Goal: Information Seeking & Learning: Check status

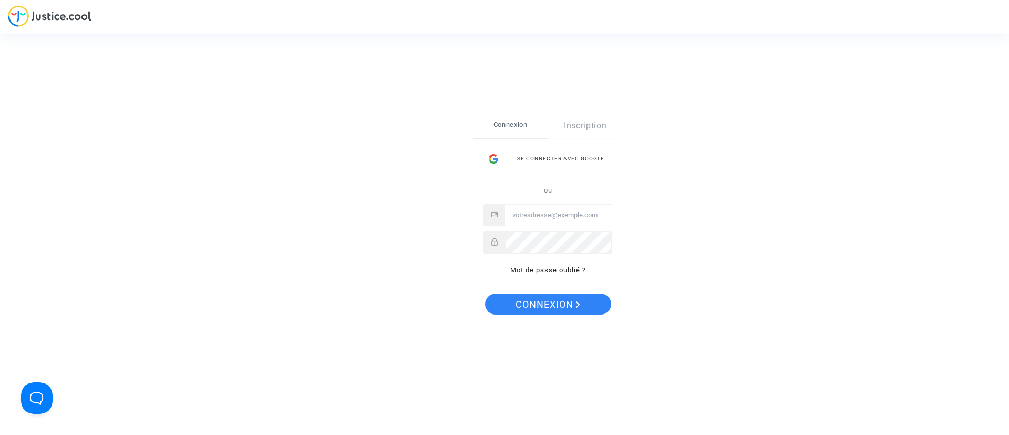
type input "[EMAIL_ADDRESS][DOMAIN_NAME]"
click at [552, 301] on span "Connexion" at bounding box center [548, 304] width 65 height 22
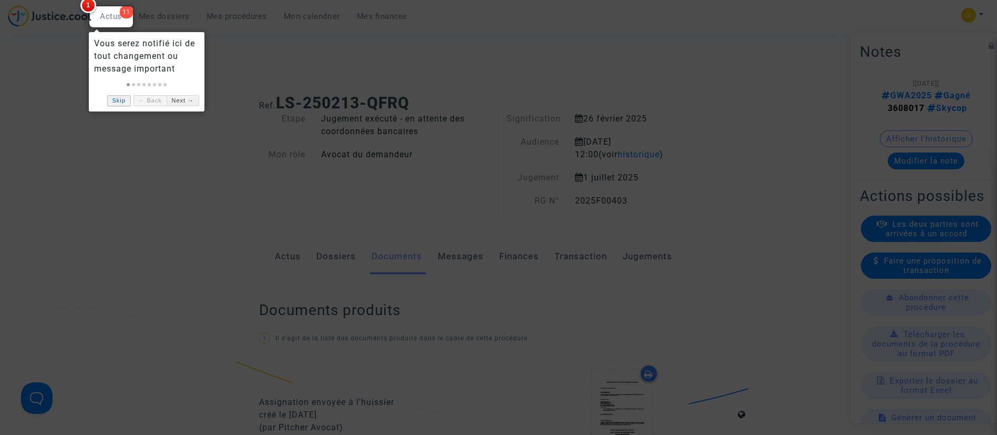
click at [114, 100] on link "Skip" at bounding box center [119, 100] width 24 height 11
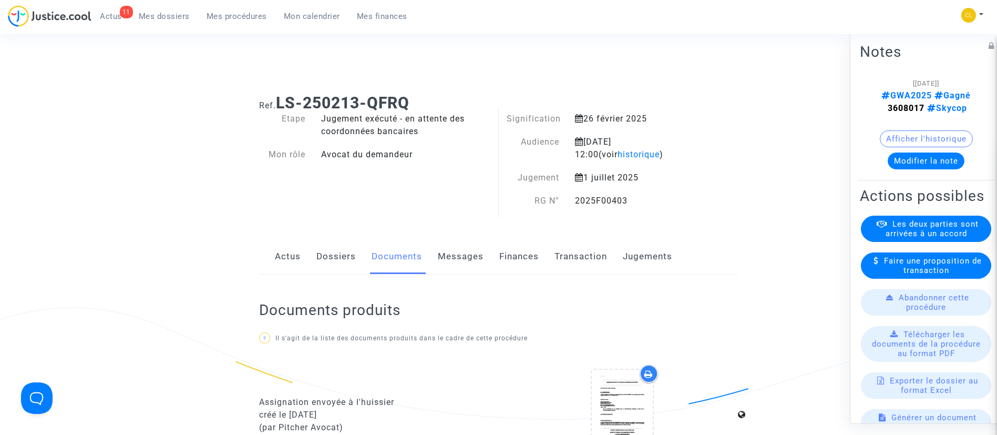
click at [230, 5] on ul "11 Actus Mes dossiers Mes procédures Mon calendrier Mes finances" at bounding box center [253, 14] width 324 height 19
click at [233, 17] on span "Mes procédures" at bounding box center [237, 16] width 60 height 9
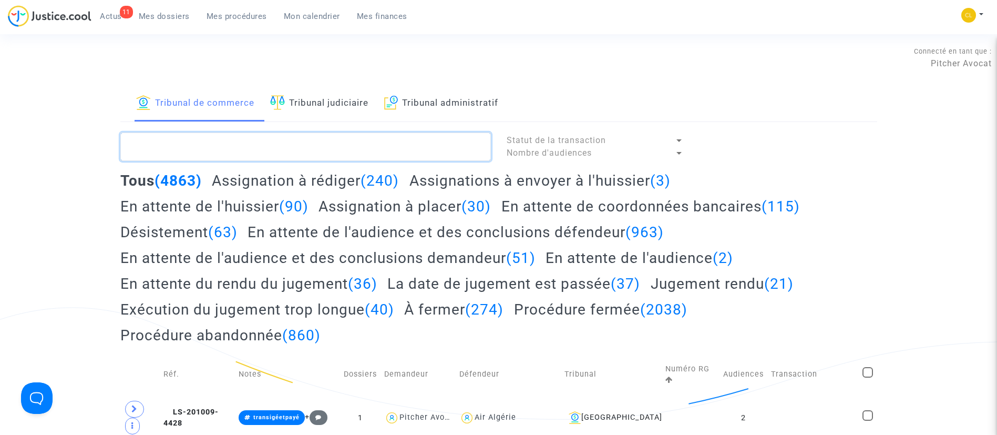
click at [300, 152] on textarea at bounding box center [305, 146] width 371 height 28
type textarea "rmai"
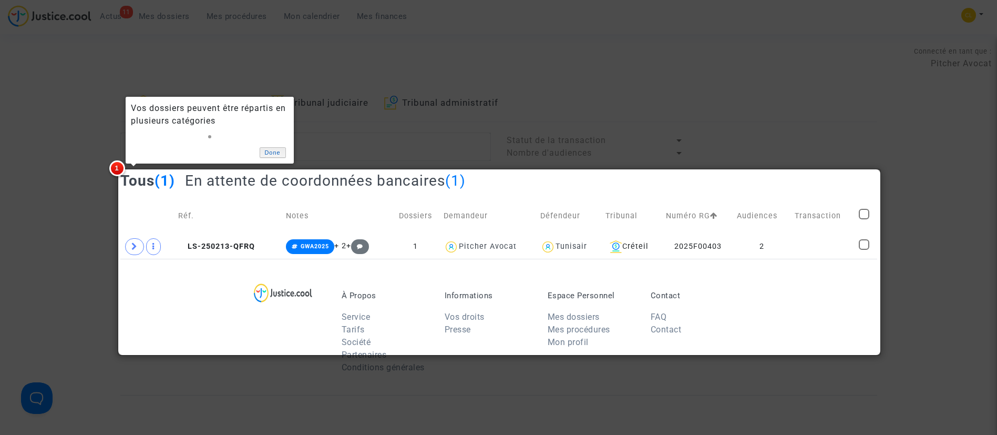
click at [279, 152] on link "Done" at bounding box center [273, 152] width 26 height 11
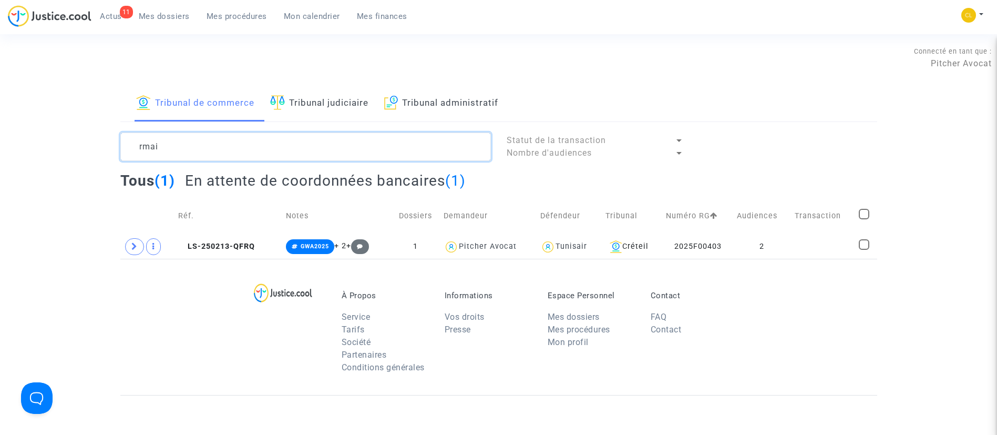
click at [294, 151] on textarea at bounding box center [305, 146] width 371 height 28
click at [783, 243] on td "2" at bounding box center [762, 246] width 58 height 24
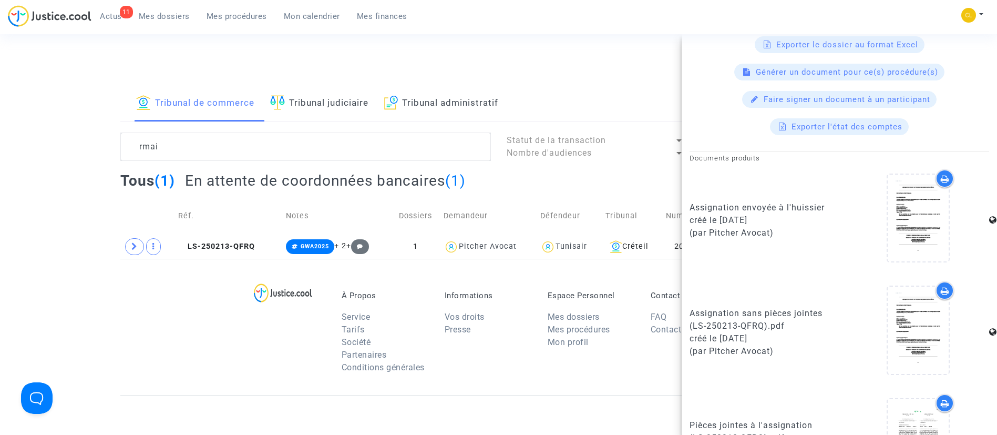
scroll to position [718, 0]
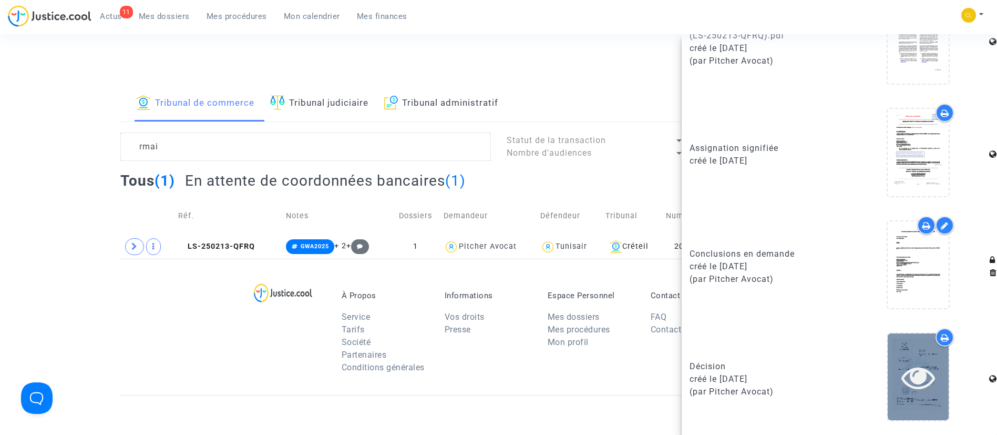
click at [906, 386] on icon at bounding box center [919, 377] width 34 height 34
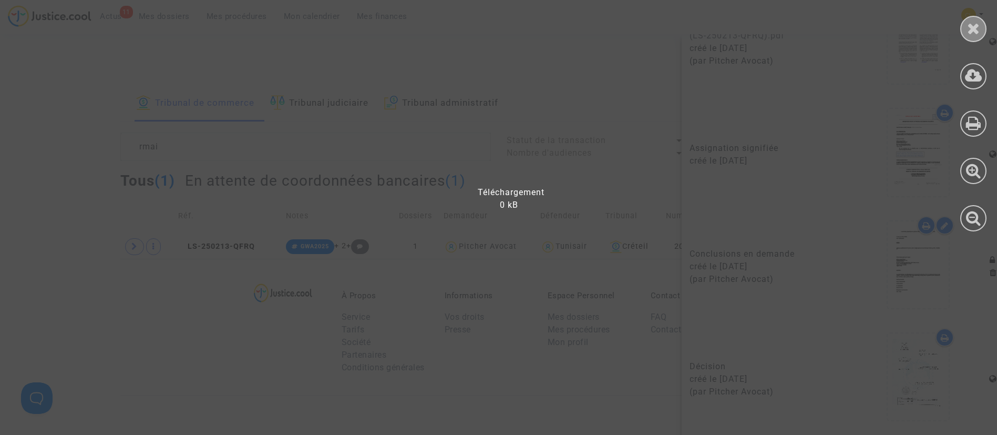
click at [977, 25] on icon at bounding box center [973, 29] width 13 height 16
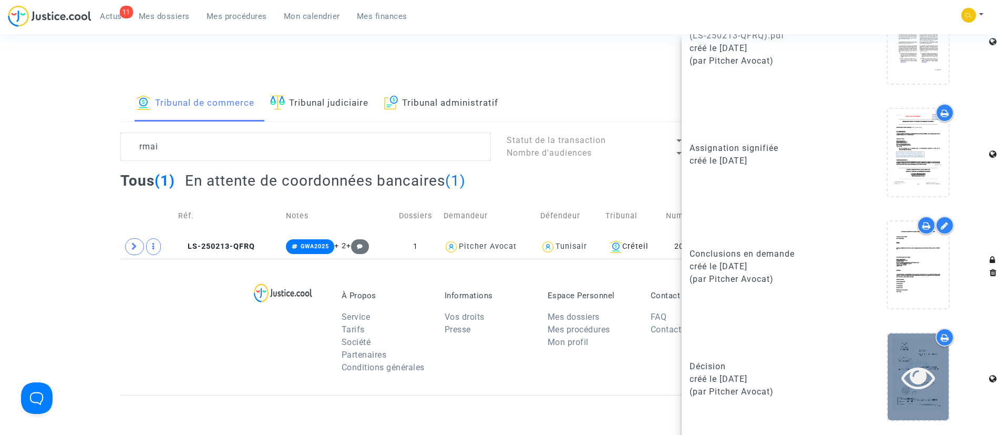
drag, startPoint x: 897, startPoint y: 381, endPoint x: 901, endPoint y: 354, distance: 26.5
click at [902, 373] on icon at bounding box center [919, 377] width 34 height 34
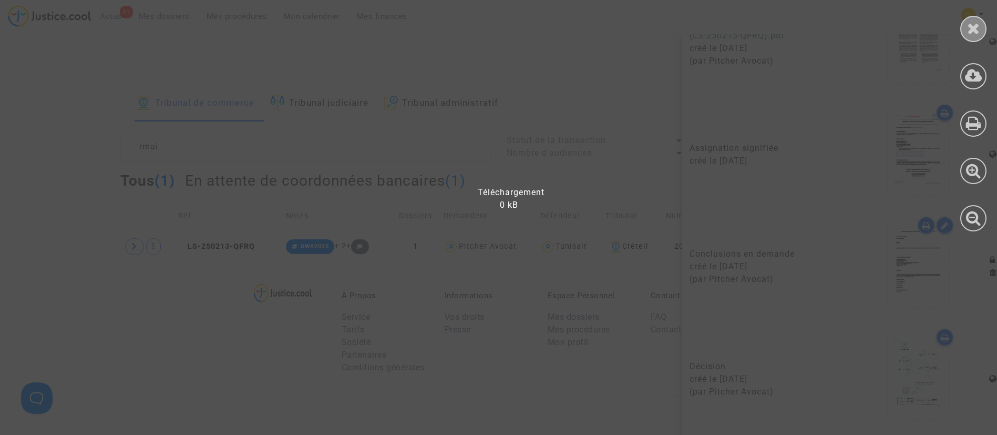
click at [969, 23] on icon at bounding box center [973, 29] width 13 height 16
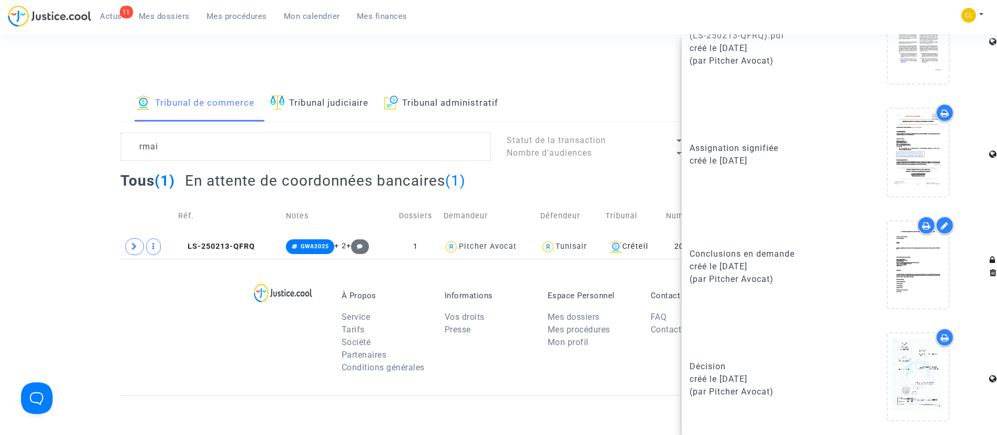
click at [545, 45] on div "Connecté en tant que : Pitcher Avocat" at bounding box center [496, 57] width 992 height 25
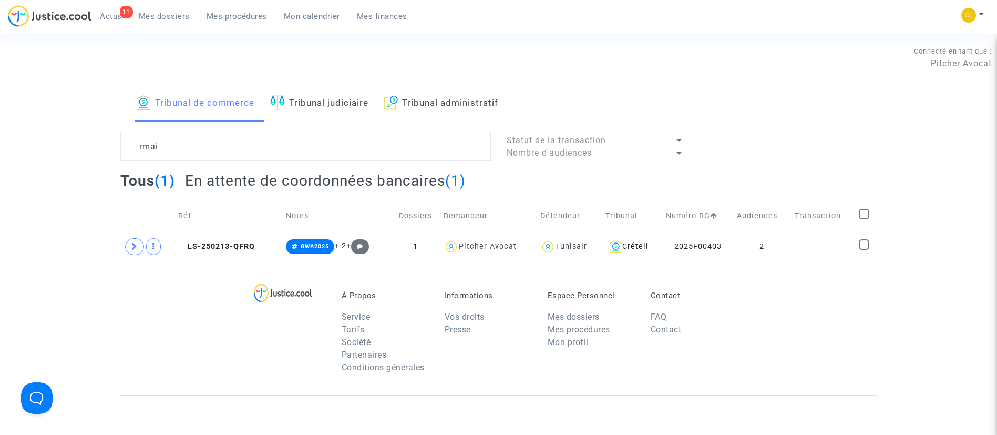
scroll to position [0, 0]
drag, startPoint x: 312, startPoint y: 14, endPoint x: 321, endPoint y: 4, distance: 13.8
click at [312, 14] on span "Mon calendrier" at bounding box center [312, 16] width 56 height 9
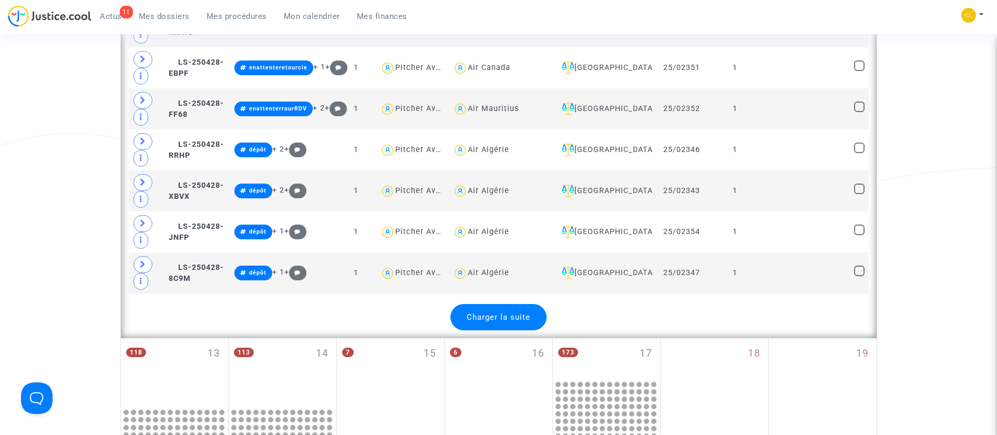
scroll to position [2630, 0]
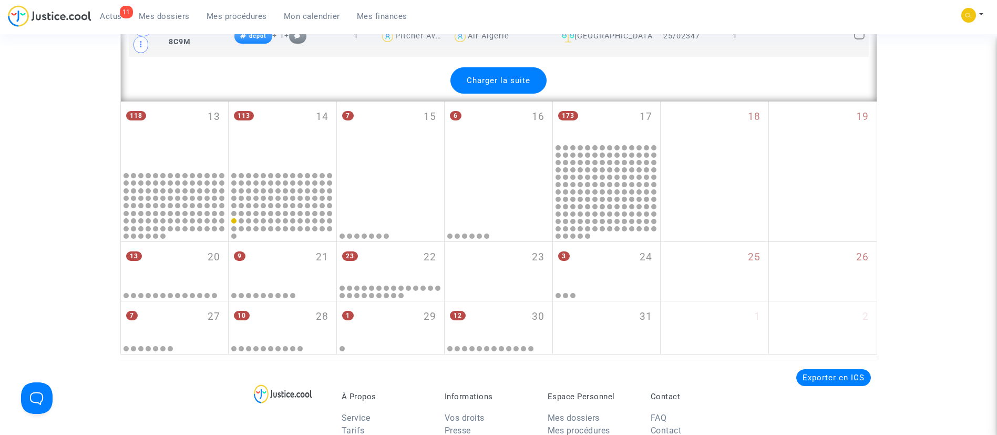
drag, startPoint x: 298, startPoint y: 109, endPoint x: 304, endPoint y: 157, distance: 48.3
click at [298, 109] on div "113 14" at bounding box center [283, 135] width 108 height 68
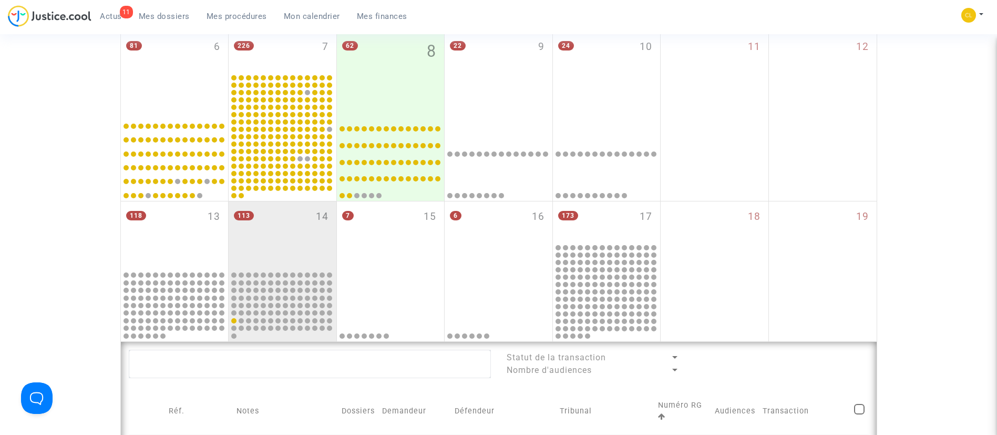
scroll to position [658, 0]
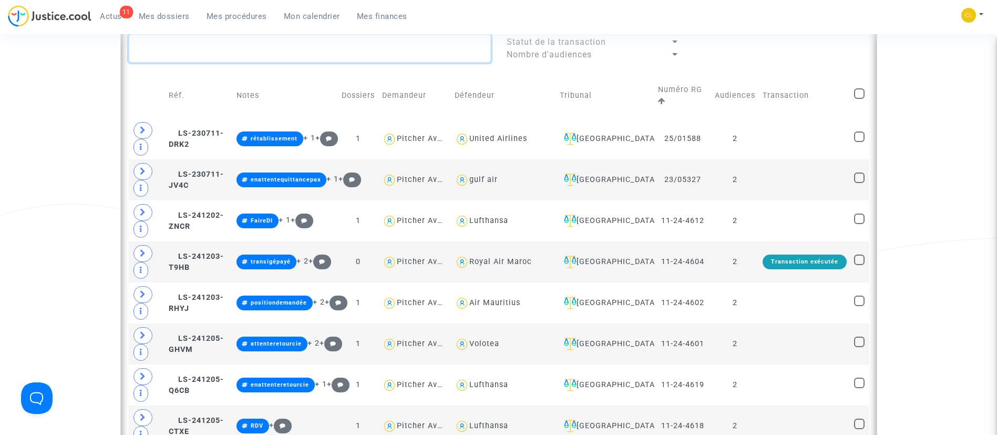
click at [430, 56] on textarea at bounding box center [310, 48] width 362 height 28
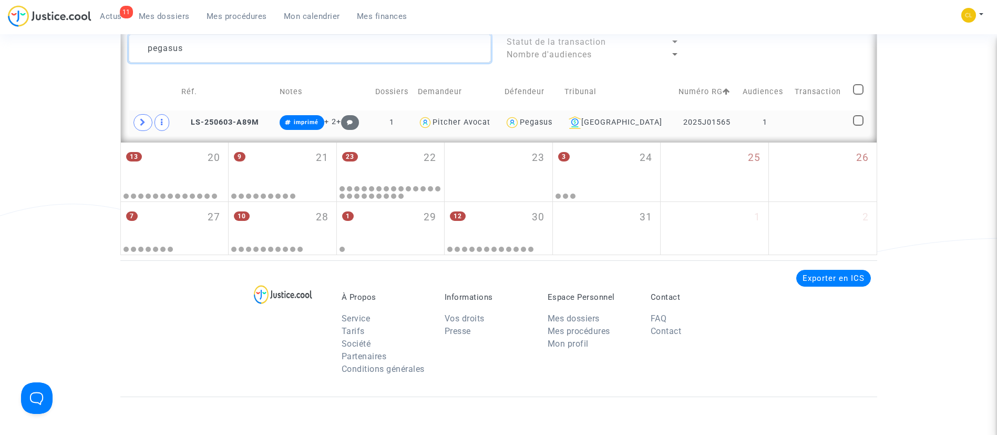
type textarea "pegasus"
click at [830, 120] on td at bounding box center [820, 122] width 58 height 24
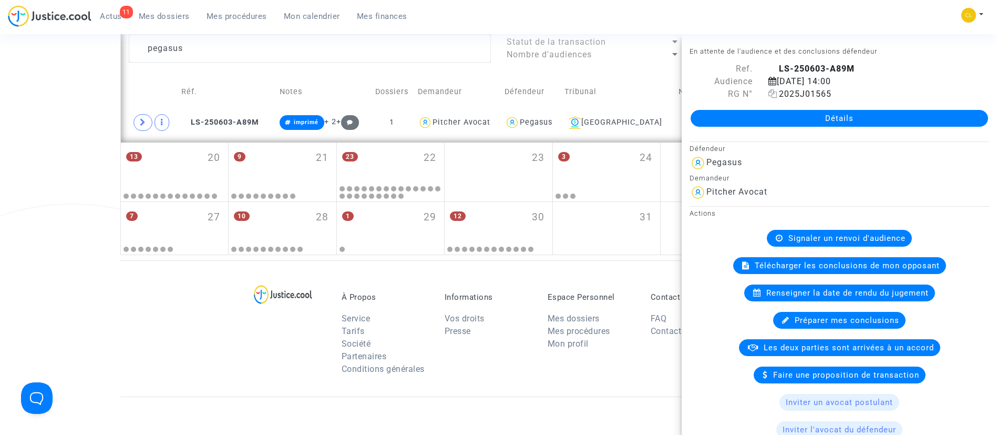
click at [769, 95] on icon at bounding box center [773, 93] width 9 height 8
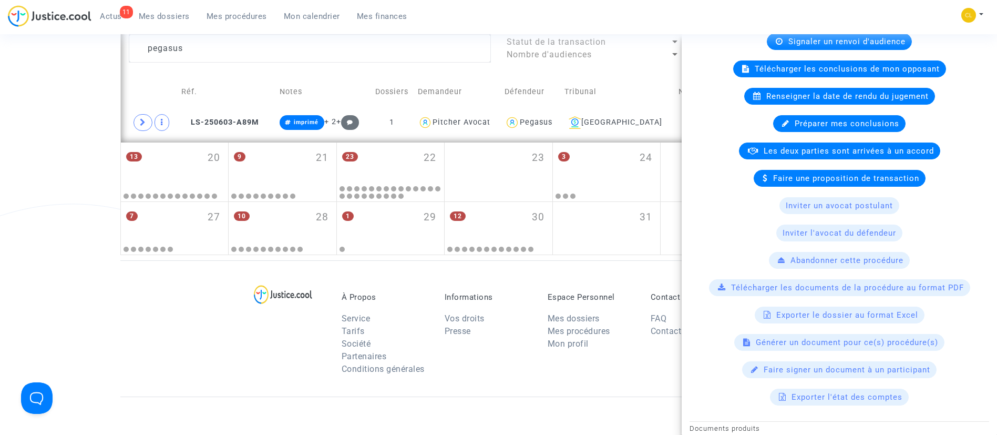
scroll to position [172, 0]
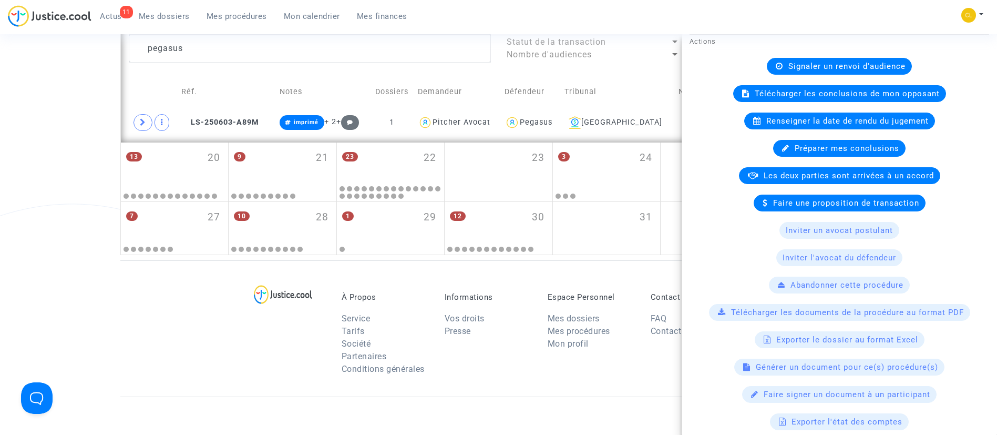
click at [854, 305] on div "Télécharger les documents de la procédure au format PDF" at bounding box center [839, 312] width 261 height 17
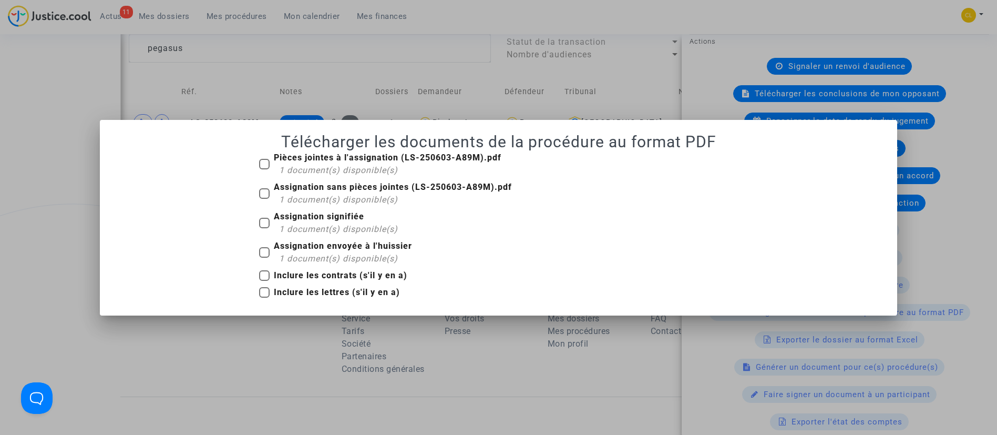
click at [321, 218] on b "Assignation signifiée" at bounding box center [319, 216] width 90 height 10
click at [264, 228] on input "Assignation signifiée 1 document(s) disponible(s)" at bounding box center [264, 228] width 1 height 1
checkbox input "true"
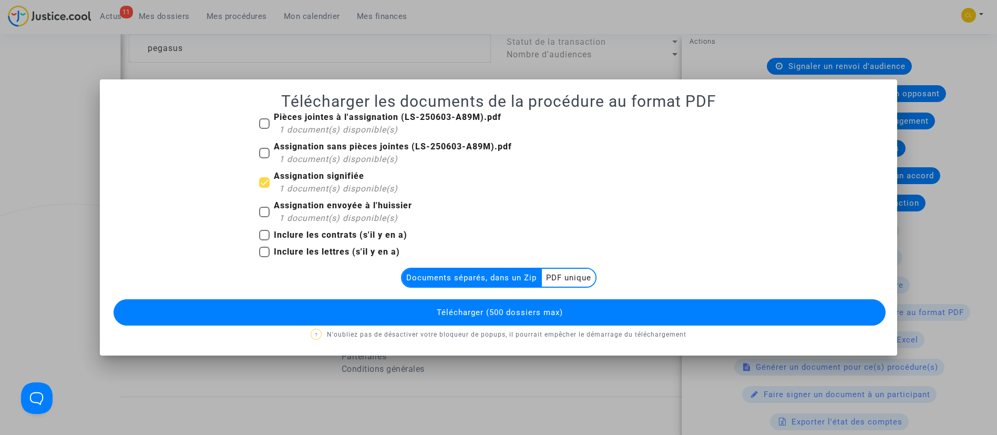
click at [340, 119] on b "Pièces jointes à l'assignation (LS-250603-A89M).pdf" at bounding box center [388, 117] width 228 height 10
click at [264, 129] on input "Pièces jointes à l'assignation (LS-250603-A89M).pdf 1 document(s) disponible(s)" at bounding box center [264, 129] width 1 height 1
checkbox input "true"
click at [574, 270] on multi-toggle-item "PDF unique" at bounding box center [569, 278] width 54 height 18
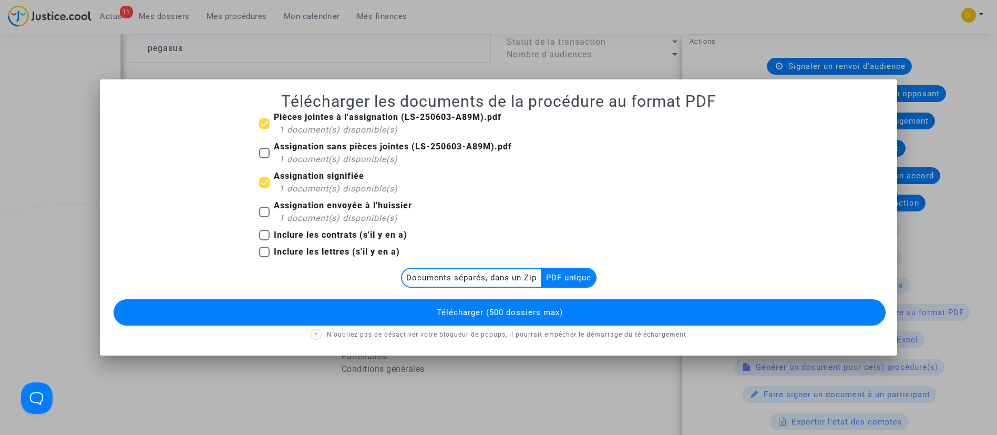
click at [570, 322] on button "Télécharger (500 dossiers max)" at bounding box center [500, 312] width 773 height 26
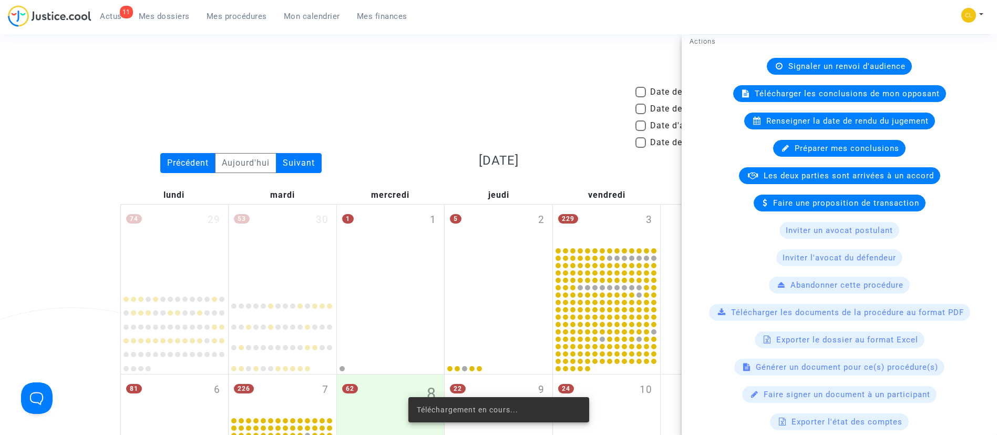
scroll to position [658, 0]
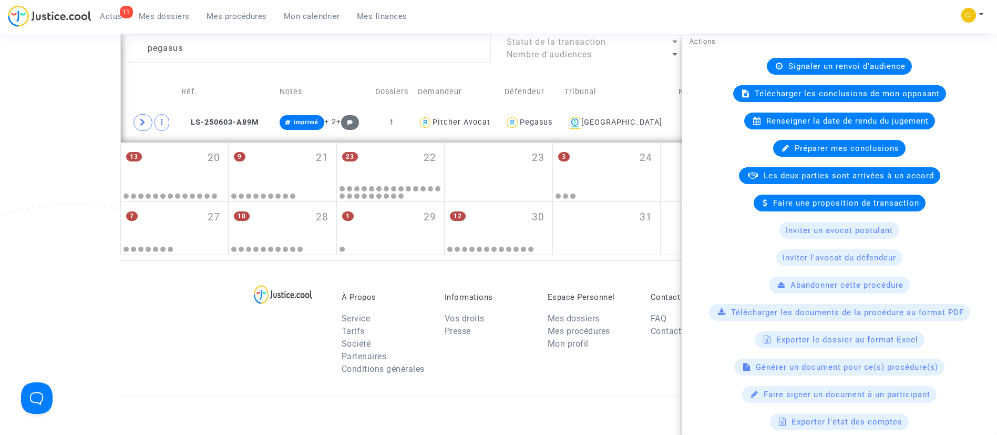
click at [803, 305] on div "Télécharger les documents de la procédure au format PDF" at bounding box center [839, 312] width 261 height 17
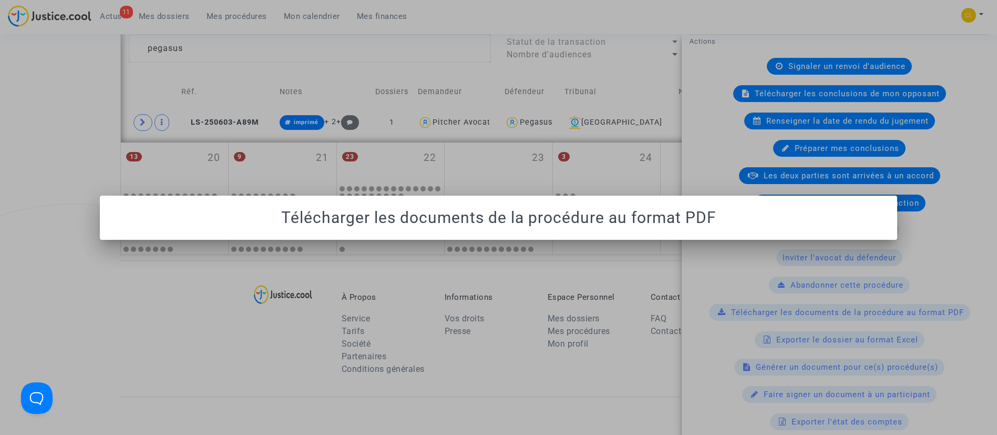
scroll to position [0, 0]
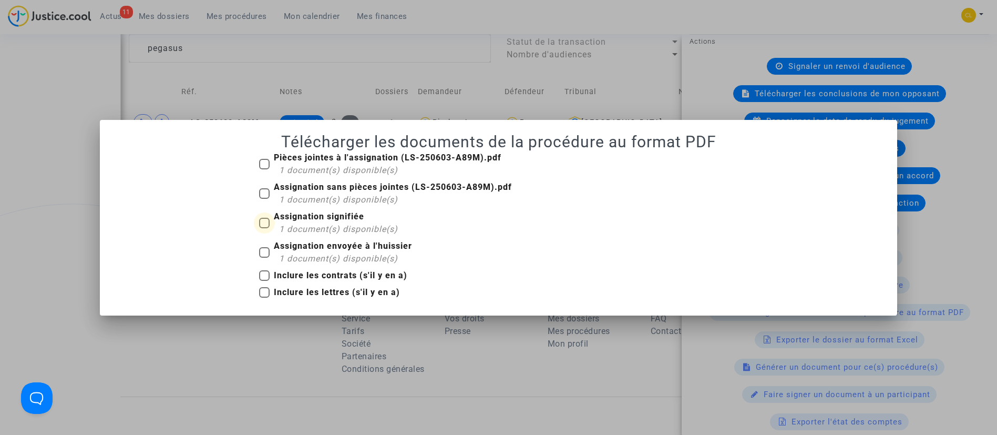
drag, startPoint x: 266, startPoint y: 224, endPoint x: 266, endPoint y: 157, distance: 67.3
click at [266, 221] on span at bounding box center [264, 223] width 11 height 11
click at [264, 228] on input "Assignation signifiée 1 document(s) disponible(s)" at bounding box center [264, 228] width 1 height 1
checkbox input "true"
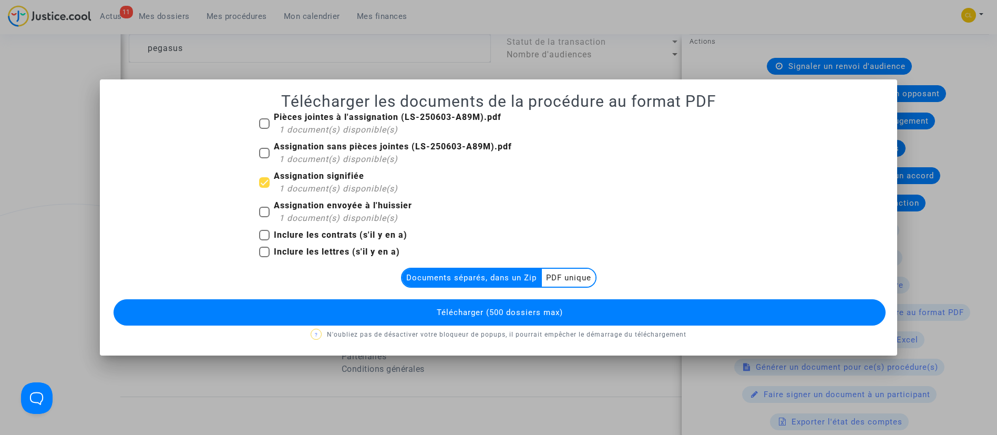
click at [264, 118] on span at bounding box center [264, 123] width 11 height 11
click at [264, 129] on input "Pièces jointes à l'assignation (LS-250603-A89M).pdf 1 document(s) disponible(s)" at bounding box center [264, 129] width 1 height 1
checkbox input "true"
click at [585, 279] on multi-toggle-item "PDF unique" at bounding box center [569, 278] width 54 height 18
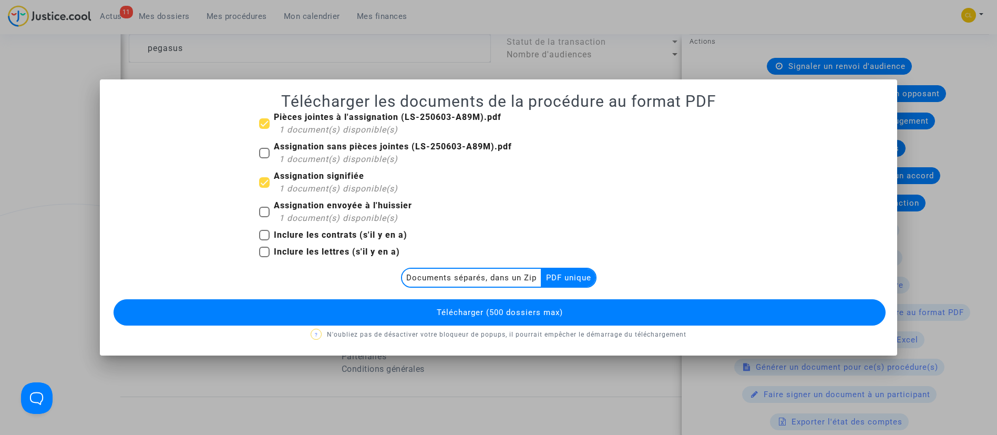
click at [586, 318] on button "Télécharger (500 dossiers max)" at bounding box center [500, 312] width 773 height 26
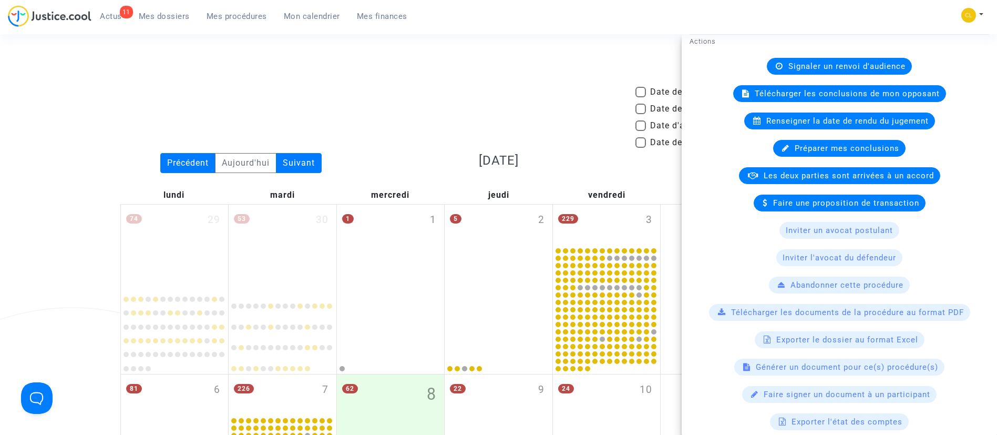
click at [254, 18] on span "Mes procédures" at bounding box center [237, 16] width 60 height 9
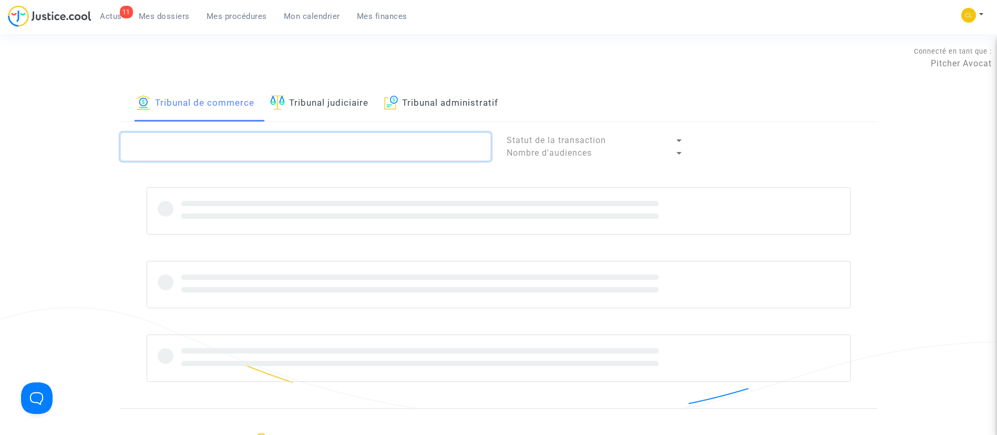
click at [315, 154] on textarea at bounding box center [305, 146] width 371 height 28
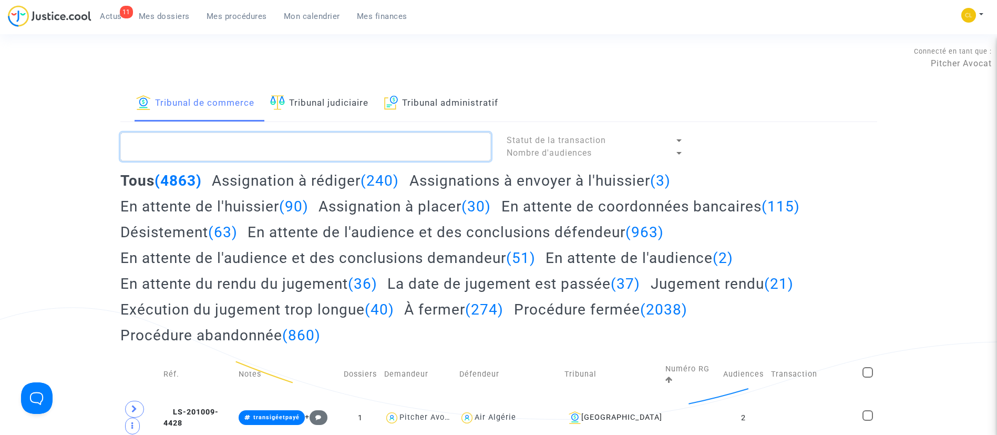
paste textarea "2025F01241"
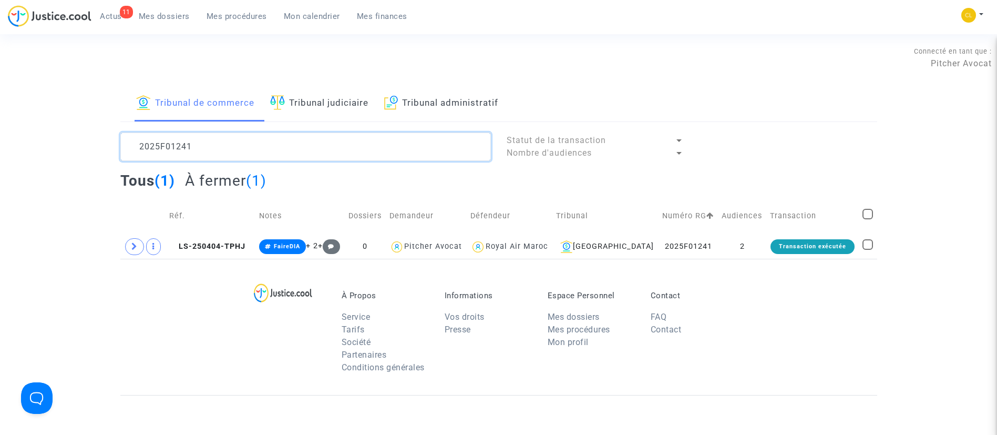
type textarea "2025F01241"
drag, startPoint x: 133, startPoint y: 243, endPoint x: 140, endPoint y: 234, distance: 12.0
click at [133, 243] on icon at bounding box center [134, 246] width 6 height 8
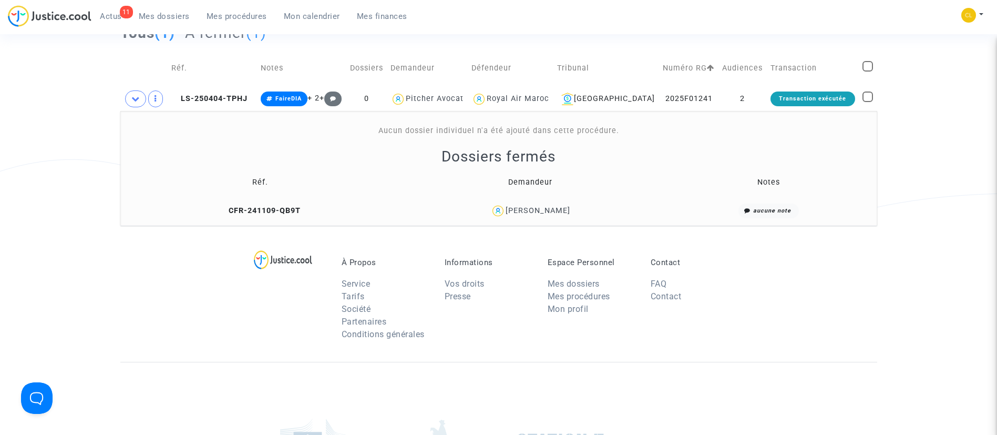
scroll to position [79, 0]
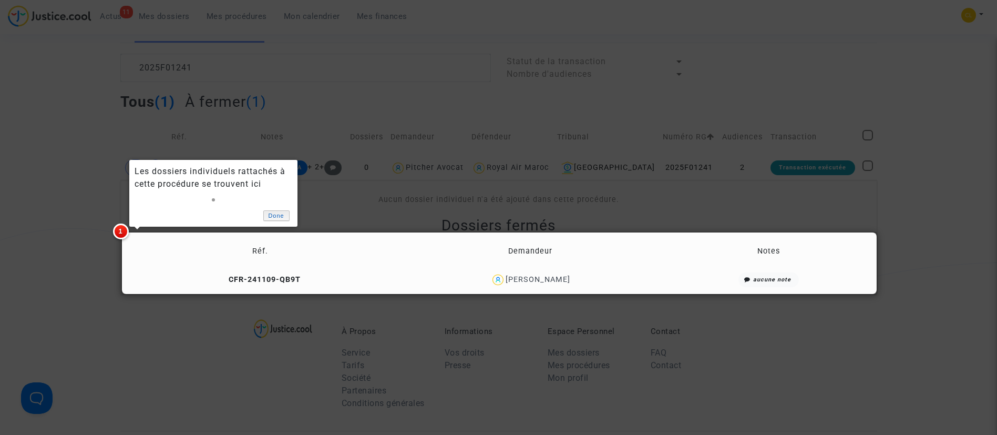
click at [275, 220] on link "Done" at bounding box center [276, 215] width 26 height 11
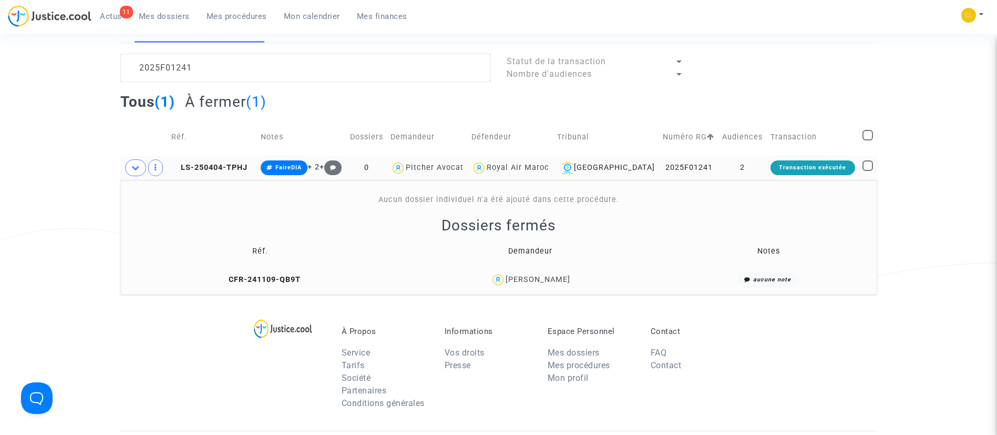
click at [754, 165] on td "2" at bounding box center [743, 168] width 48 height 24
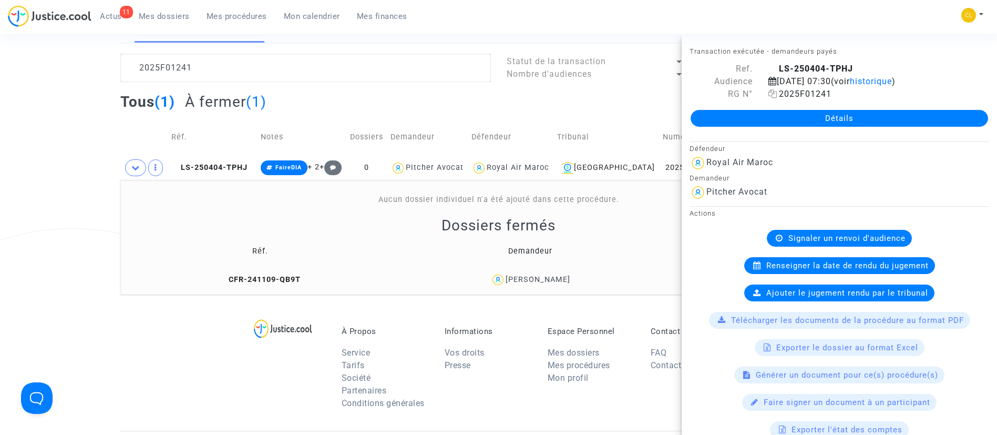
click at [769, 98] on icon at bounding box center [773, 93] width 9 height 8
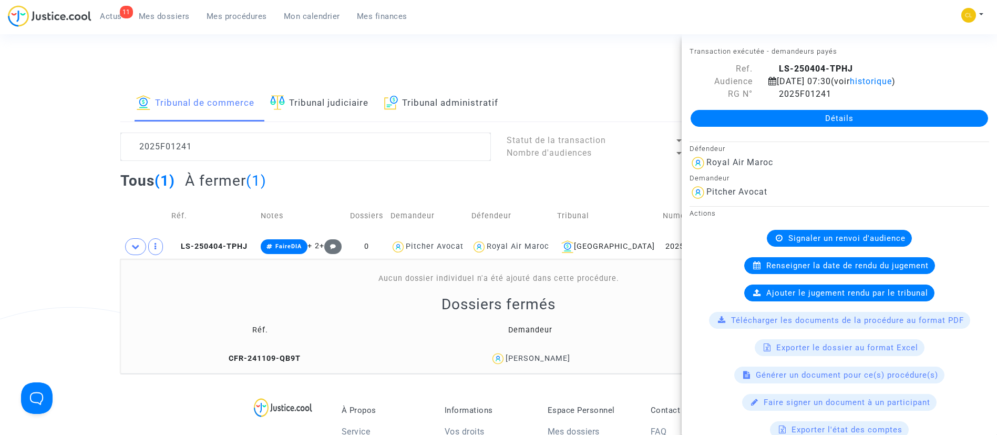
click at [308, 20] on span "Mon calendrier" at bounding box center [312, 16] width 56 height 9
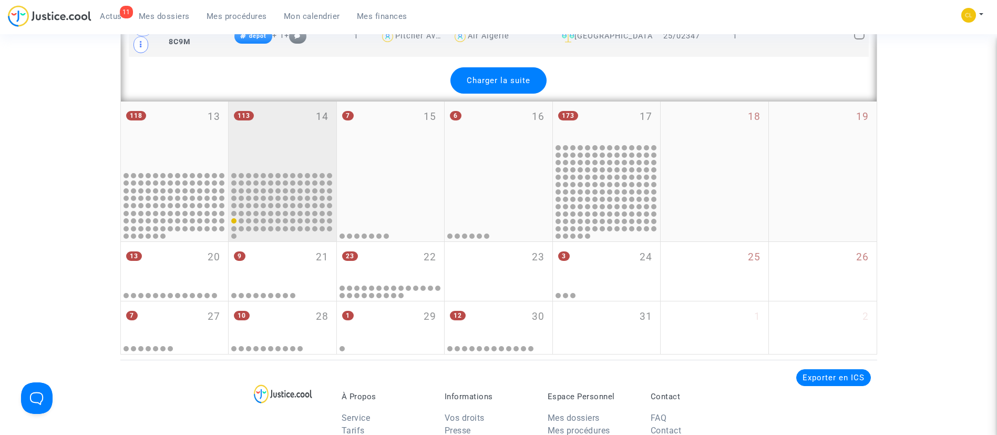
click at [270, 135] on div "113 14" at bounding box center [283, 135] width 108 height 68
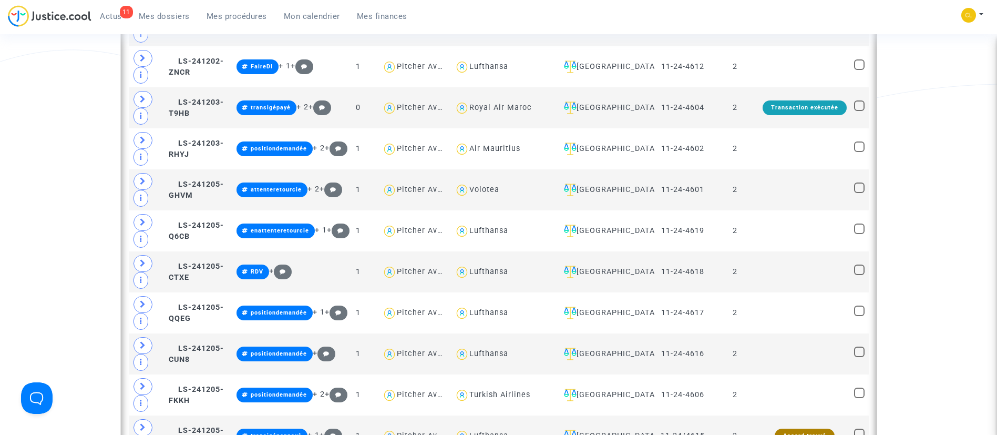
scroll to position [2630, 0]
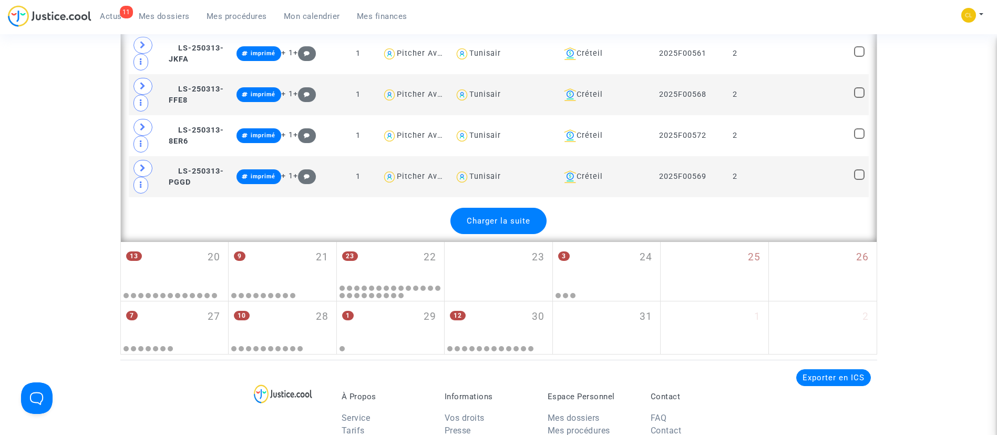
click at [506, 223] on span "Charger la suite" at bounding box center [499, 220] width 64 height 9
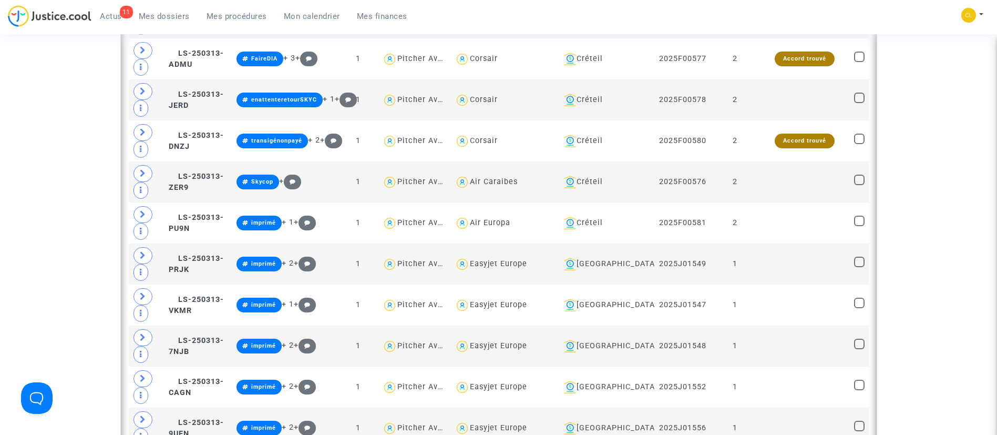
scroll to position [3576, 0]
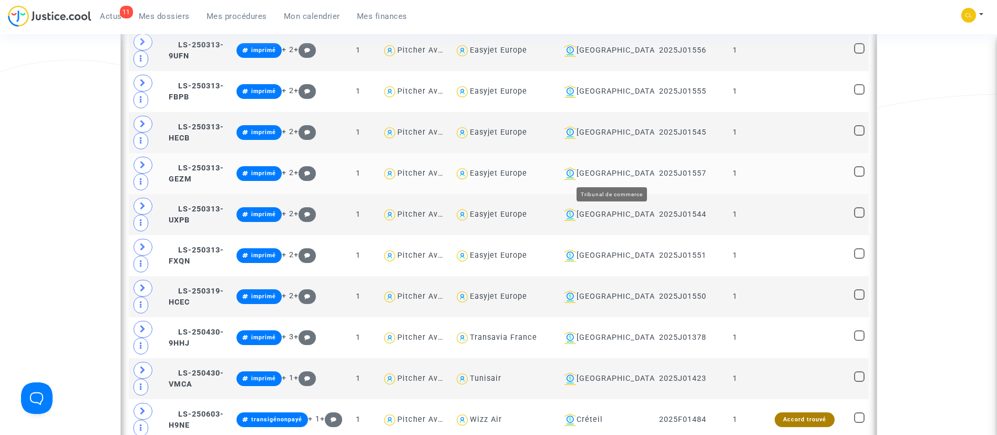
click at [610, 175] on div "Lyon" at bounding box center [605, 173] width 91 height 13
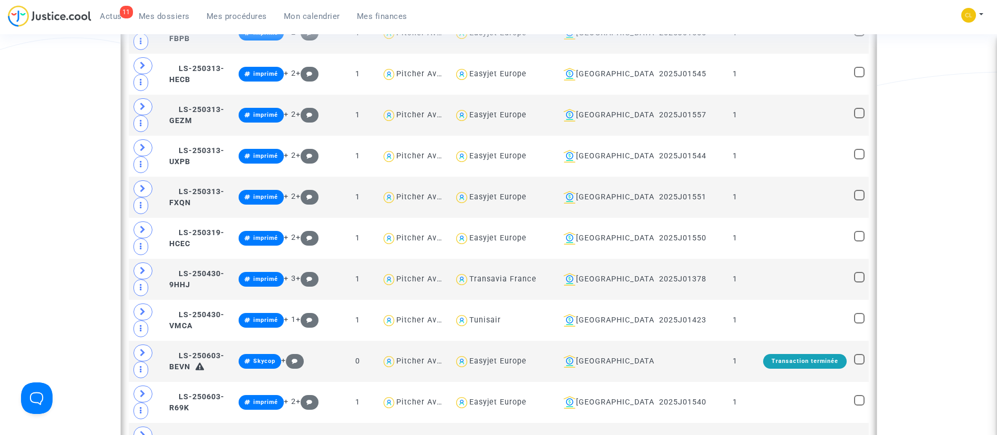
scroll to position [1622, 0]
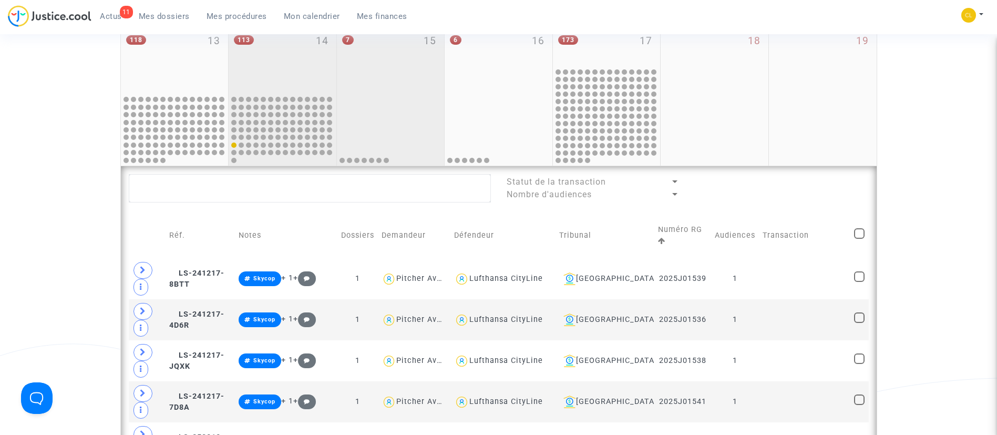
scroll to position [203, 0]
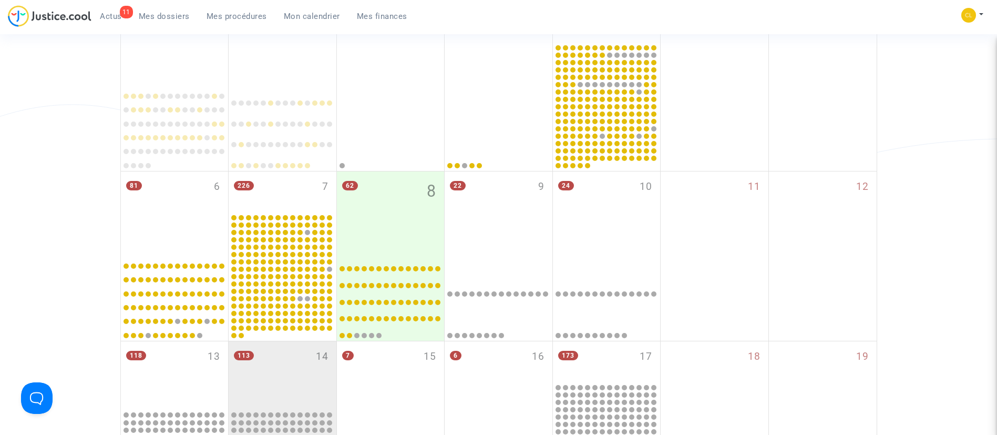
click at [250, 22] on link "Mes procédures" at bounding box center [236, 16] width 77 height 16
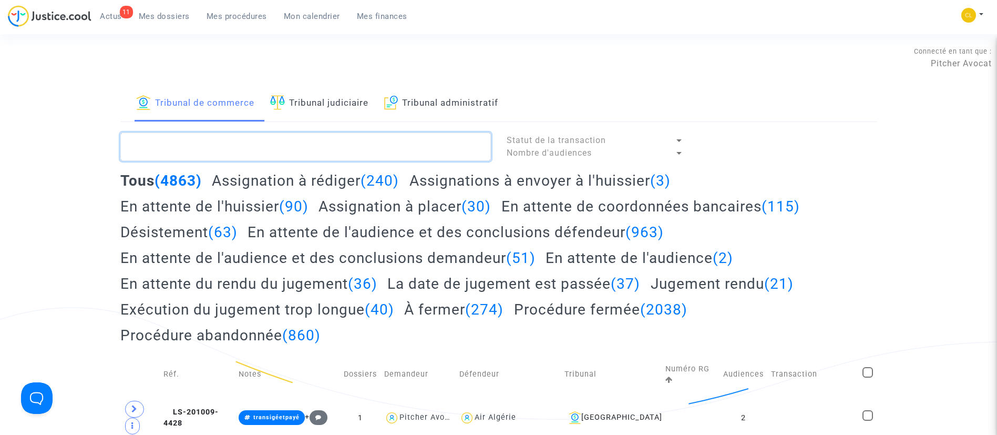
click at [290, 143] on textarea at bounding box center [305, 146] width 371 height 28
paste textarea "2025F01241"
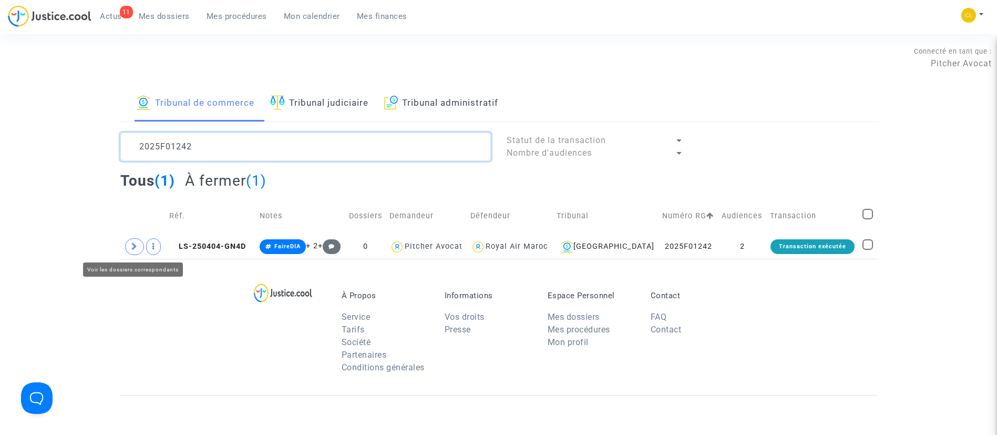
type textarea "2025F01242"
drag, startPoint x: 114, startPoint y: 243, endPoint x: 132, endPoint y: 247, distance: 18.8
click at [120, 247] on div "2025F01242 Statut de la transaction Nombre d'audiences Tous (1) À fermer (1) Ré…" at bounding box center [498, 195] width 773 height 126
click at [139, 244] on span at bounding box center [134, 246] width 19 height 17
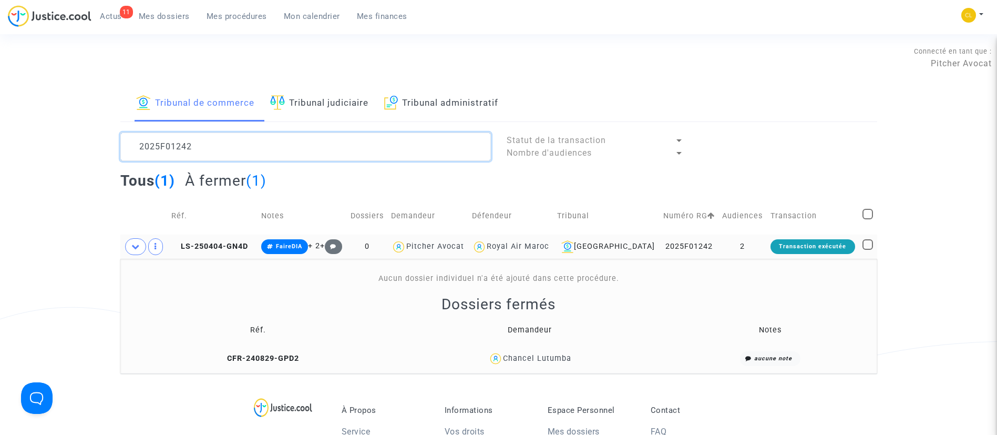
click at [218, 142] on textarea at bounding box center [305, 146] width 371 height 28
click at [315, 102] on link "Tribunal judiciaire" at bounding box center [319, 104] width 98 height 36
click at [245, 151] on textarea at bounding box center [305, 146] width 371 height 28
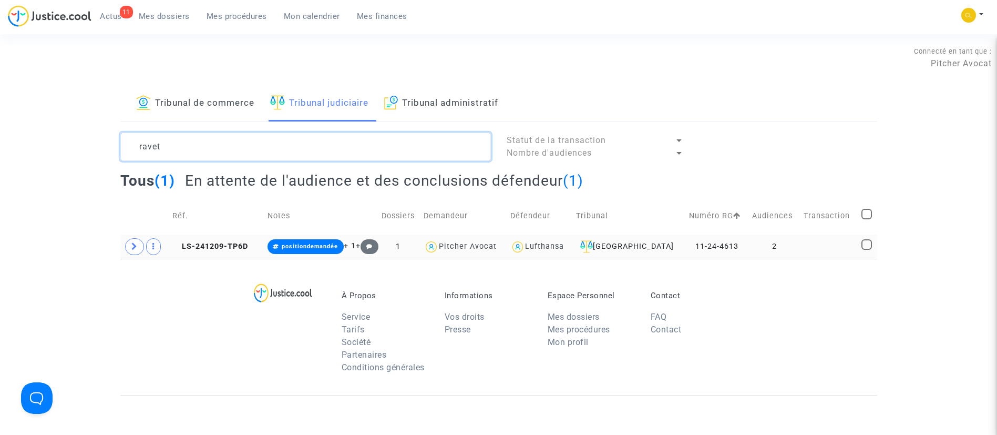
type textarea "ravet"
click at [814, 247] on td at bounding box center [829, 246] width 58 height 24
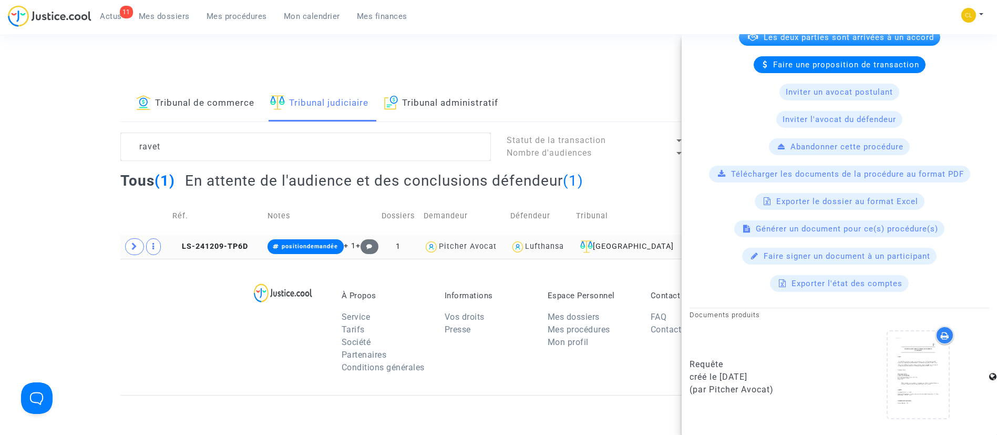
scroll to position [505, 0]
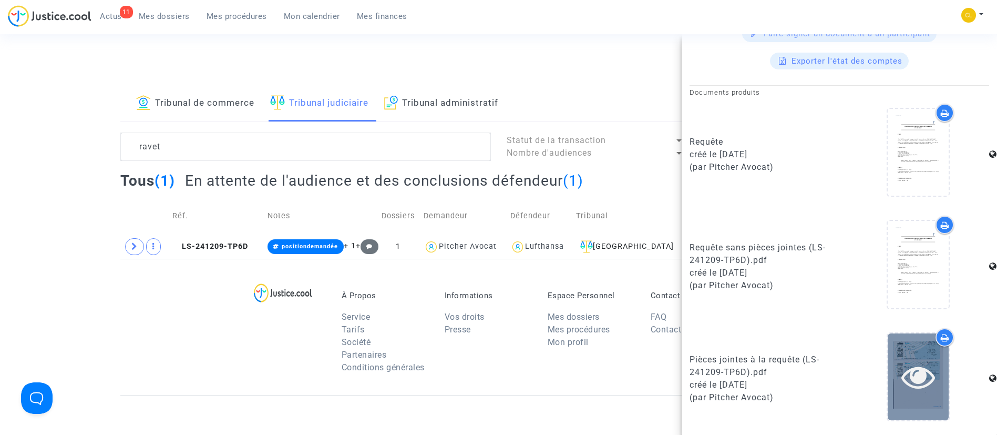
click at [902, 366] on icon at bounding box center [919, 377] width 34 height 34
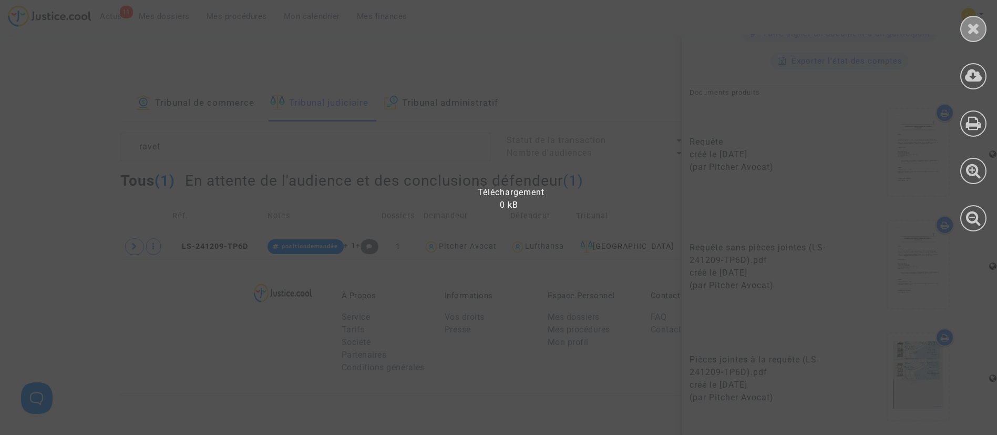
click at [980, 27] on icon at bounding box center [973, 29] width 13 height 16
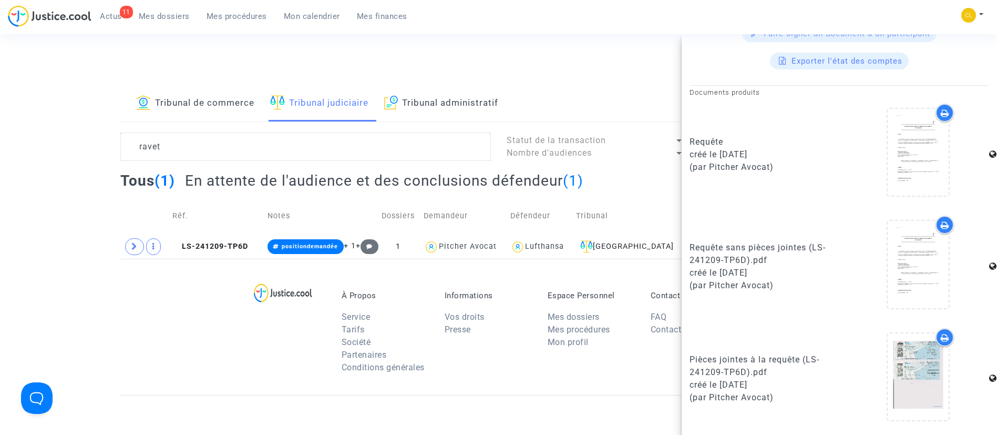
click at [19, 207] on div "Tribunal de commerce Tribunal judiciaire Tribunal administratif ravet Statut de…" at bounding box center [498, 172] width 997 height 173
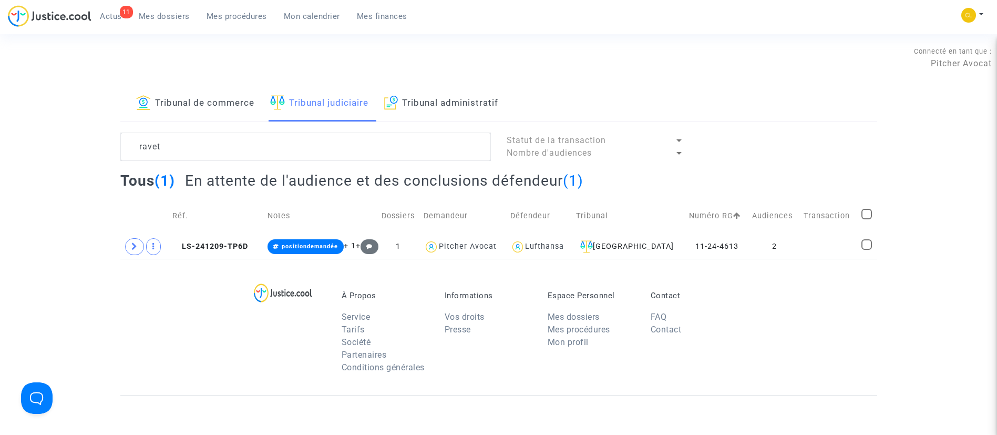
scroll to position [0, 0]
click at [136, 243] on icon at bounding box center [134, 246] width 6 height 8
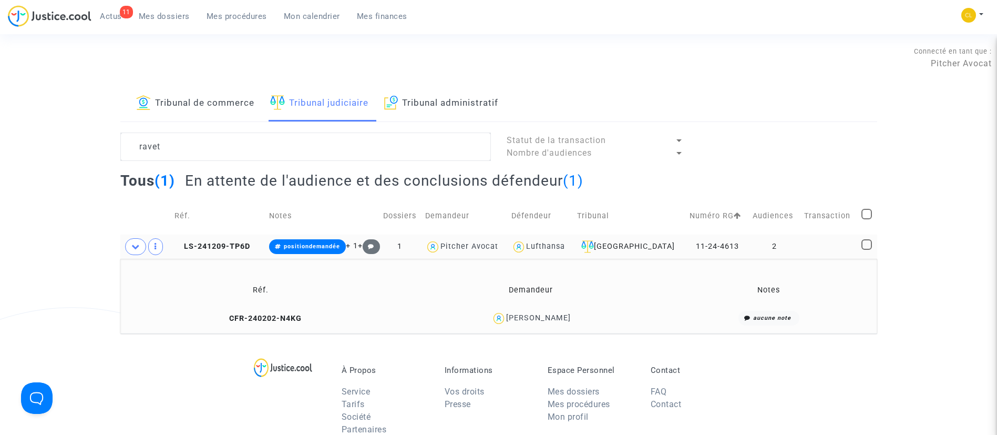
click at [815, 249] on td at bounding box center [829, 246] width 57 height 24
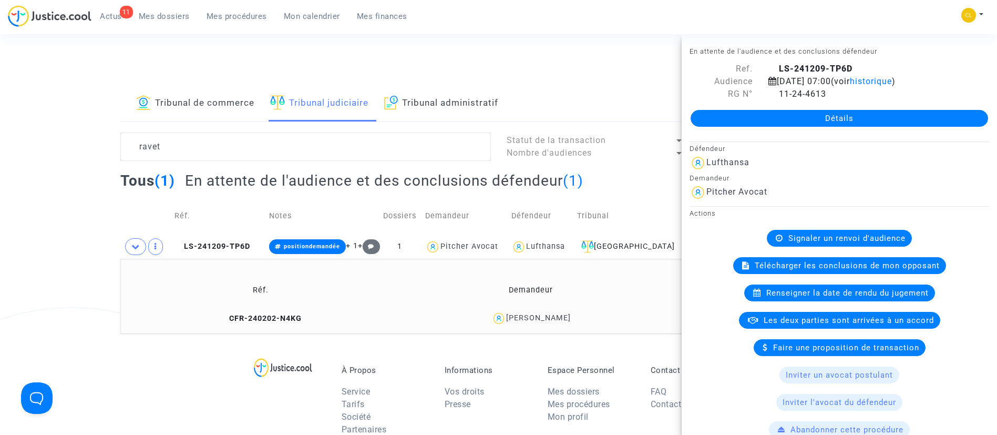
click at [788, 115] on link "Détails" at bounding box center [840, 118] width 298 height 17
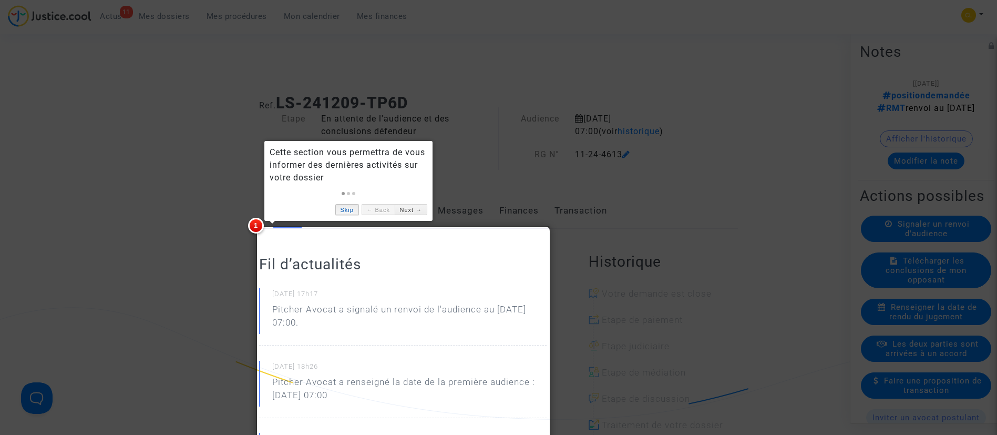
click at [336, 207] on link "Skip" at bounding box center [347, 209] width 24 height 11
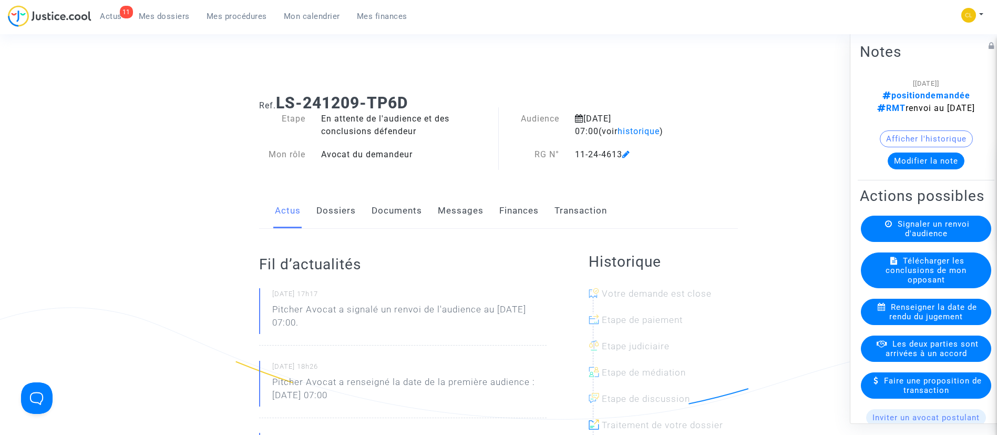
click at [401, 208] on link "Documents" at bounding box center [397, 210] width 50 height 35
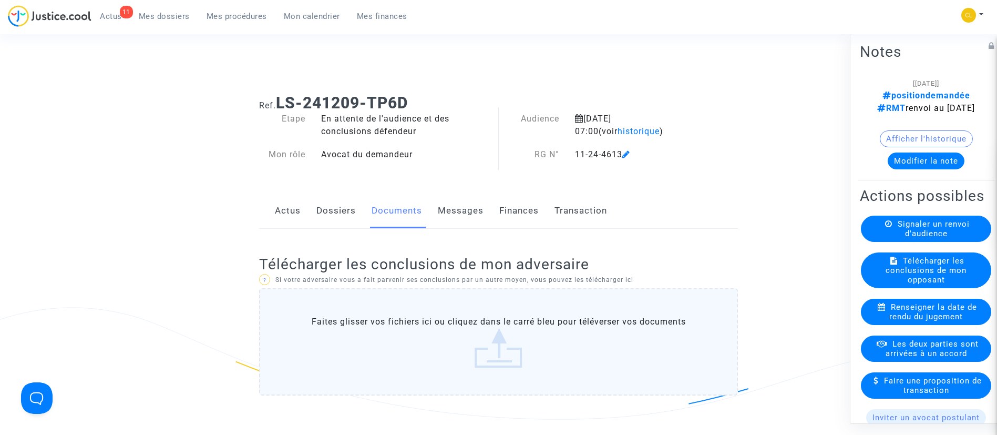
click at [336, 212] on link "Dossiers" at bounding box center [335, 210] width 39 height 35
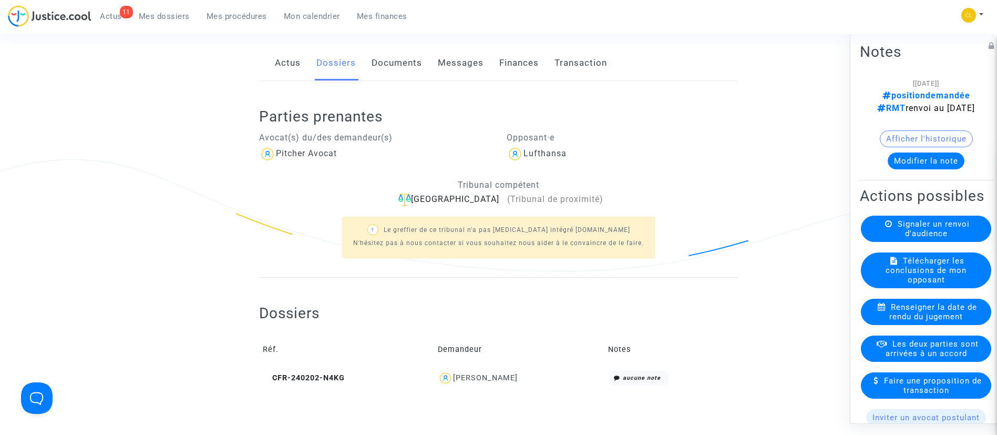
scroll to position [237, 0]
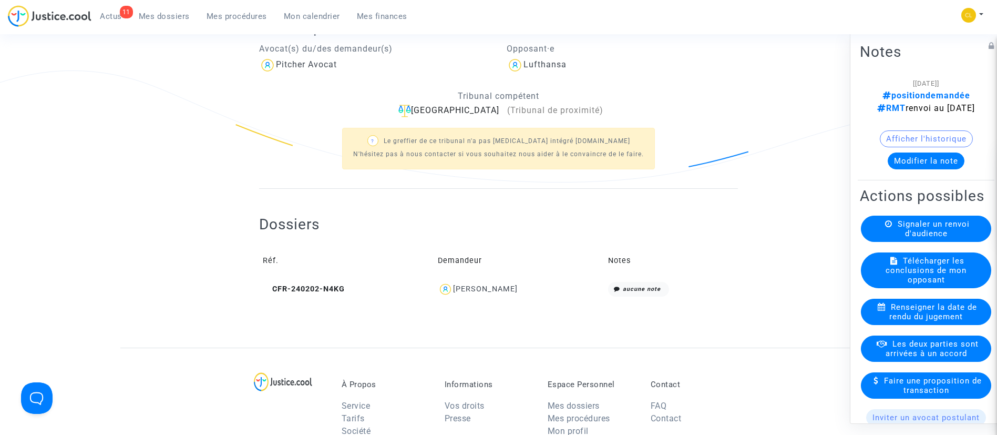
drag, startPoint x: 485, startPoint y: 288, endPoint x: 493, endPoint y: 283, distance: 9.7
click at [487, 289] on div "Eric RAVET" at bounding box center [485, 288] width 65 height 9
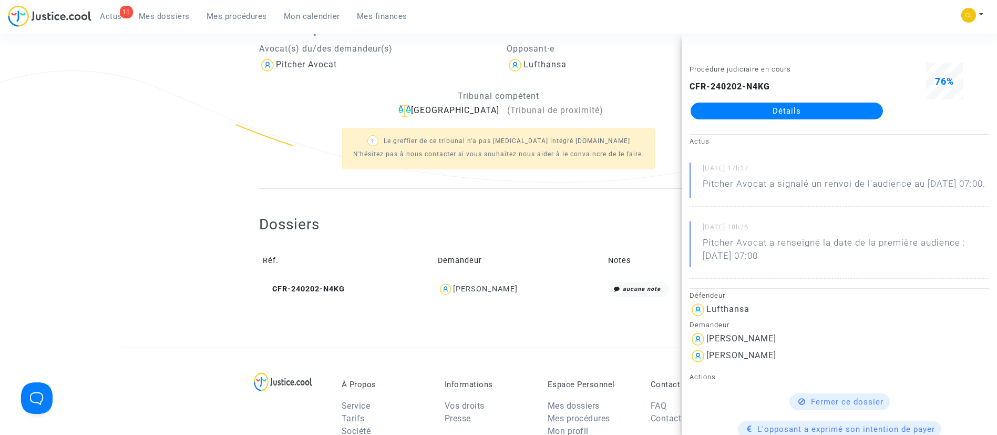
click at [853, 111] on link "Détails" at bounding box center [787, 111] width 192 height 17
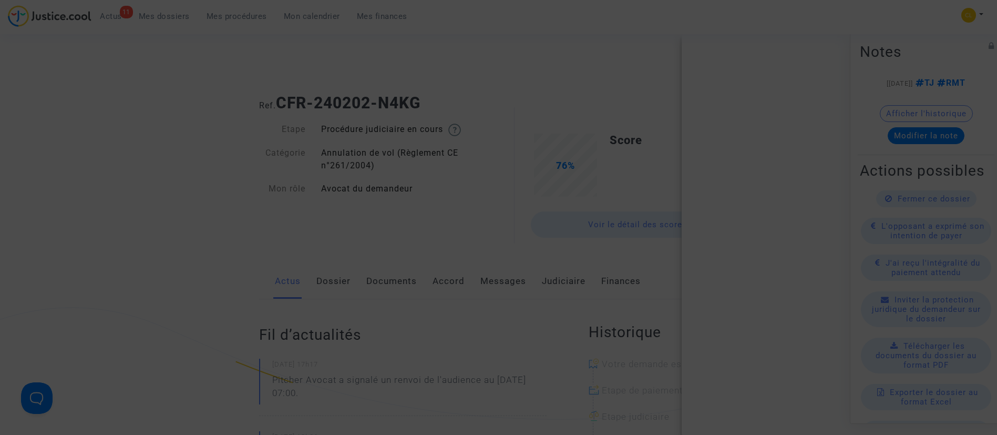
click at [409, 250] on div at bounding box center [498, 217] width 997 height 435
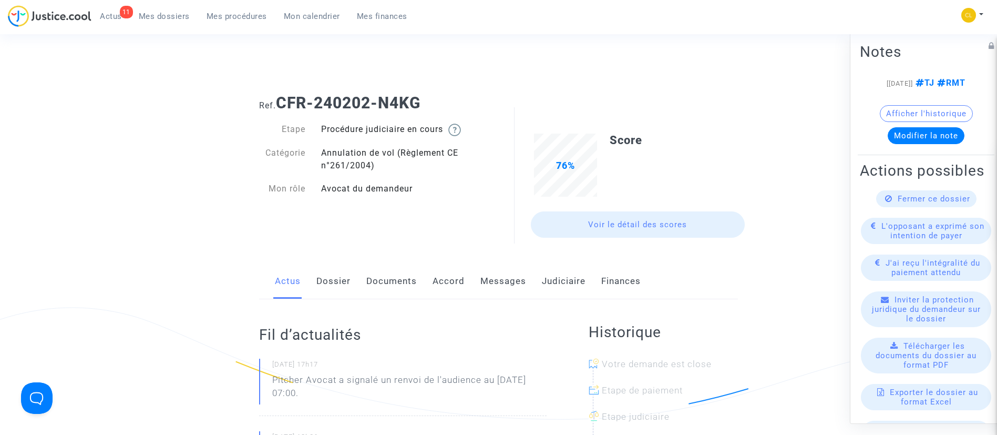
click at [446, 276] on link "Accord" at bounding box center [449, 281] width 32 height 35
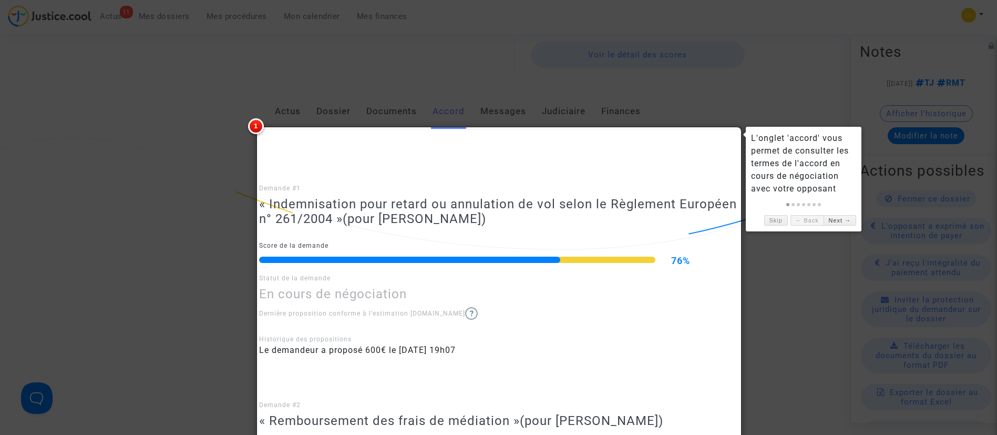
scroll to position [195, 0]
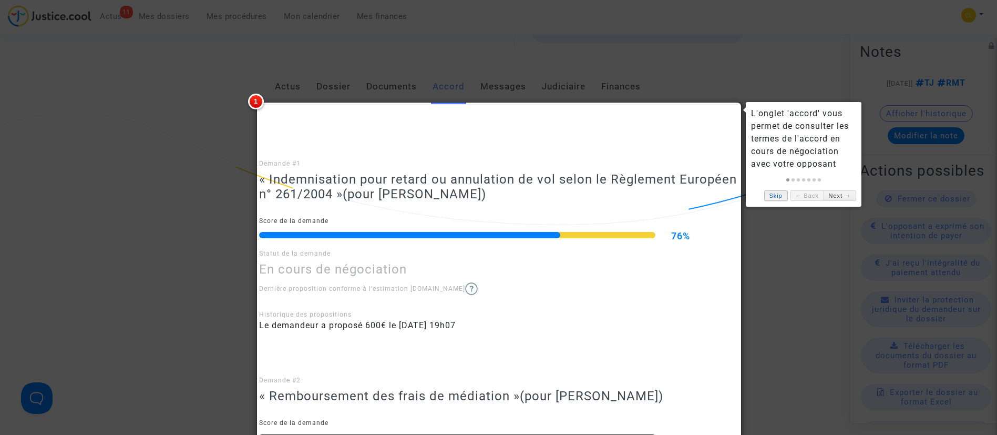
click at [781, 195] on link "Skip" at bounding box center [776, 195] width 24 height 11
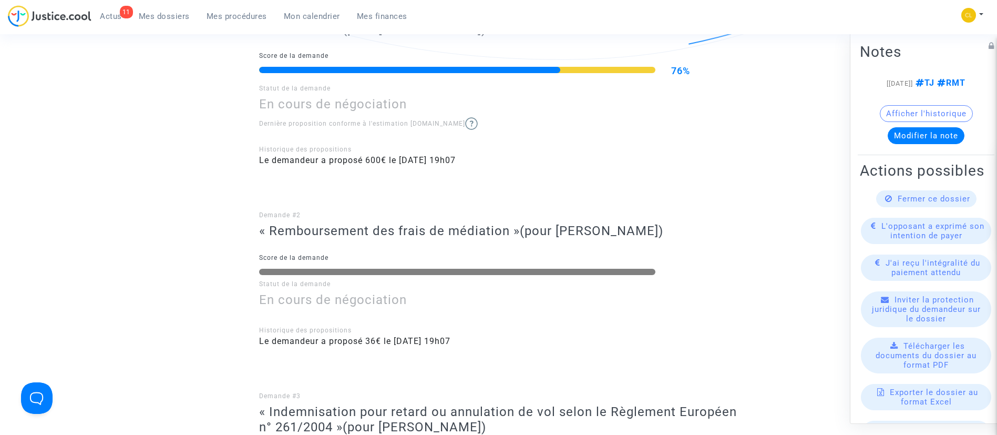
scroll to position [352, 0]
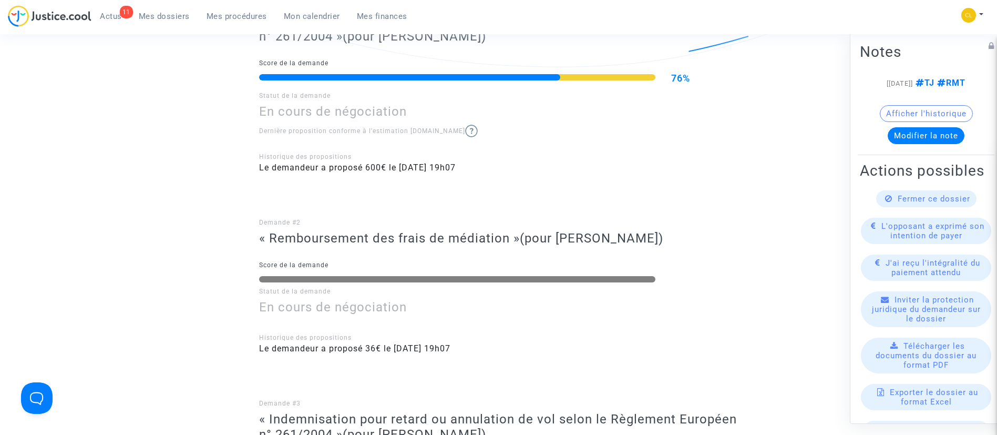
click at [224, 22] on link "Mes procédures" at bounding box center [236, 16] width 77 height 16
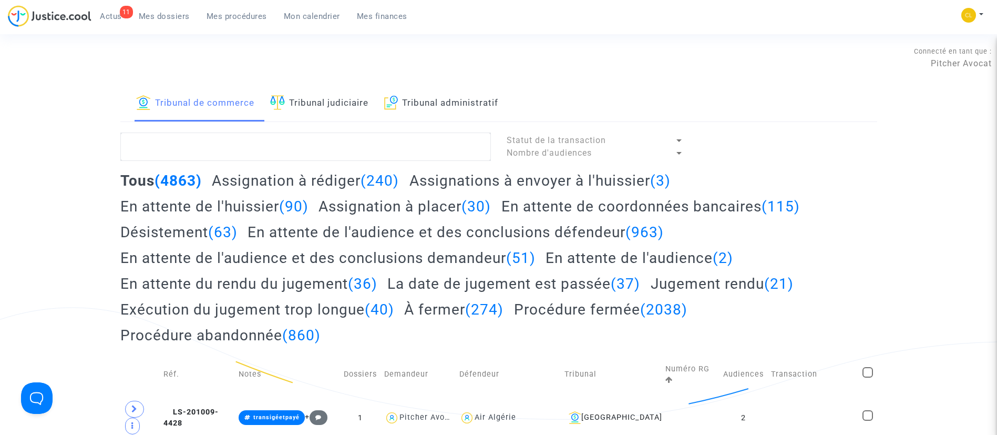
click at [343, 114] on link "Tribunal judiciaire" at bounding box center [319, 104] width 98 height 36
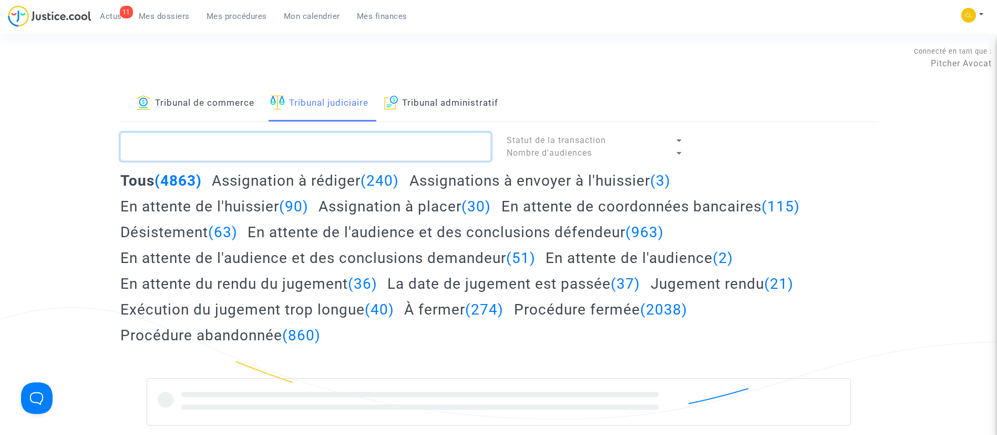
click at [365, 151] on textarea at bounding box center [305, 146] width 371 height 28
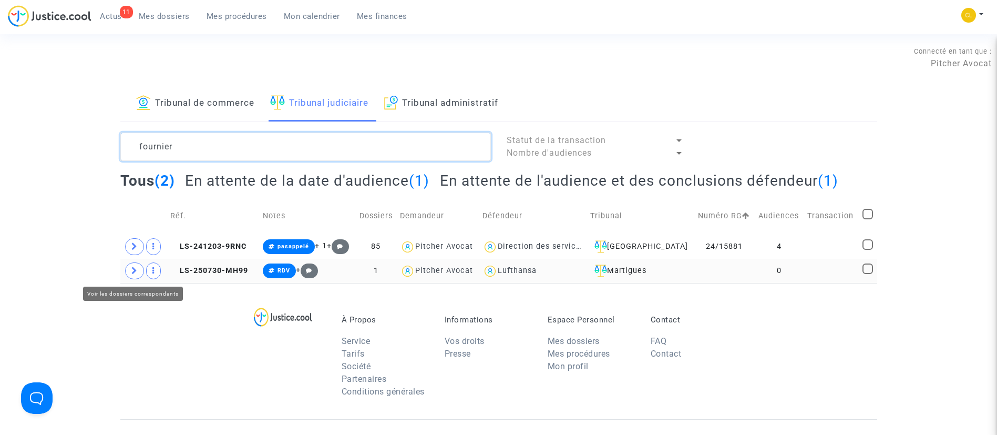
type textarea "fournier"
click at [128, 264] on span at bounding box center [134, 270] width 19 height 17
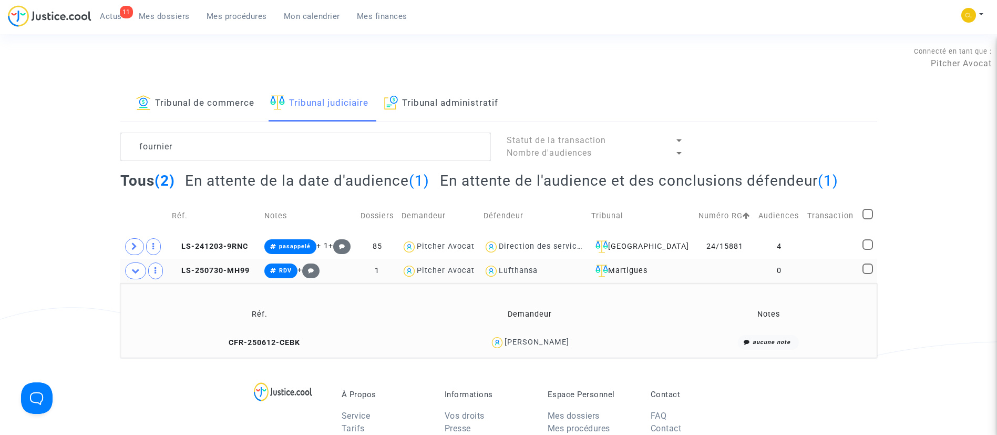
click at [790, 267] on td "0" at bounding box center [779, 271] width 49 height 24
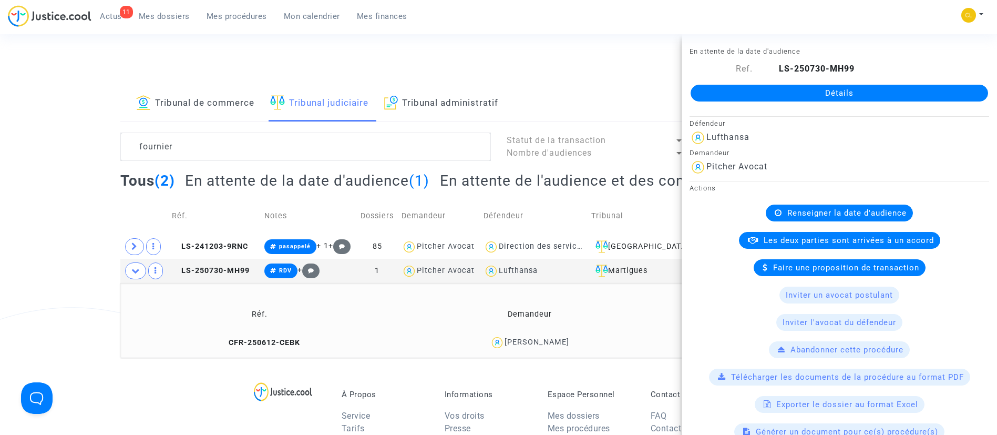
click at [820, 95] on link "Détails" at bounding box center [840, 93] width 298 height 17
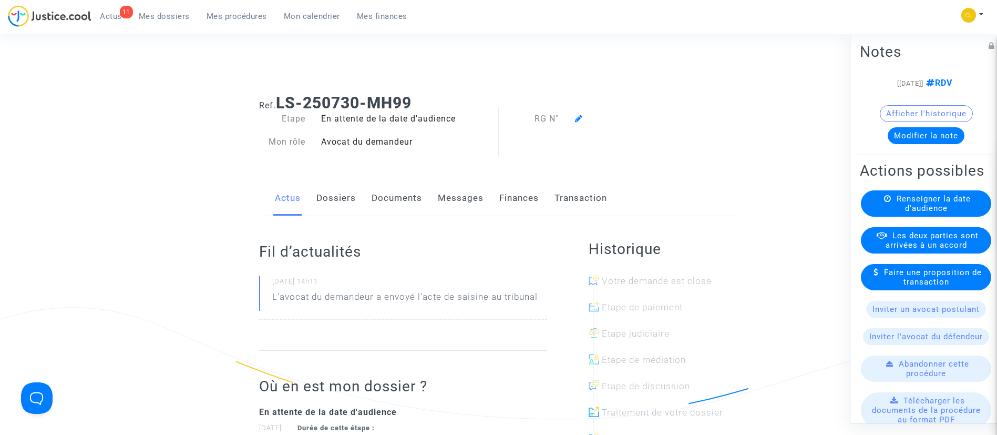
click at [343, 202] on link "Dossiers" at bounding box center [335, 198] width 39 height 35
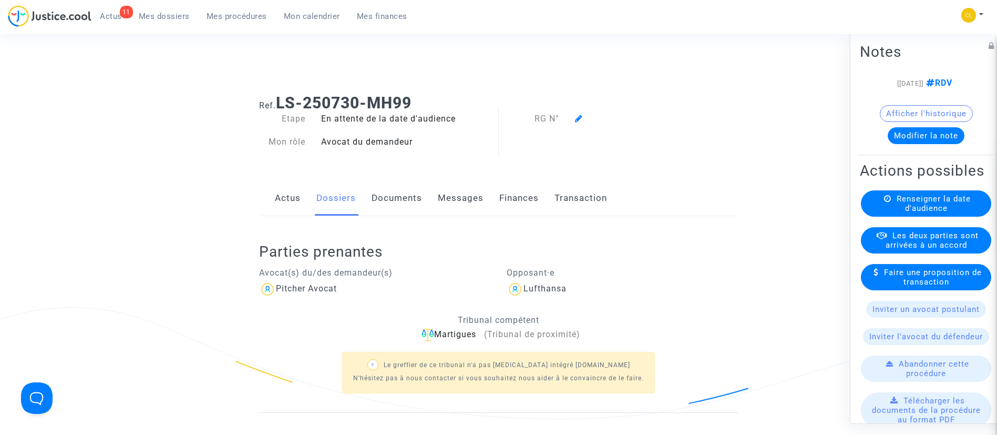
scroll to position [237, 0]
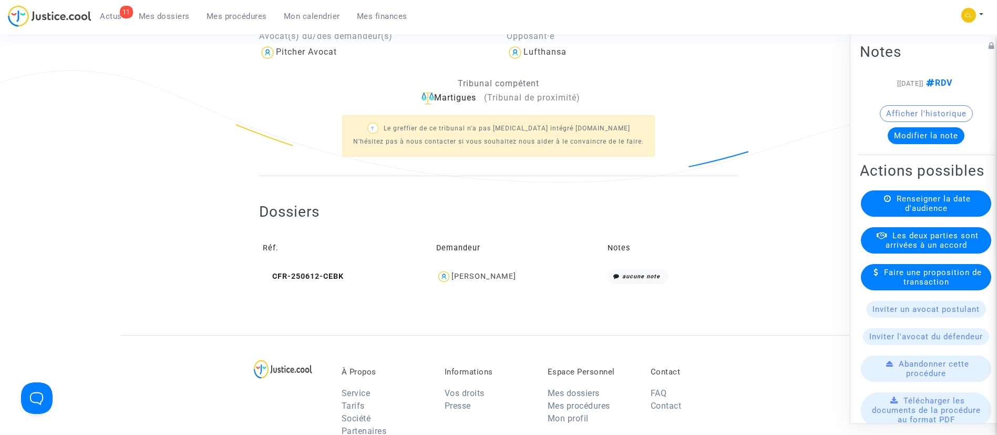
click at [485, 275] on div "Florence Fournier" at bounding box center [484, 276] width 65 height 9
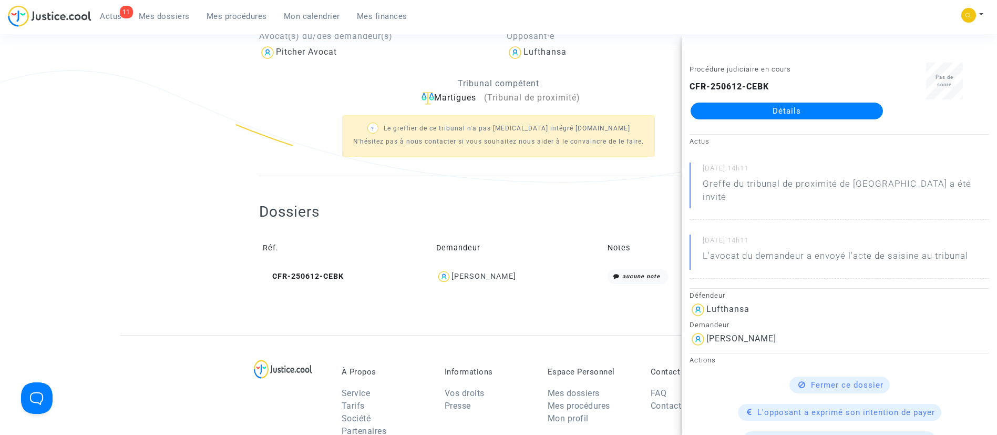
click at [781, 103] on link "Détails" at bounding box center [787, 111] width 192 height 17
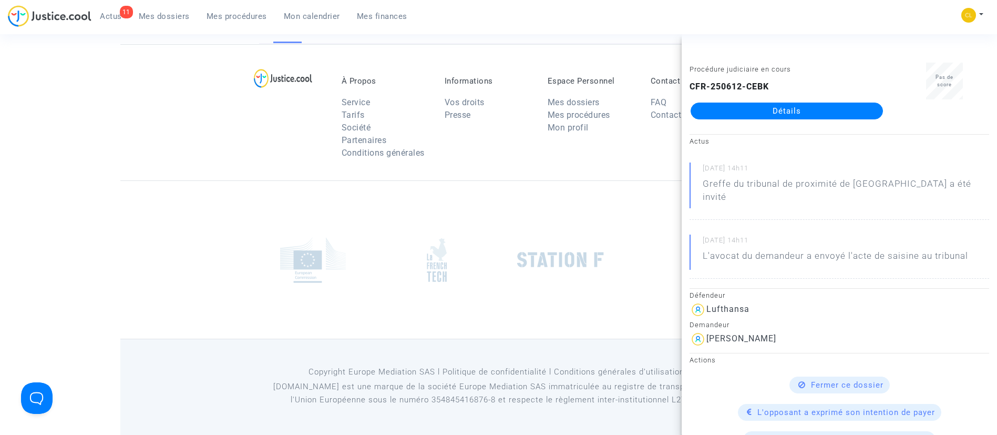
scroll to position [237, 0]
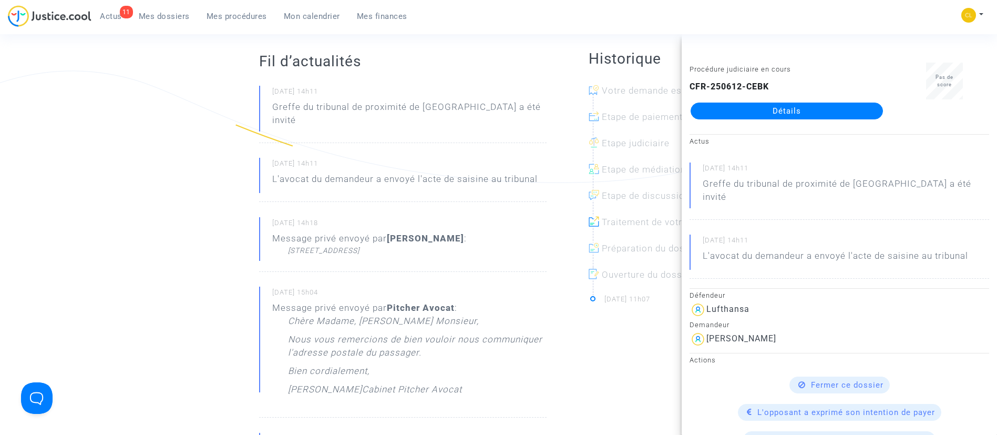
click at [280, 197] on div "20/08/2025 - 14h11 Greffe du tribunal de proximité de Martigues a été invité 20…" at bounding box center [403, 281] width 288 height 391
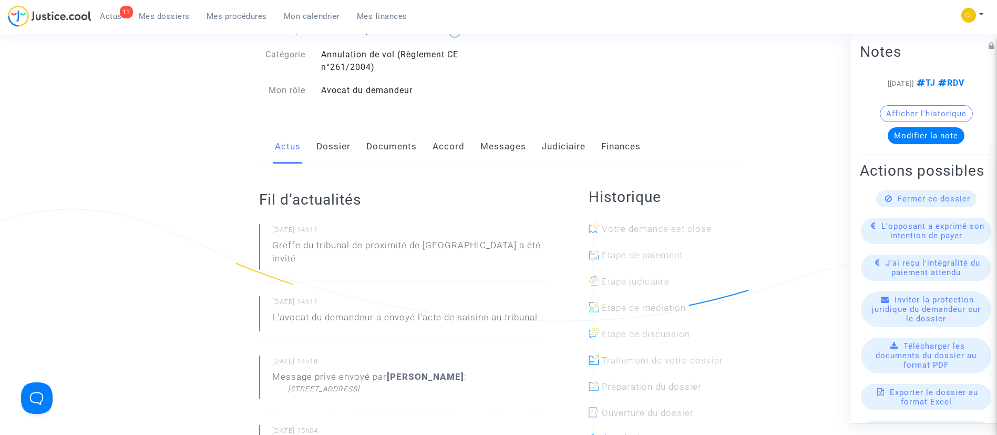
scroll to position [0, 0]
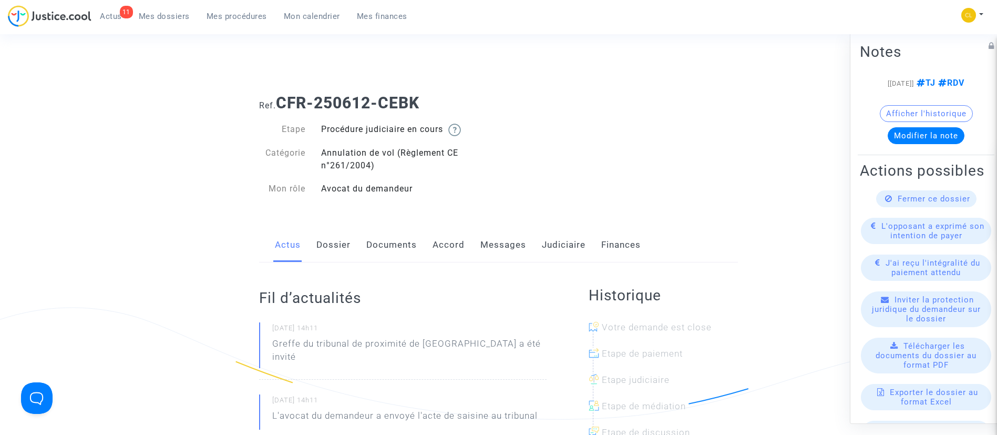
click at [443, 245] on link "Accord" at bounding box center [449, 245] width 32 height 35
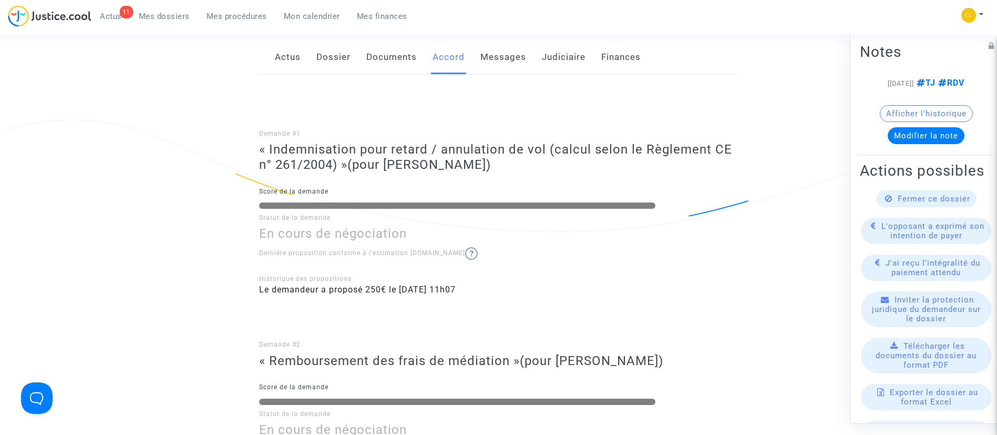
scroll to position [79, 0]
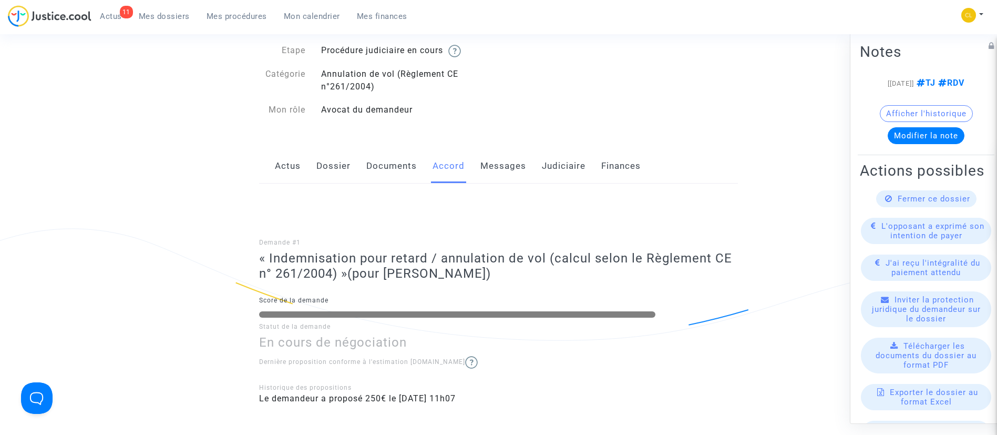
click at [335, 159] on link "Dossier" at bounding box center [333, 166] width 34 height 35
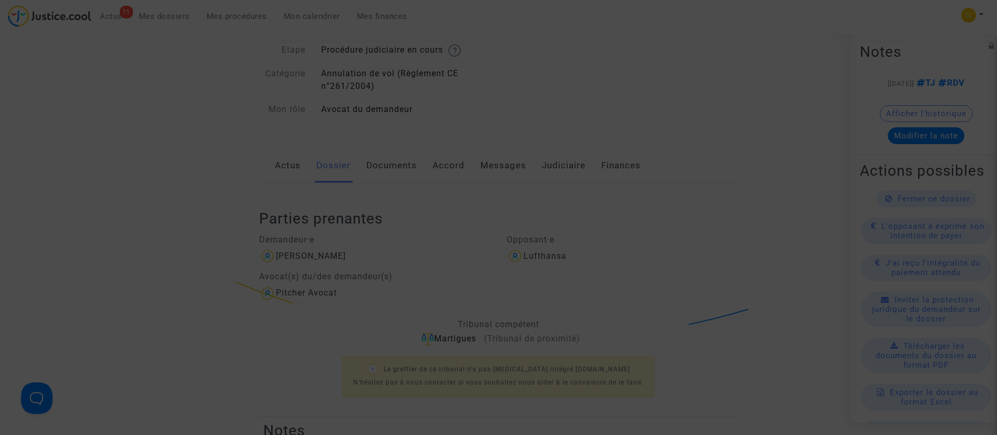
scroll to position [79, 0]
drag, startPoint x: 407, startPoint y: 157, endPoint x: 410, endPoint y: 145, distance: 12.4
click at [411, 156] on div at bounding box center [498, 217] width 997 height 435
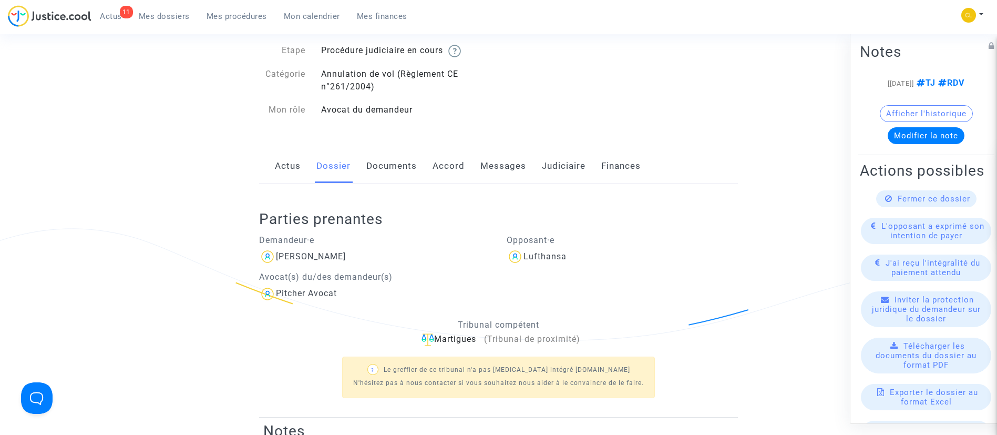
click at [314, 21] on span "Mon calendrier" at bounding box center [312, 16] width 56 height 9
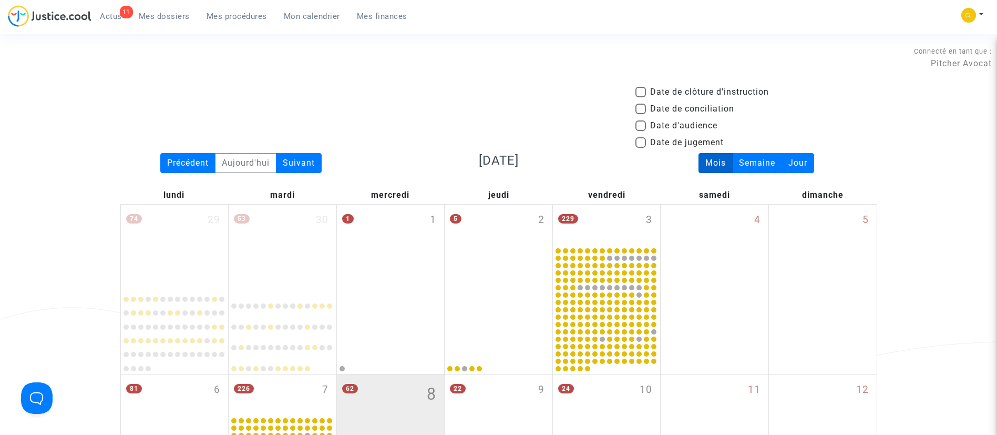
drag, startPoint x: 309, startPoint y: 157, endPoint x: 313, endPoint y: 137, distance: 21.0
click at [309, 157] on div "Suivant" at bounding box center [299, 163] width 46 height 20
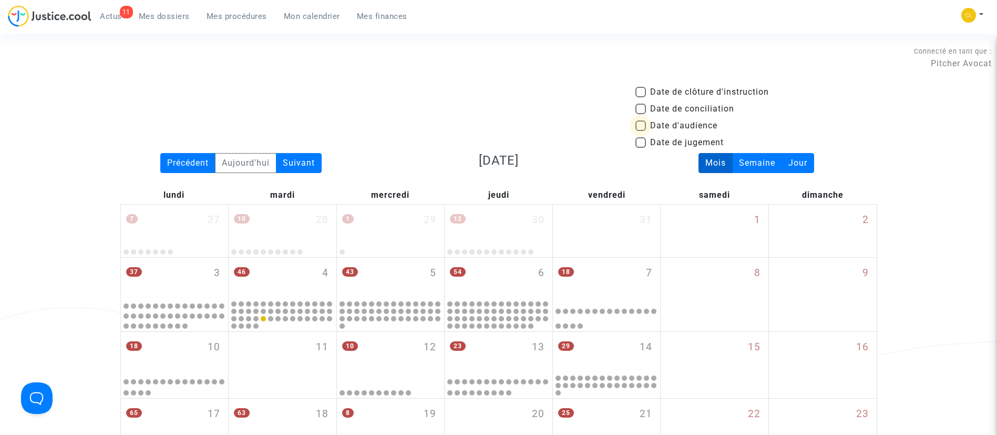
click at [712, 130] on span "Date d'audience" at bounding box center [683, 125] width 67 height 13
click at [641, 131] on input "Date d'audience" at bounding box center [640, 131] width 1 height 1
checkbox input "true"
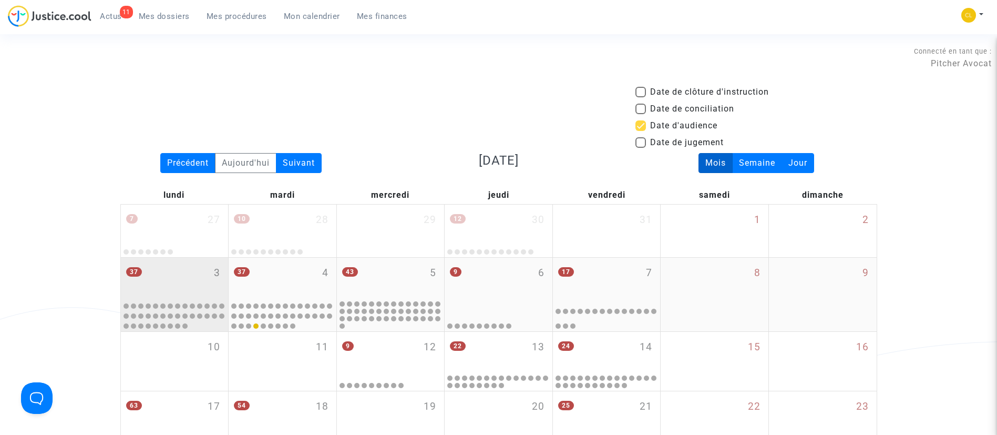
click at [170, 267] on div "37 3" at bounding box center [175, 278] width 108 height 41
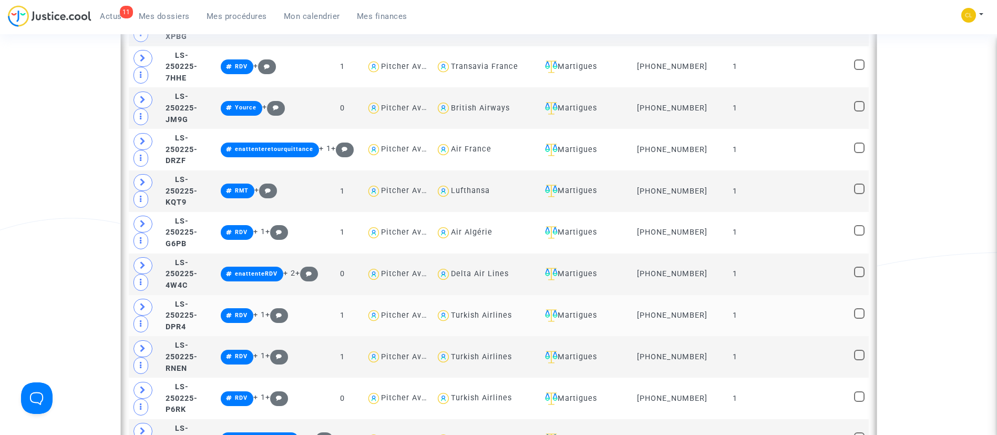
scroll to position [1198, 0]
drag, startPoint x: 145, startPoint y: 98, endPoint x: 171, endPoint y: 101, distance: 26.5
click at [142, 98] on icon at bounding box center [143, 100] width 6 height 8
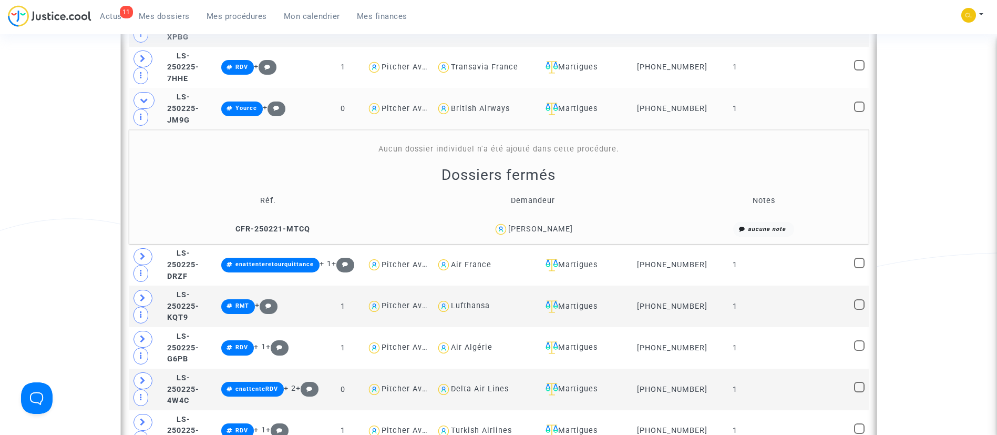
click at [510, 105] on div "British Airways" at bounding box center [480, 108] width 59 height 9
type textarea "@"British Airways""
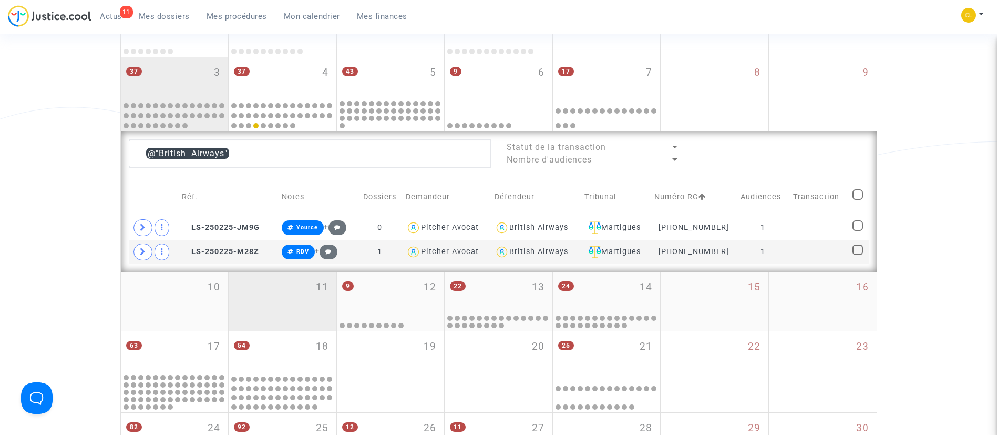
scroll to position [275, 0]
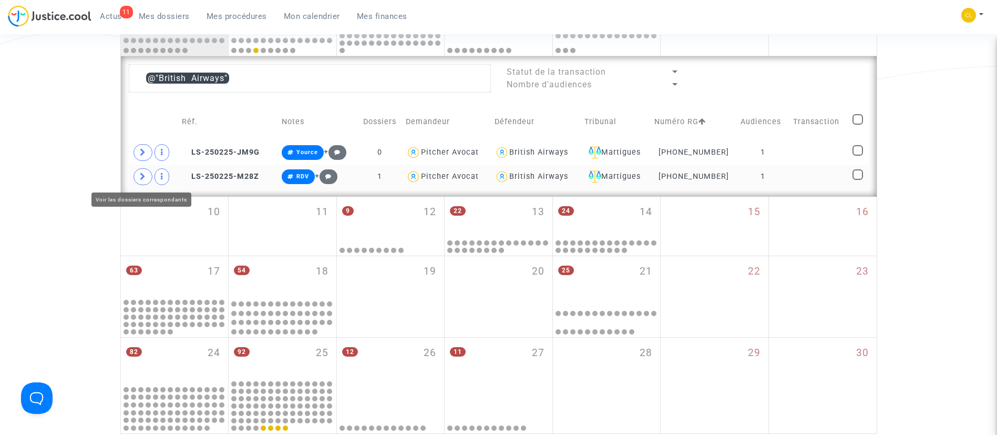
click at [146, 177] on span at bounding box center [143, 176] width 19 height 17
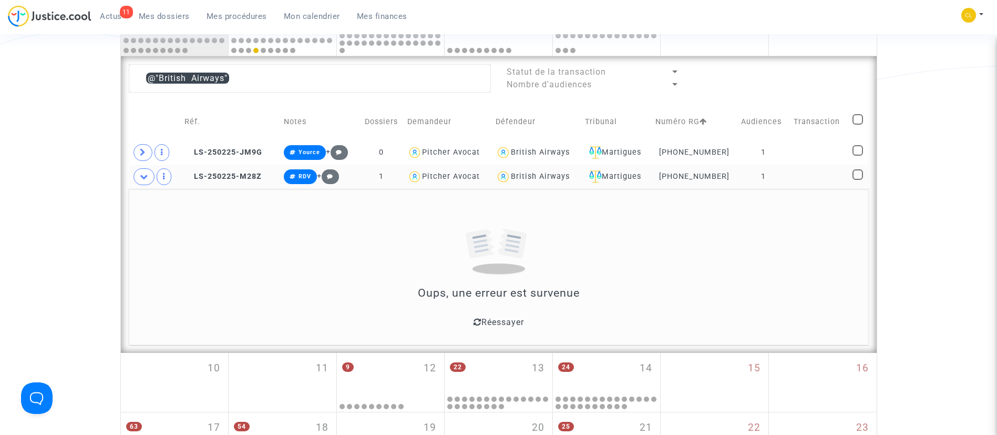
click at [490, 321] on span "Réessayer" at bounding box center [503, 322] width 43 height 10
click at [470, 319] on div "Réessayer" at bounding box center [499, 321] width 710 height 17
click at [521, 320] on span "Réessayer" at bounding box center [503, 322] width 43 height 10
click at [523, 320] on span "Réessayer" at bounding box center [503, 322] width 43 height 10
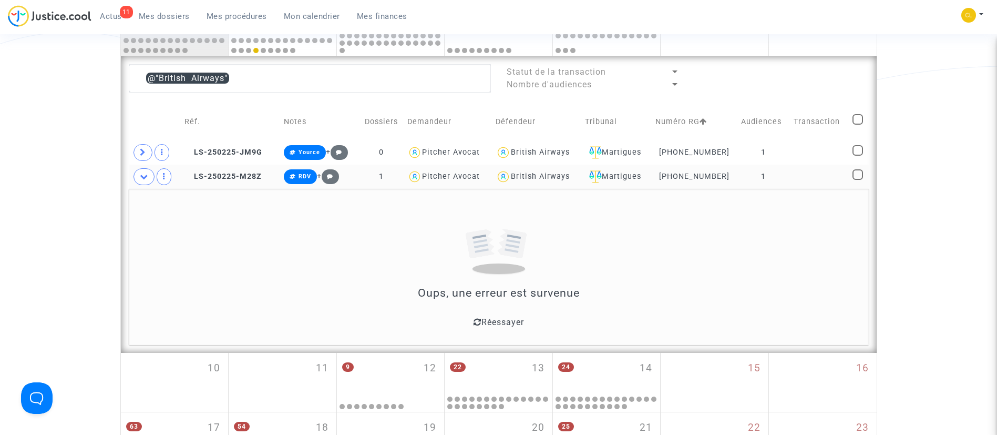
drag, startPoint x: 519, startPoint y: 330, endPoint x: 518, endPoint y: 289, distance: 41.5
click at [519, 330] on td "Oups, une erreur est survenue Réessayer" at bounding box center [499, 267] width 740 height 156
click at [496, 325] on span "Réessayer" at bounding box center [503, 322] width 43 height 10
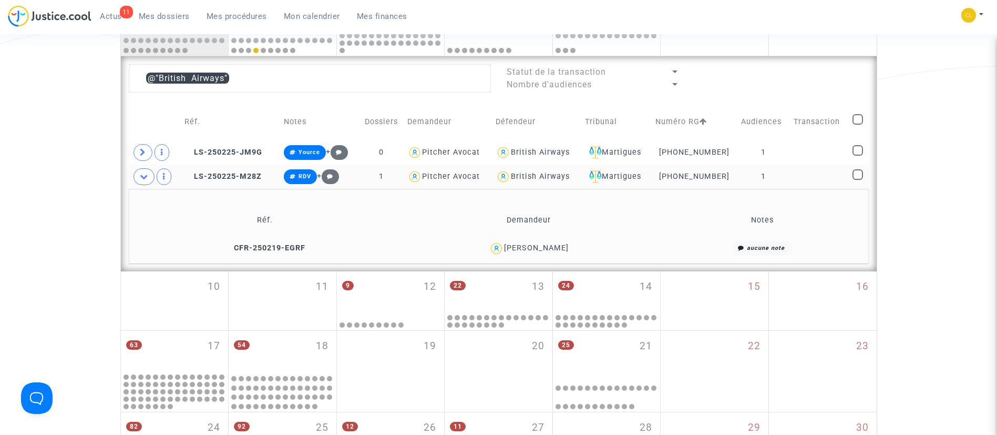
click at [800, 175] on td at bounding box center [819, 177] width 59 height 24
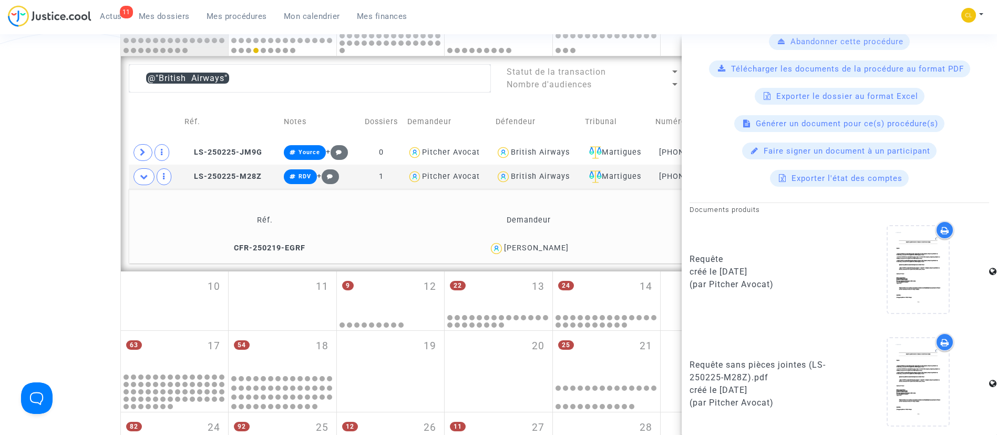
scroll to position [381, 0]
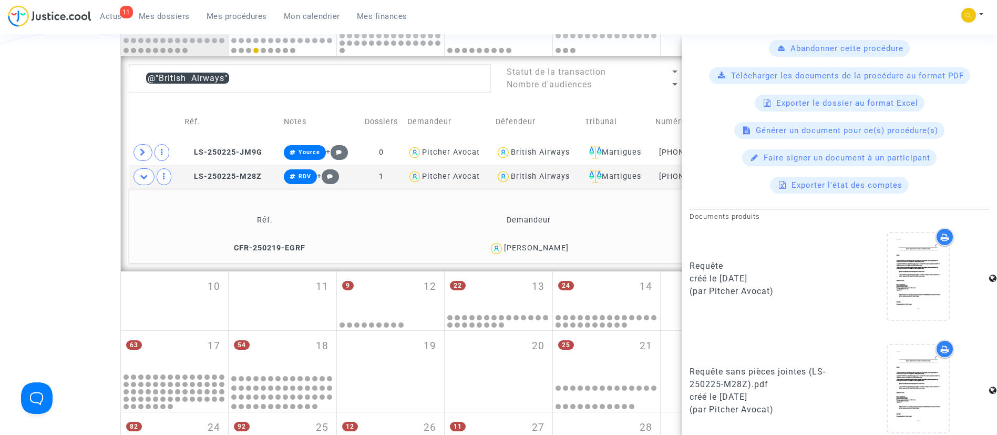
click at [565, 246] on div "Maurice Fornier" at bounding box center [536, 247] width 65 height 9
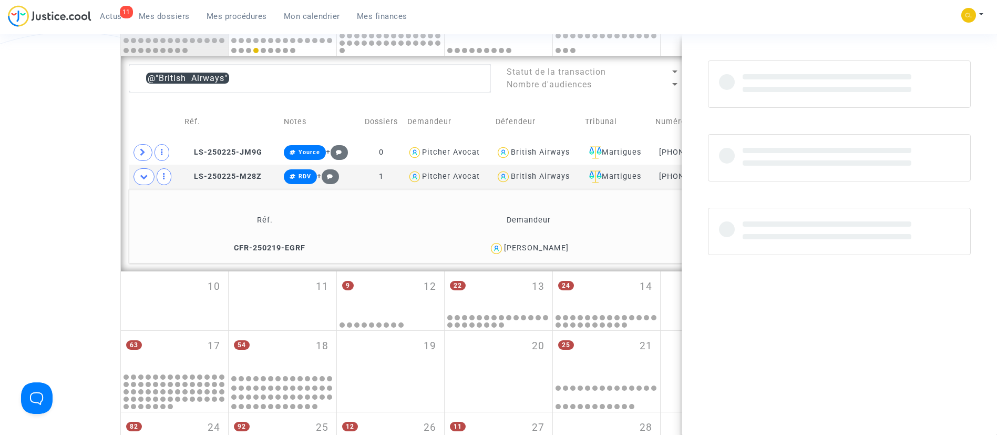
scroll to position [0, 0]
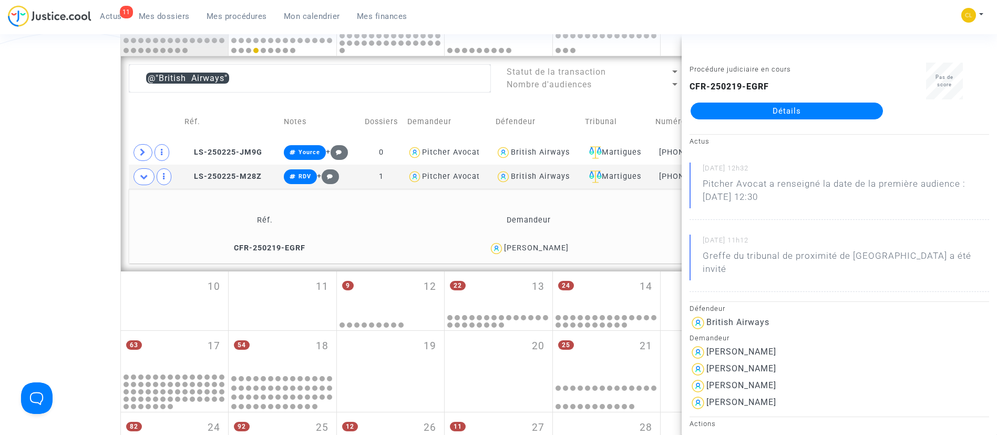
click at [227, 27] on div "11 Actus Mes dossiers Mes procédures Mon calendrier Mes finances" at bounding box center [212, 19] width 408 height 29
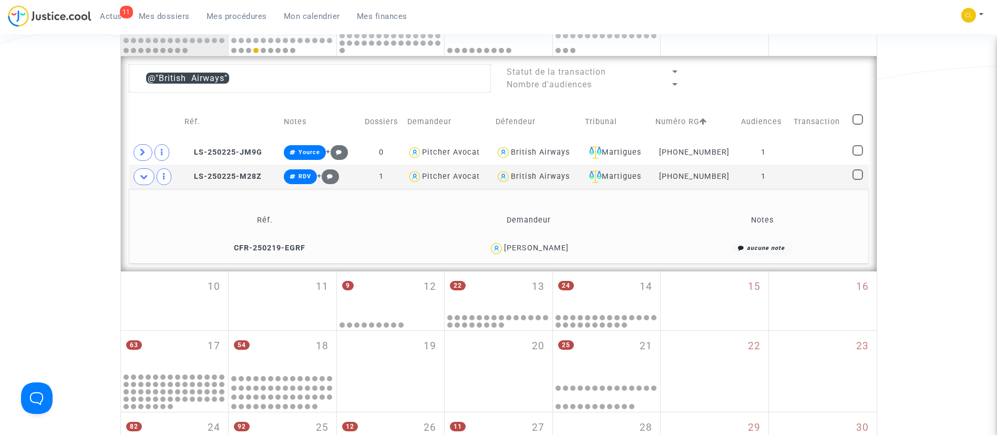
click at [227, 20] on span "Mes procédures" at bounding box center [237, 16] width 60 height 9
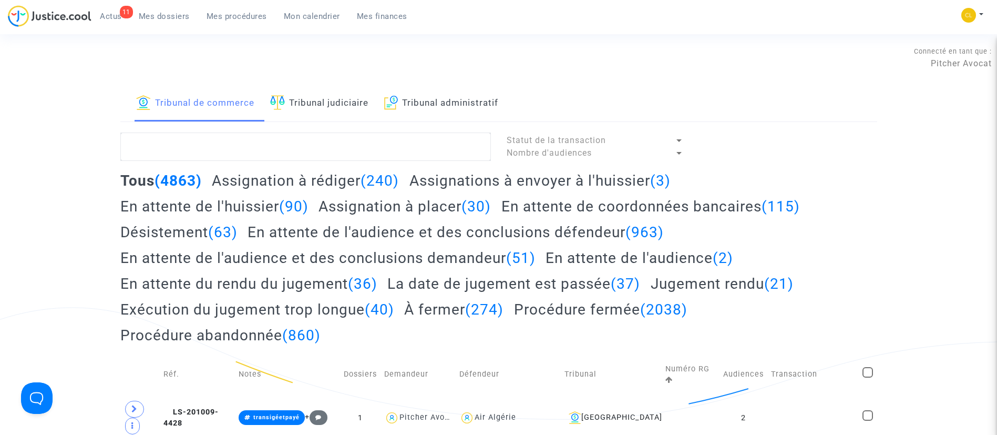
click at [343, 110] on link "Tribunal judiciaire" at bounding box center [319, 104] width 98 height 36
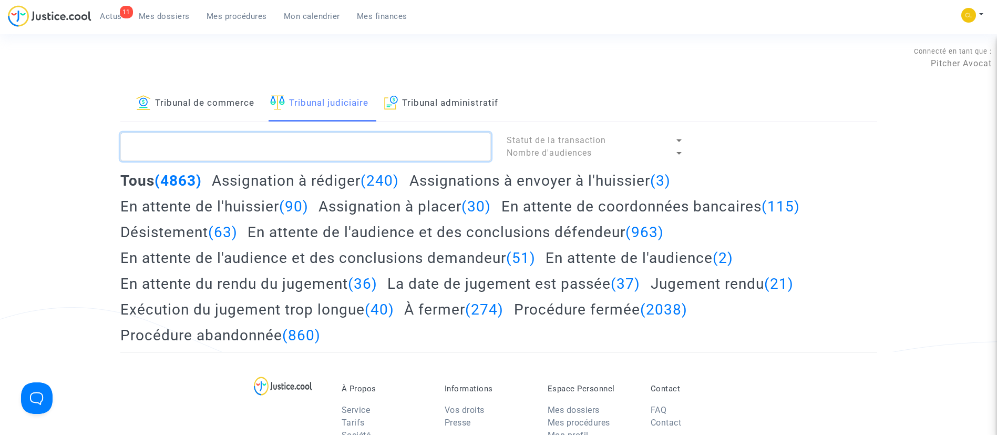
click at [343, 140] on textarea at bounding box center [305, 146] width 371 height 28
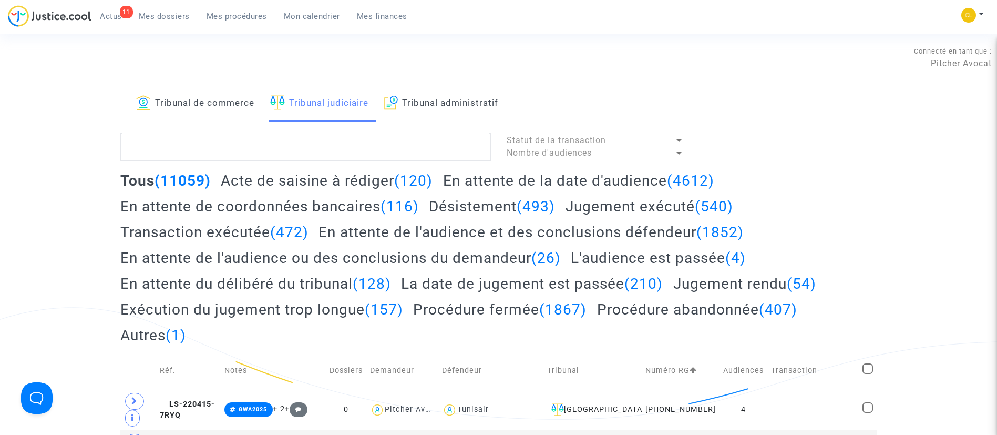
click at [206, 108] on link "Tribunal de commerce" at bounding box center [195, 104] width 118 height 36
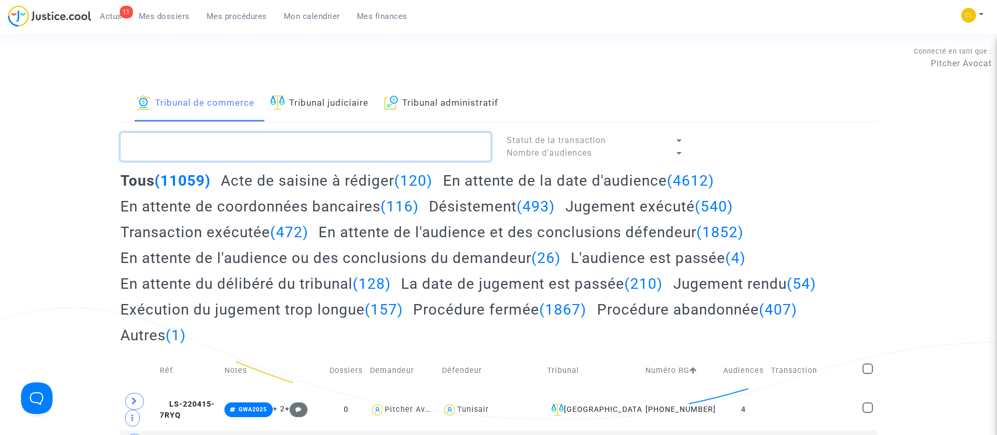
click at [211, 146] on textarea at bounding box center [305, 146] width 371 height 28
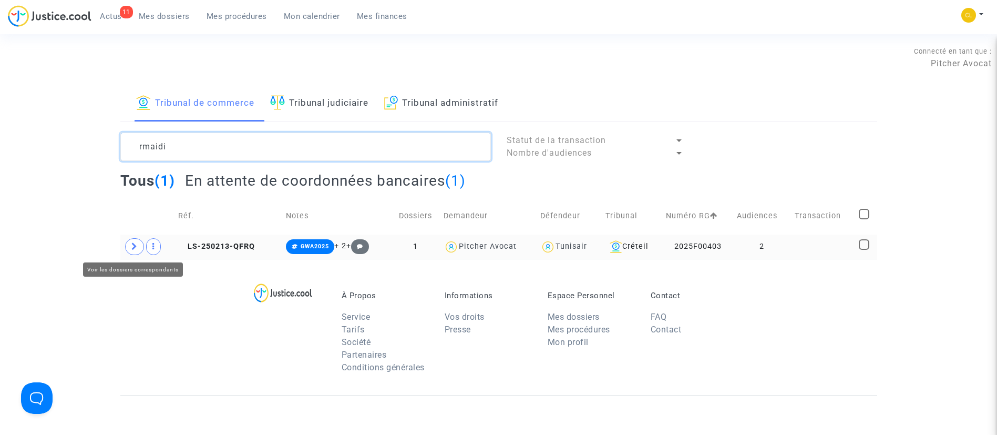
type textarea "rmaidi"
click at [138, 252] on span at bounding box center [134, 246] width 19 height 17
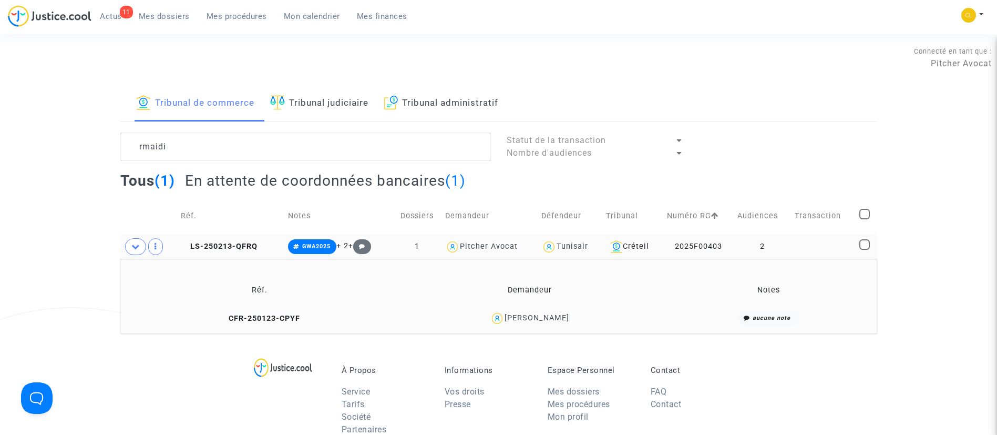
click at [837, 243] on td at bounding box center [823, 246] width 64 height 24
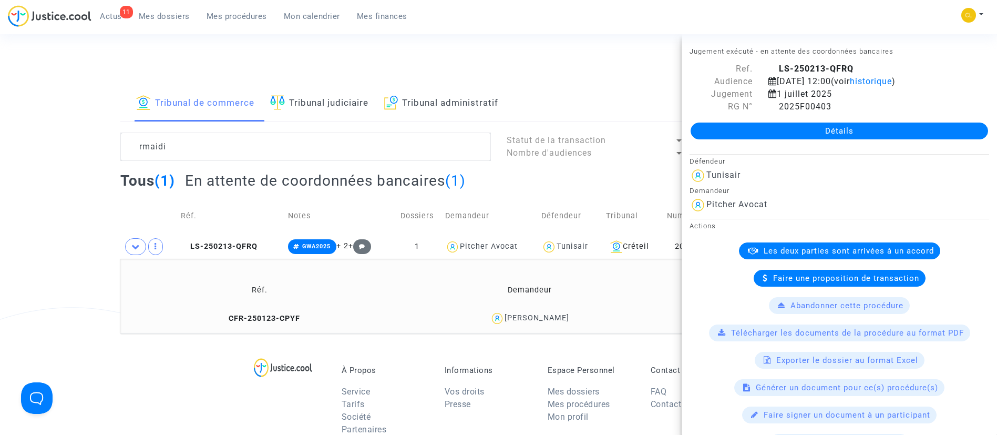
click at [818, 138] on link "Détails" at bounding box center [840, 130] width 298 height 17
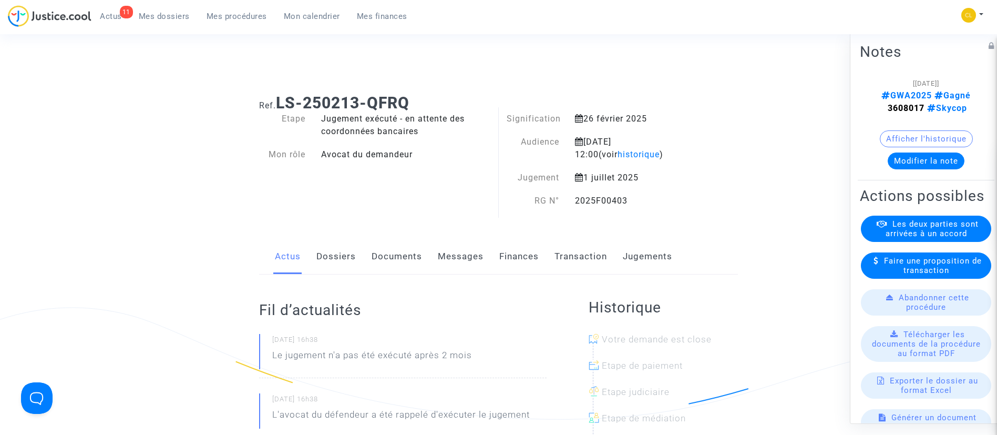
click at [386, 249] on link "Documents" at bounding box center [397, 256] width 50 height 35
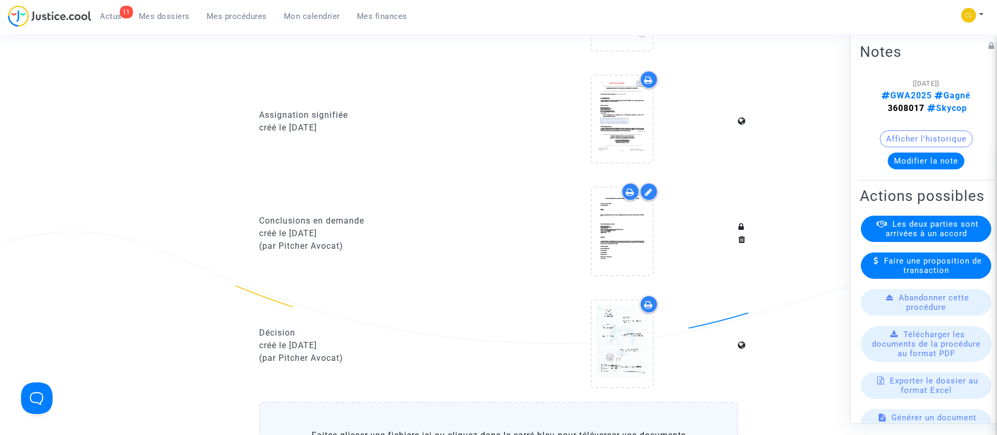
scroll to position [631, 0]
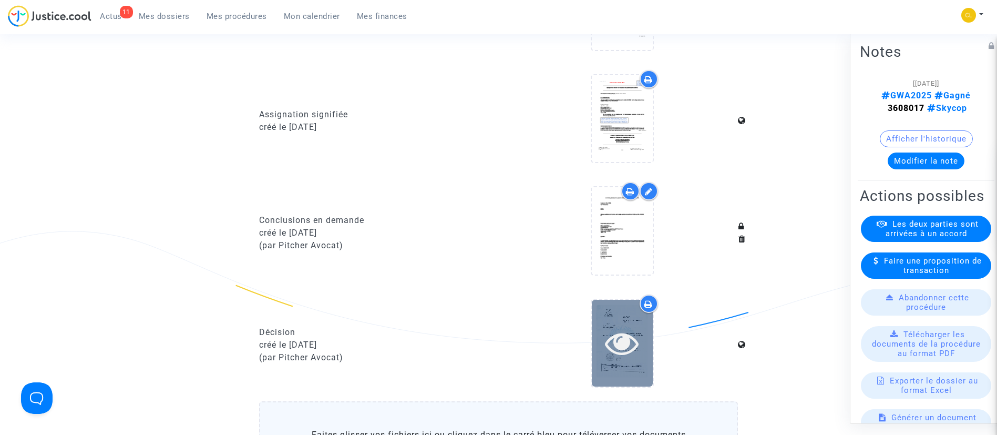
click at [626, 332] on icon at bounding box center [622, 343] width 34 height 34
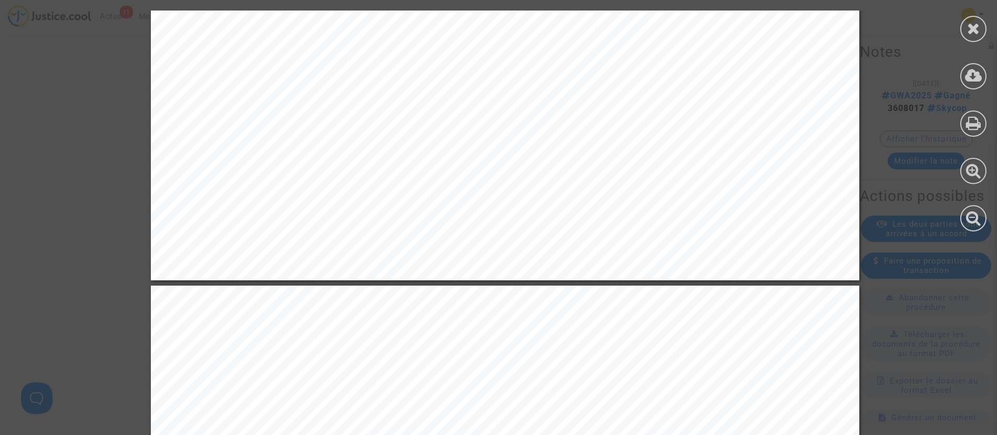
scroll to position [5579, 0]
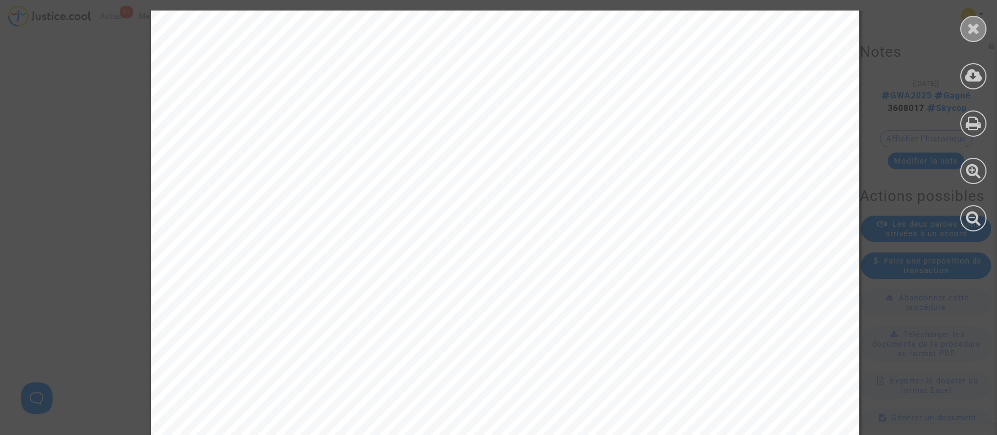
click at [961, 29] on div at bounding box center [973, 29] width 26 height 26
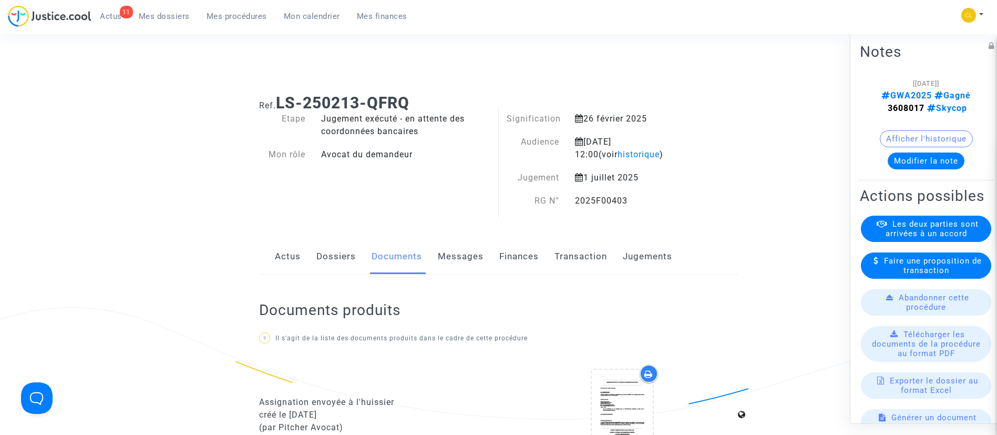
click at [232, 16] on span "Mes procédures" at bounding box center [237, 16] width 60 height 9
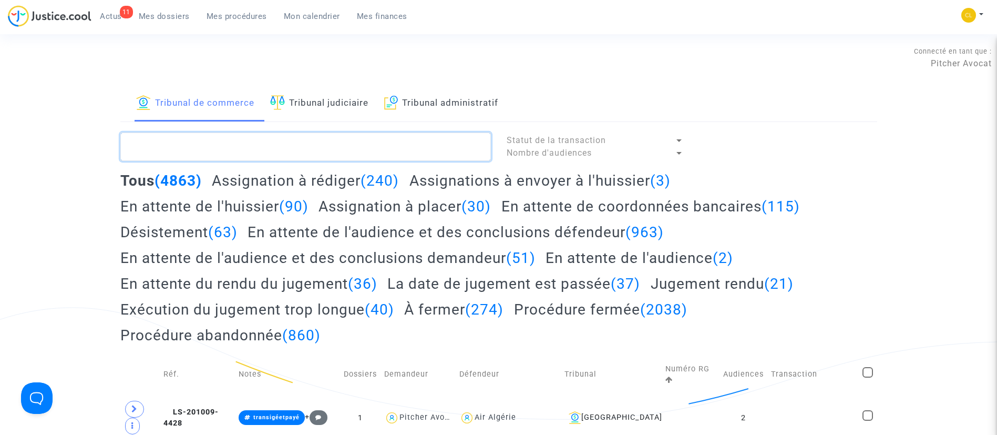
click at [264, 148] on textarea at bounding box center [305, 146] width 371 height 28
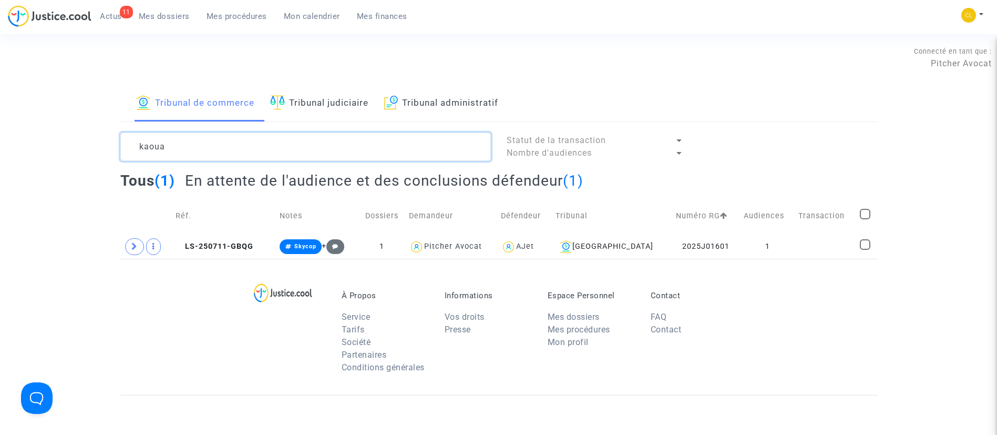
type textarea "kaoua"
click at [167, 24] on link "Mes dossiers" at bounding box center [164, 16] width 68 height 16
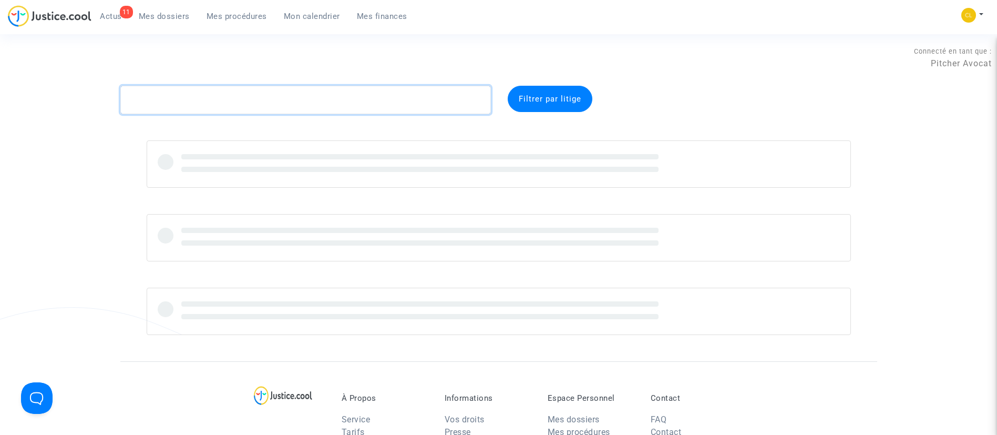
click at [375, 101] on textarea at bounding box center [305, 100] width 371 height 28
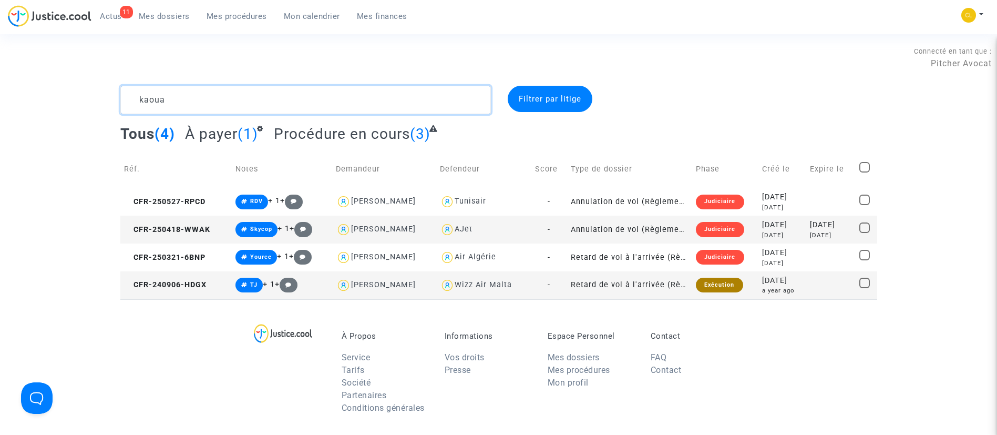
type textarea "kaoua"
click at [806, 292] on td at bounding box center [830, 285] width 49 height 28
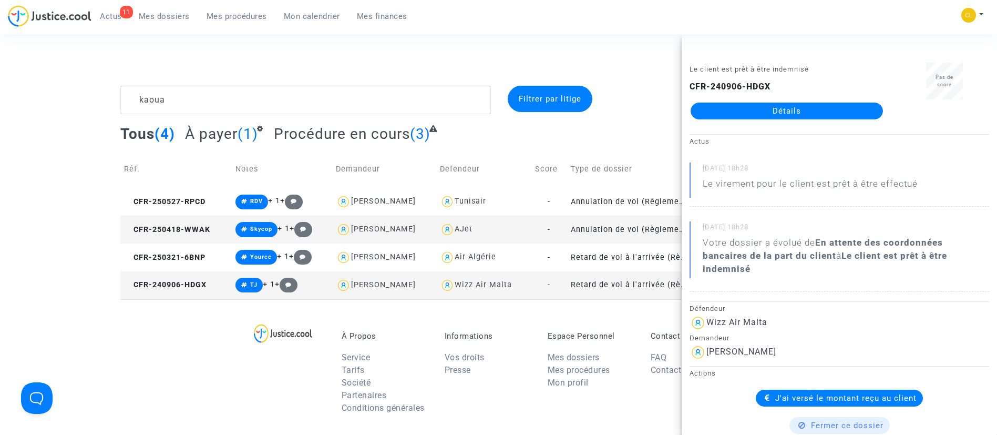
click at [790, 116] on link "Détails" at bounding box center [787, 111] width 192 height 17
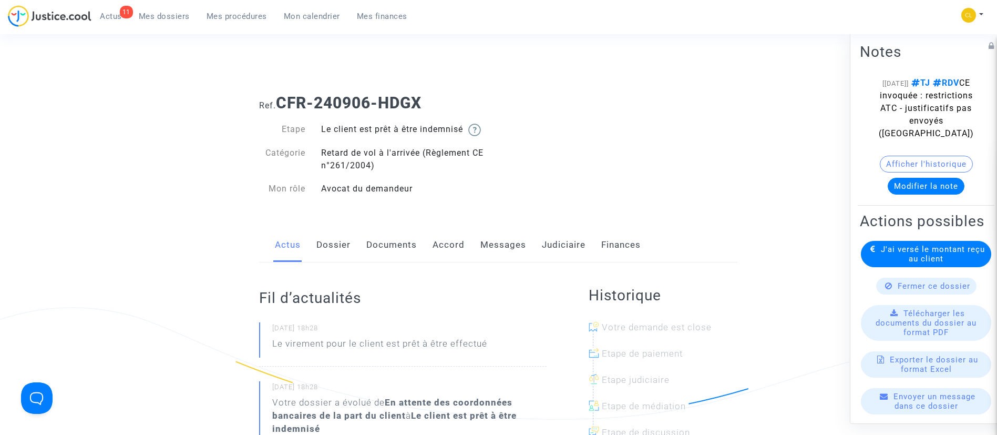
click at [462, 252] on link "Accord" at bounding box center [449, 245] width 32 height 35
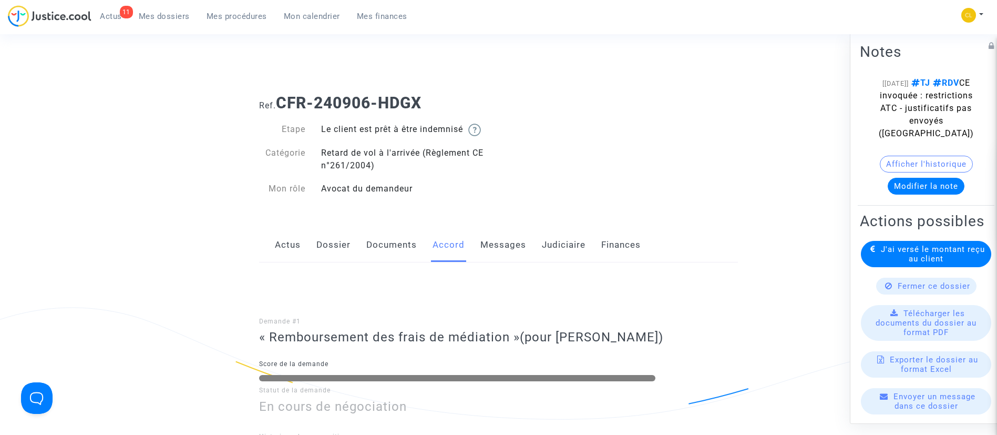
click at [550, 243] on link "Judiciaire" at bounding box center [564, 245] width 44 height 35
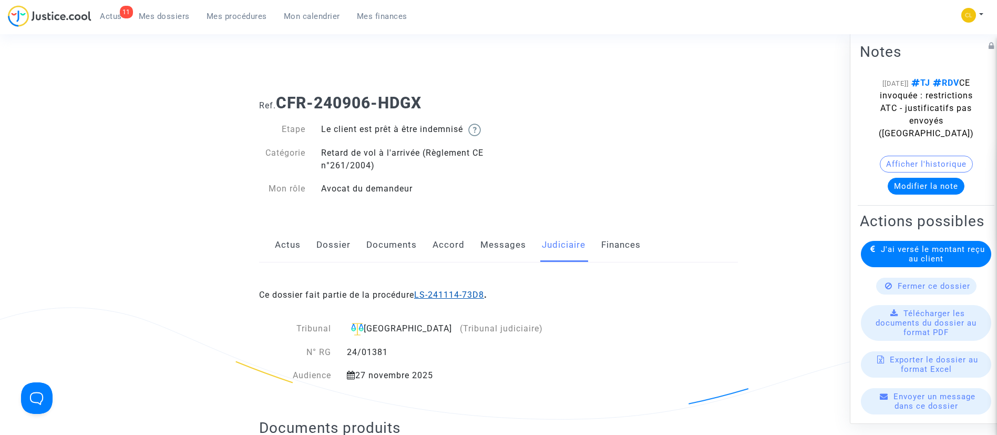
click at [442, 296] on link "LS-241114-73D8" at bounding box center [449, 295] width 70 height 10
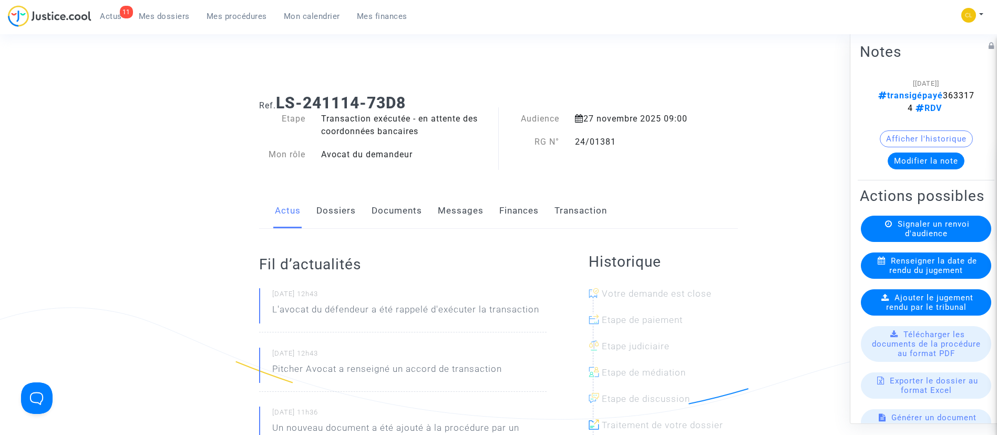
click at [557, 210] on link "Transaction" at bounding box center [581, 210] width 53 height 35
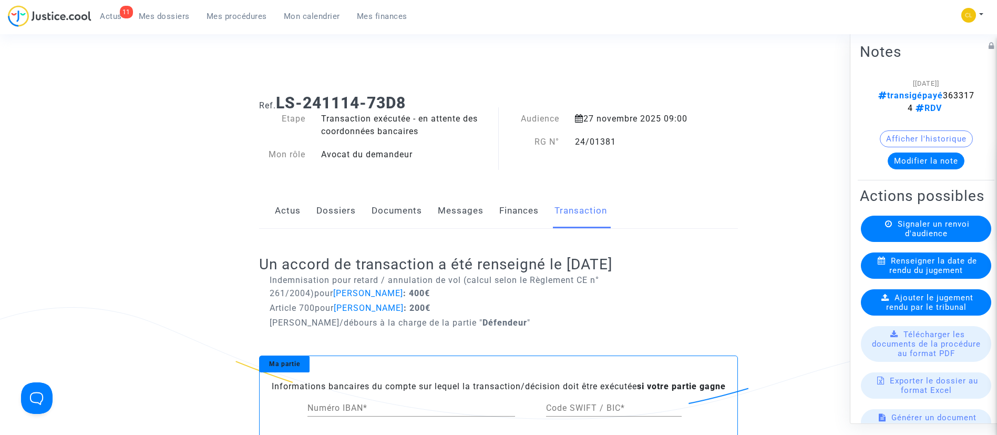
click at [514, 203] on link "Finances" at bounding box center [518, 210] width 39 height 35
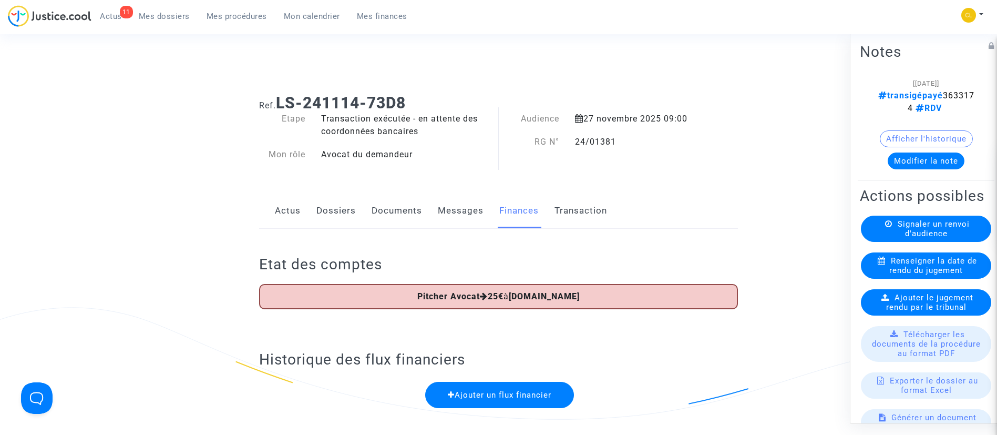
click at [173, 19] on span "Mes dossiers" at bounding box center [164, 16] width 51 height 9
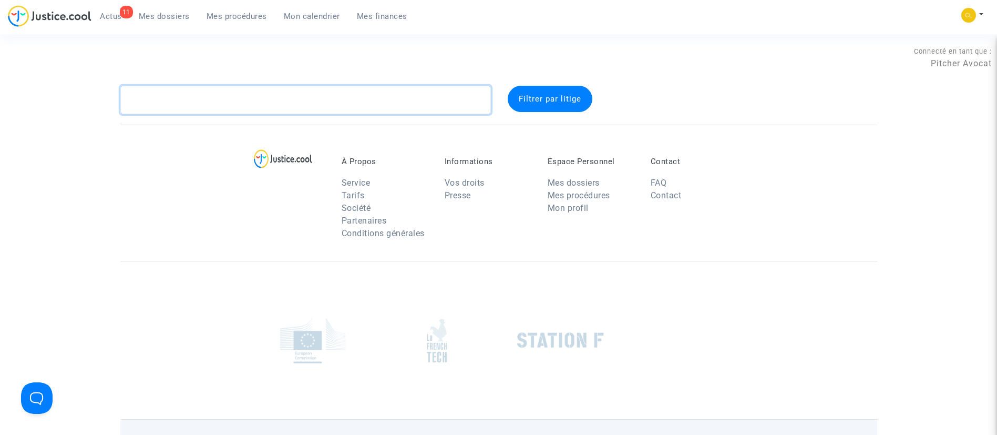
click at [247, 94] on textarea at bounding box center [305, 100] width 371 height 28
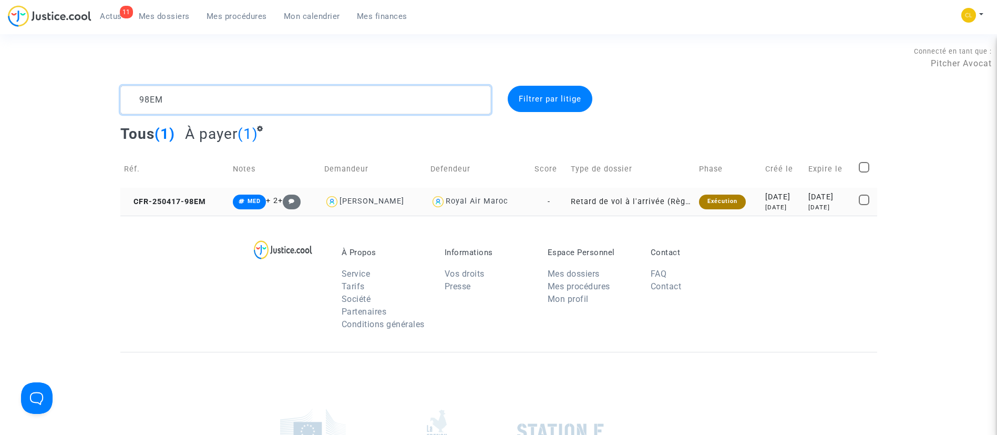
type textarea "98EM"
click at [781, 212] on td "2025-04-17 6 months ago" at bounding box center [783, 202] width 43 height 28
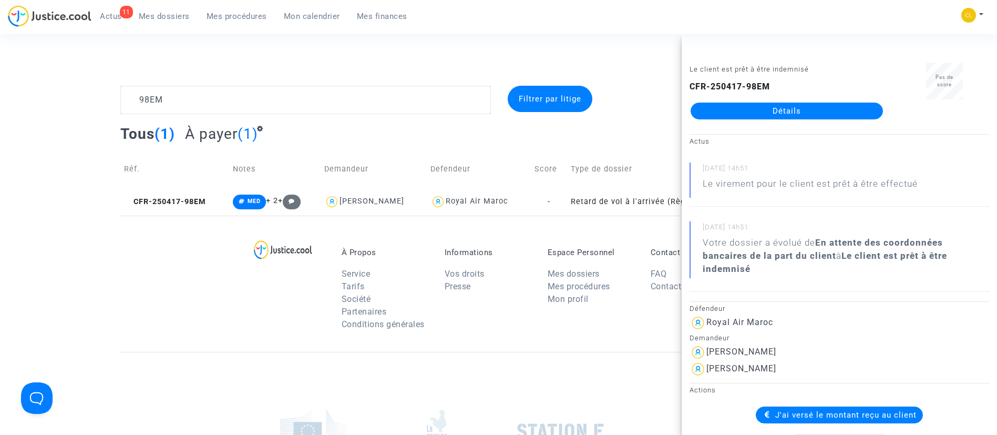
click at [839, 108] on link "Détails" at bounding box center [787, 111] width 192 height 17
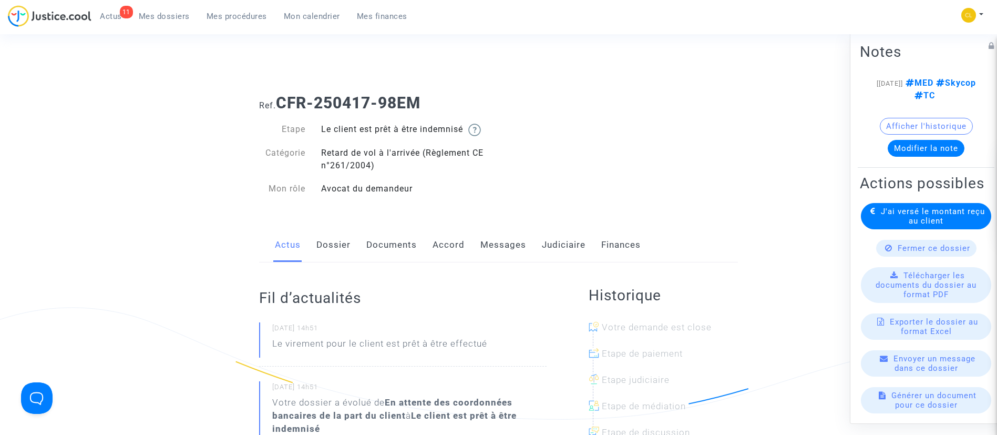
click at [344, 236] on link "Dossier" at bounding box center [333, 245] width 34 height 35
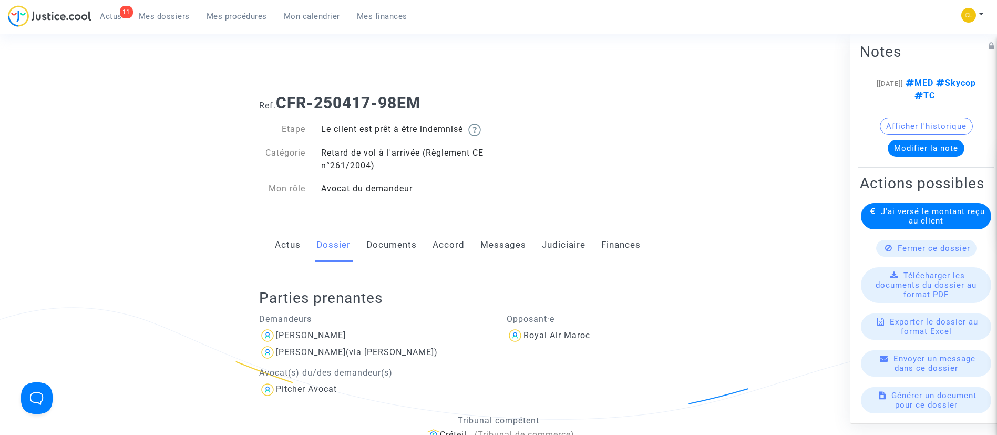
click at [169, 11] on link "Mes dossiers" at bounding box center [164, 16] width 68 height 16
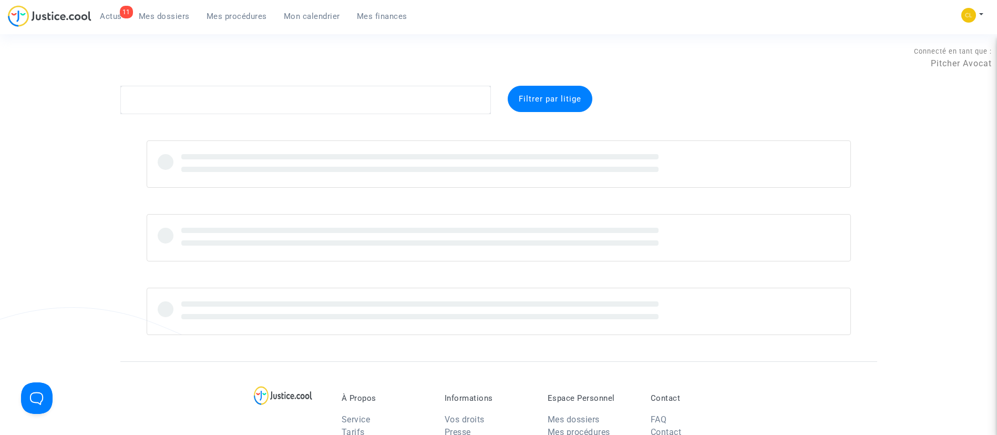
click at [233, 14] on span "Mes procédures" at bounding box center [237, 16] width 60 height 9
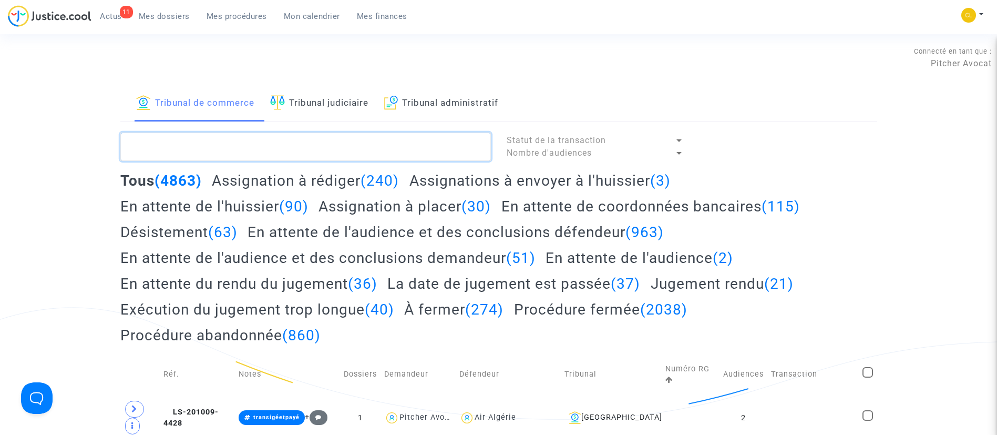
click at [392, 141] on textarea at bounding box center [305, 146] width 371 height 28
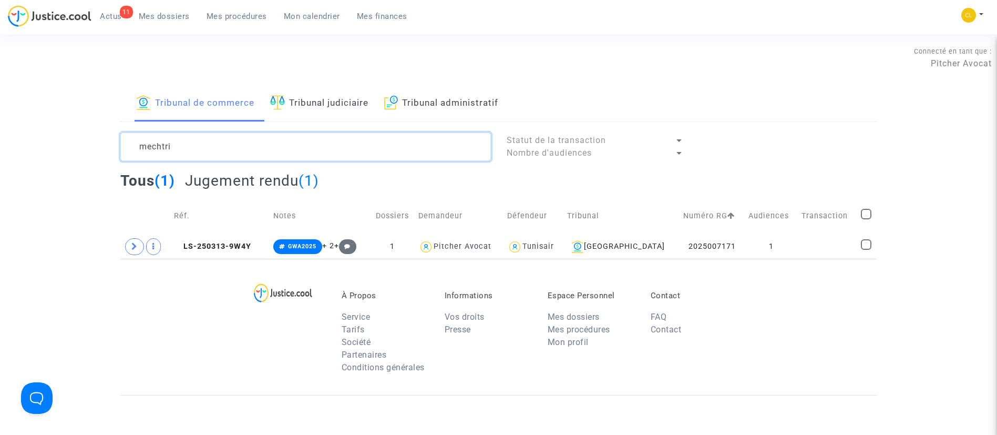
type textarea "mechtri"
click at [129, 255] on td at bounding box center [145, 246] width 50 height 24
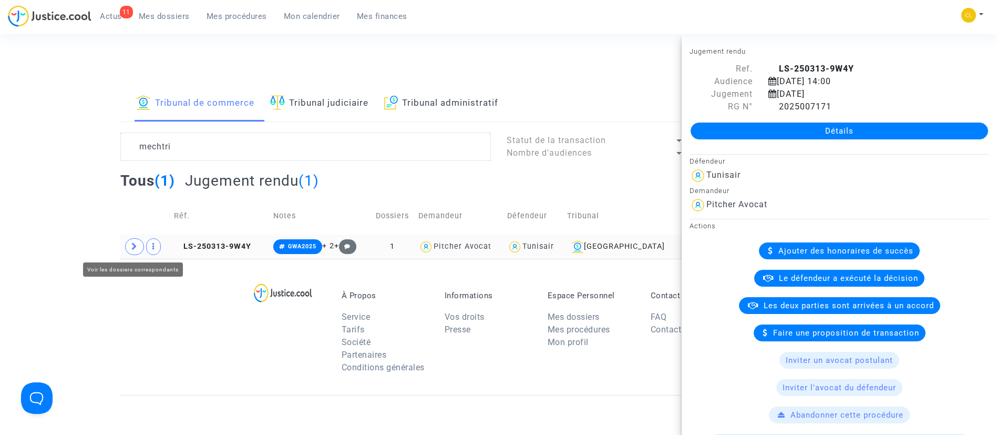
click at [128, 243] on span at bounding box center [134, 246] width 19 height 17
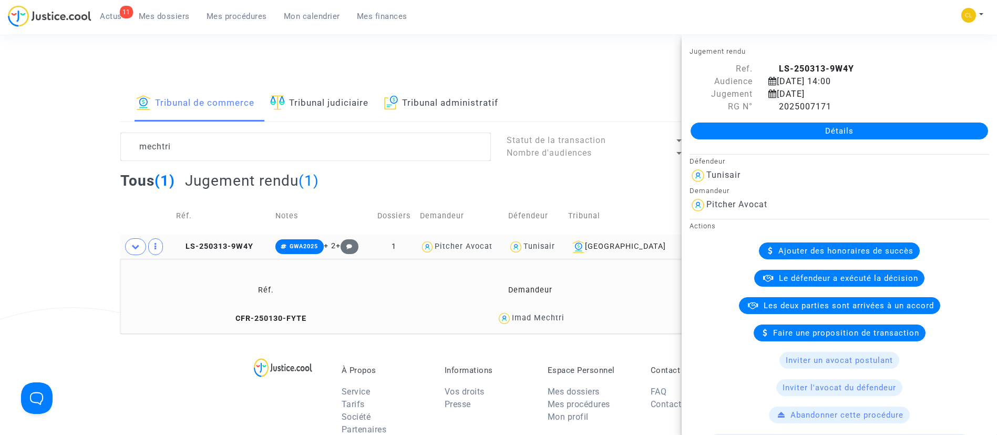
drag, startPoint x: 89, startPoint y: 188, endPoint x: 122, endPoint y: 200, distance: 35.8
click at [104, 197] on div "Tribunal de commerce Tribunal judiciaire Tribunal administratif mechtri Statut …" at bounding box center [498, 210] width 997 height 248
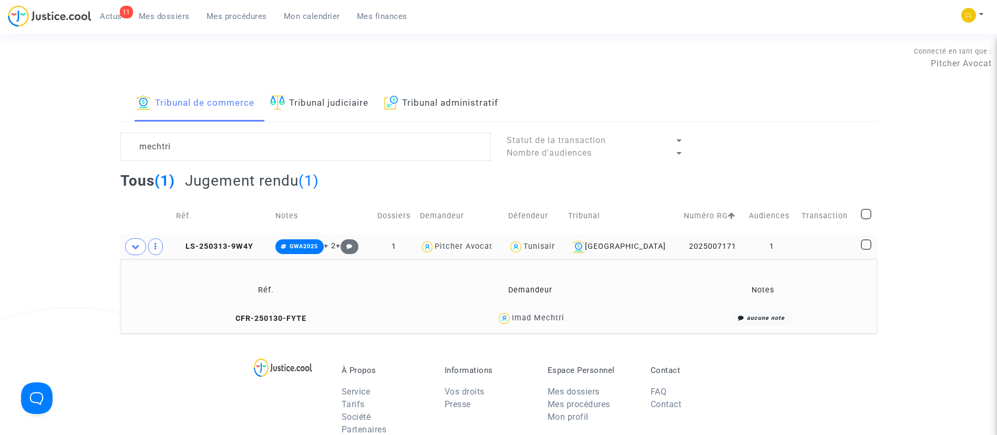
click at [823, 232] on td "Transaction" at bounding box center [827, 215] width 59 height 37
click at [821, 248] on td at bounding box center [827, 246] width 59 height 24
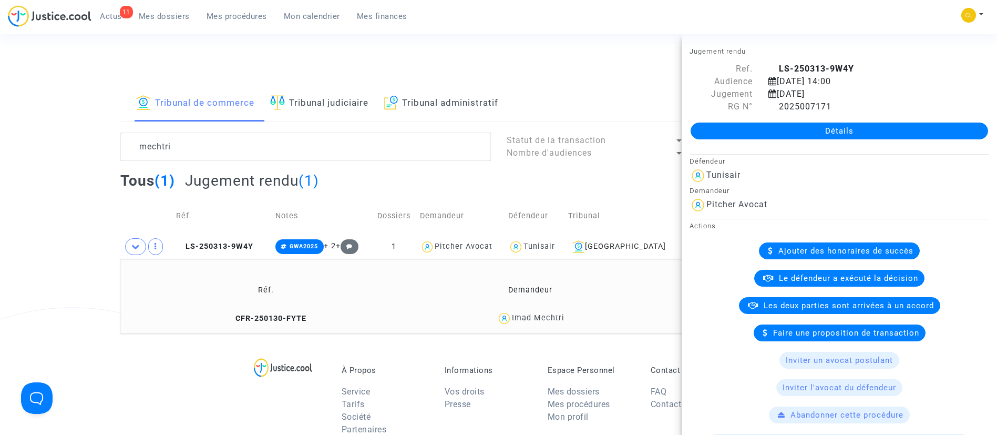
click at [861, 130] on link "Détails" at bounding box center [840, 130] width 298 height 17
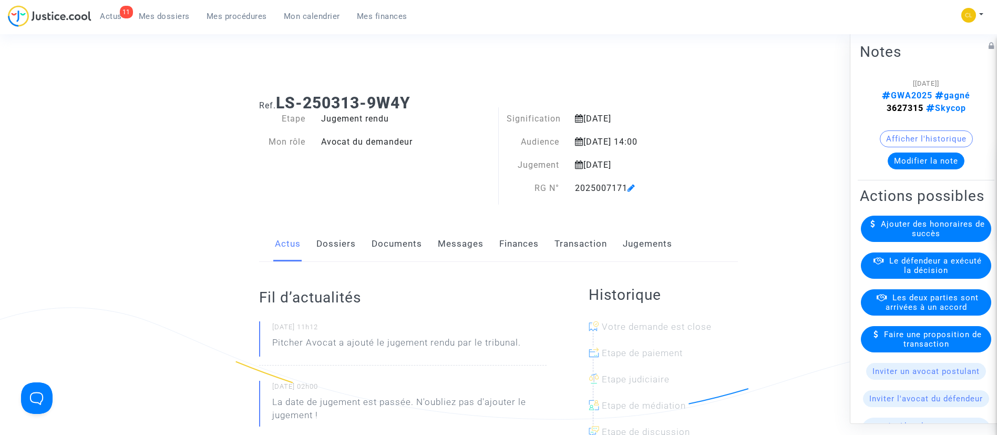
click at [623, 241] on link "Jugements" at bounding box center [647, 244] width 49 height 35
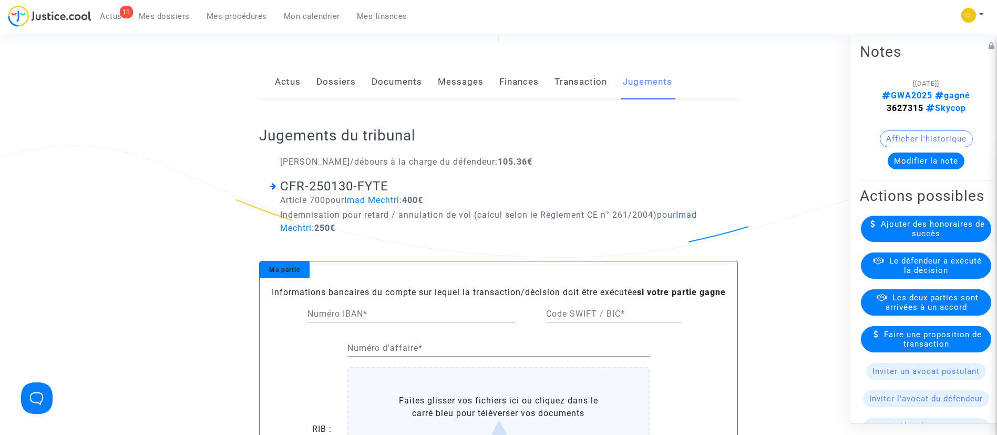
scroll to position [79, 0]
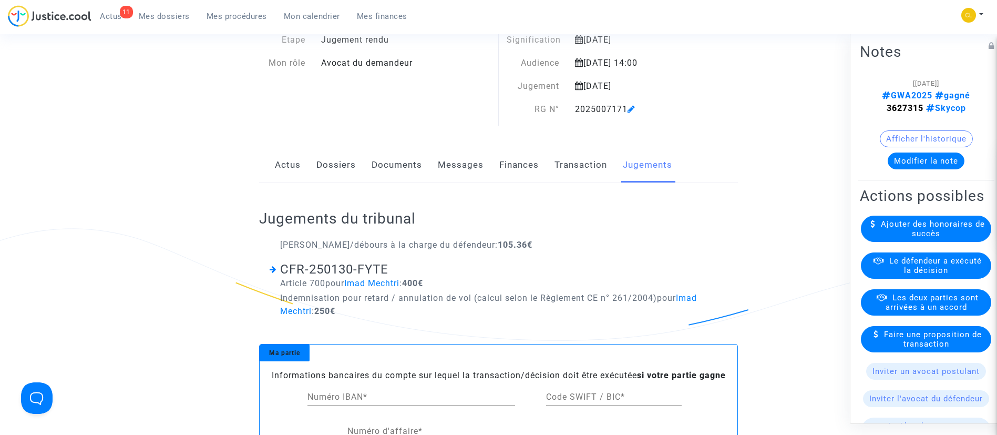
click at [526, 159] on link "Finances" at bounding box center [518, 165] width 39 height 35
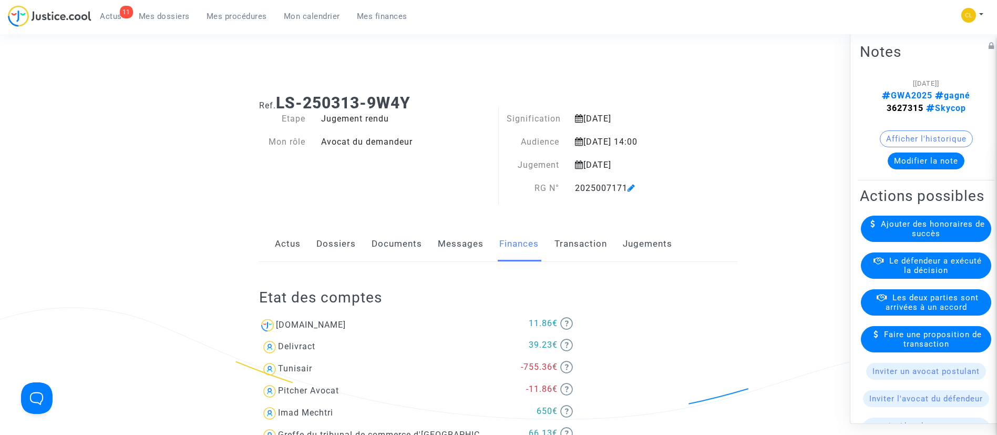
drag, startPoint x: 225, startPoint y: 17, endPoint x: 239, endPoint y: 40, distance: 26.9
click at [225, 16] on span "Mes procédures" at bounding box center [237, 16] width 60 height 9
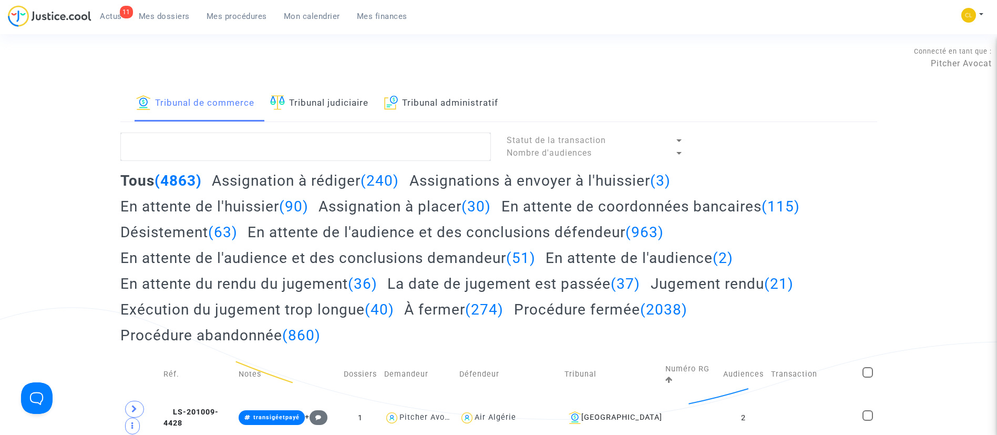
click at [322, 101] on link "Tribunal judiciaire" at bounding box center [319, 104] width 98 height 36
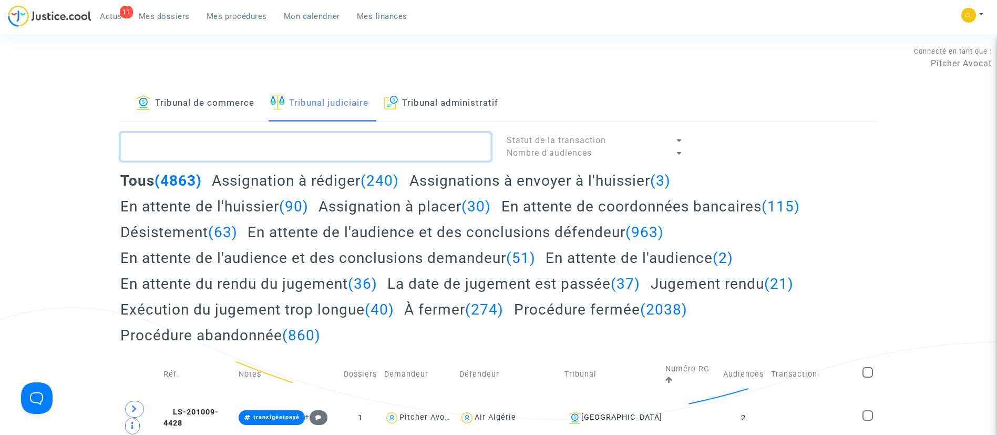
click at [328, 134] on textarea at bounding box center [305, 146] width 371 height 28
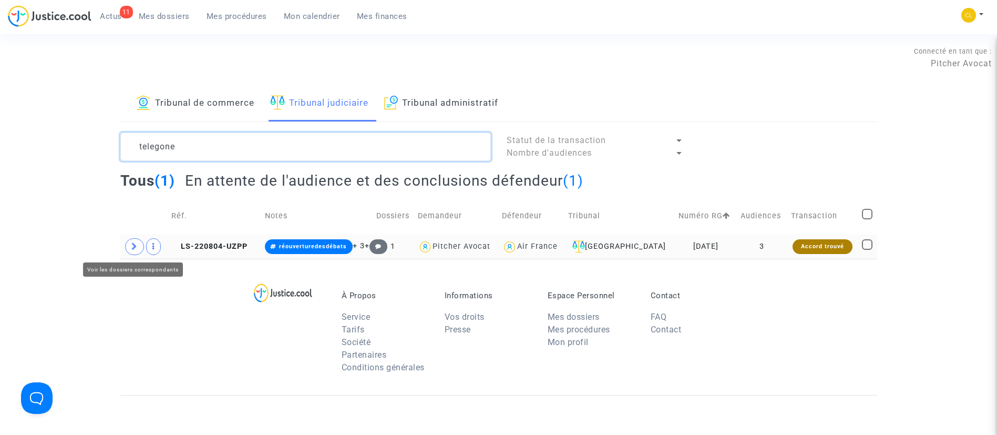
type textarea "telegone"
click at [132, 249] on icon at bounding box center [134, 246] width 6 height 8
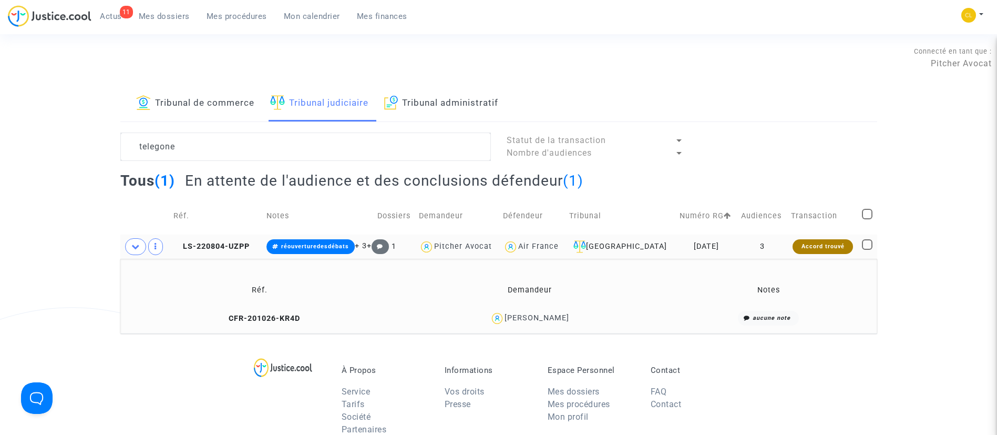
click at [765, 245] on td "3" at bounding box center [763, 246] width 50 height 24
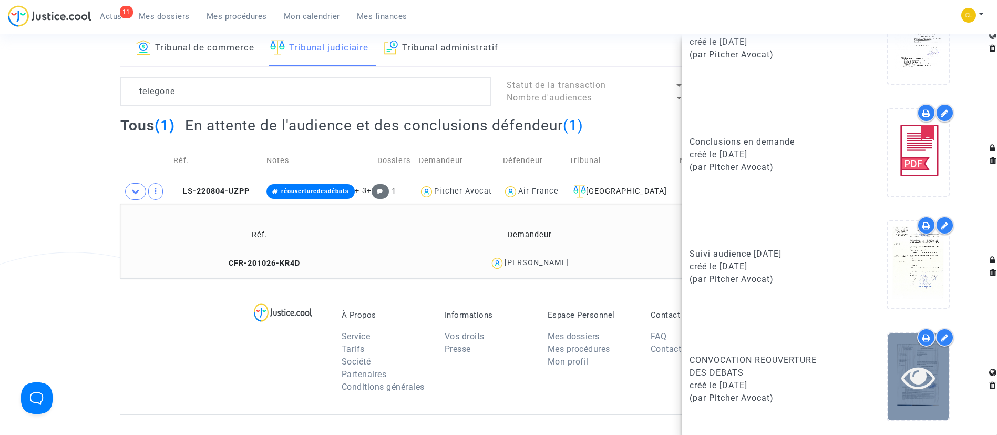
scroll to position [79, 0]
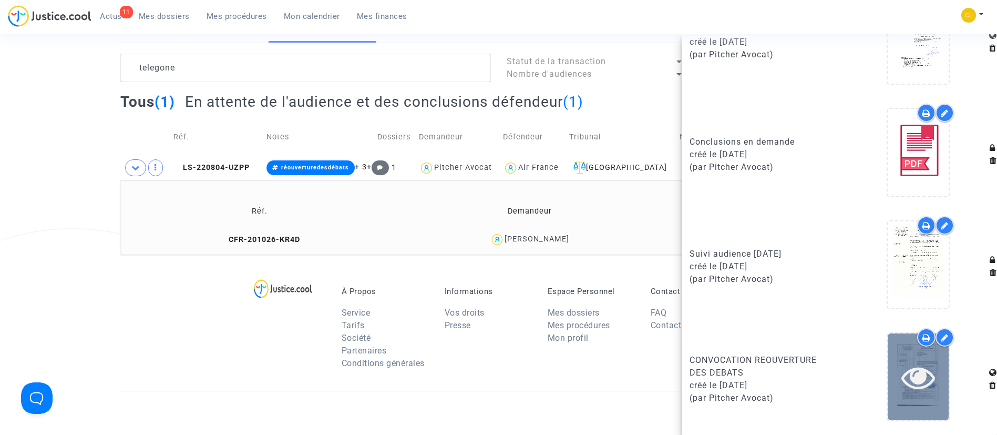
click at [927, 363] on div at bounding box center [918, 377] width 61 height 34
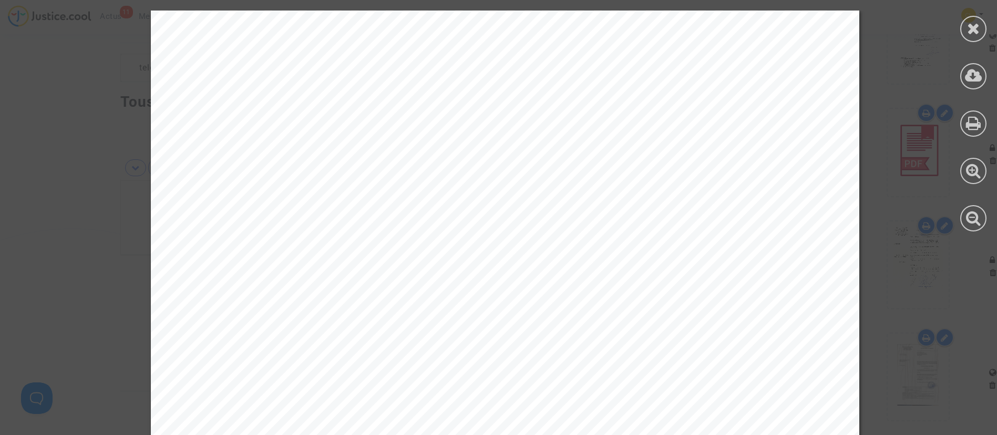
scroll to position [394, 0]
click at [977, 30] on icon at bounding box center [973, 29] width 13 height 16
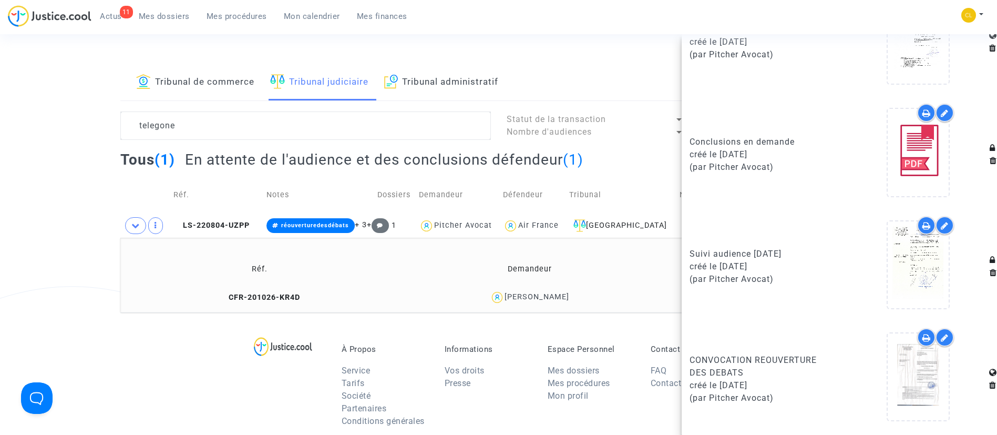
scroll to position [0, 0]
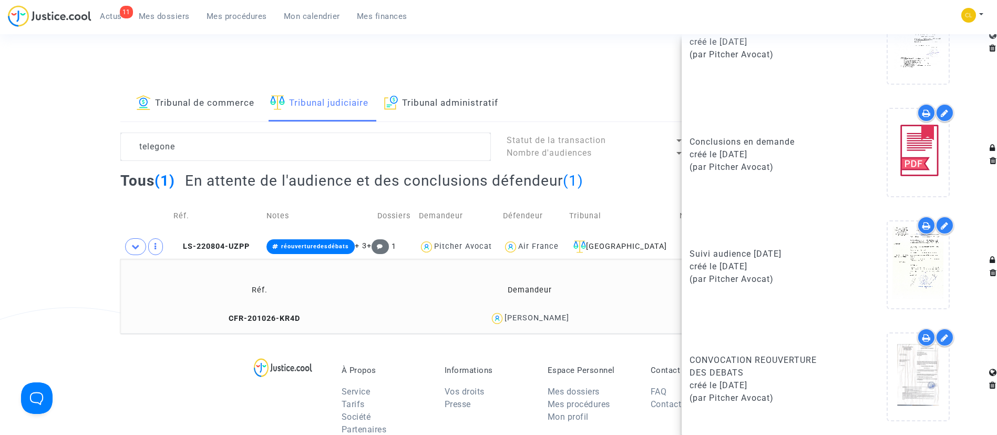
click at [323, 18] on span "Mon calendrier" at bounding box center [312, 16] width 56 height 9
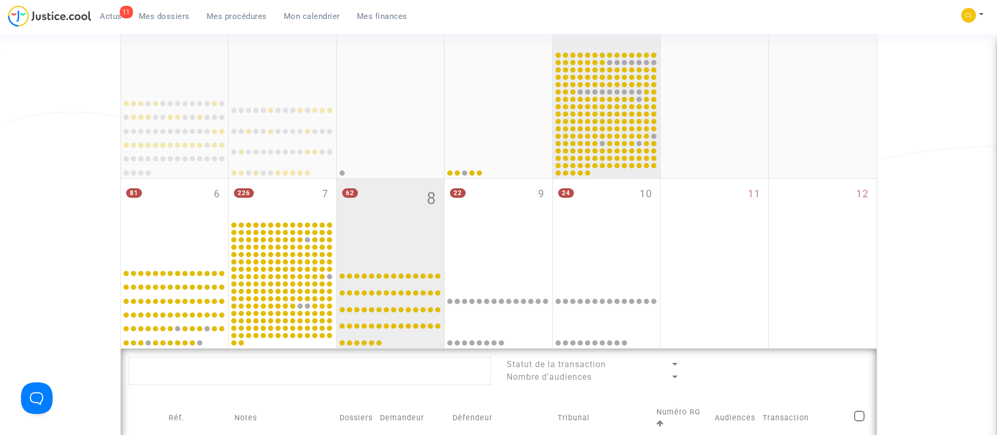
scroll to position [237, 0]
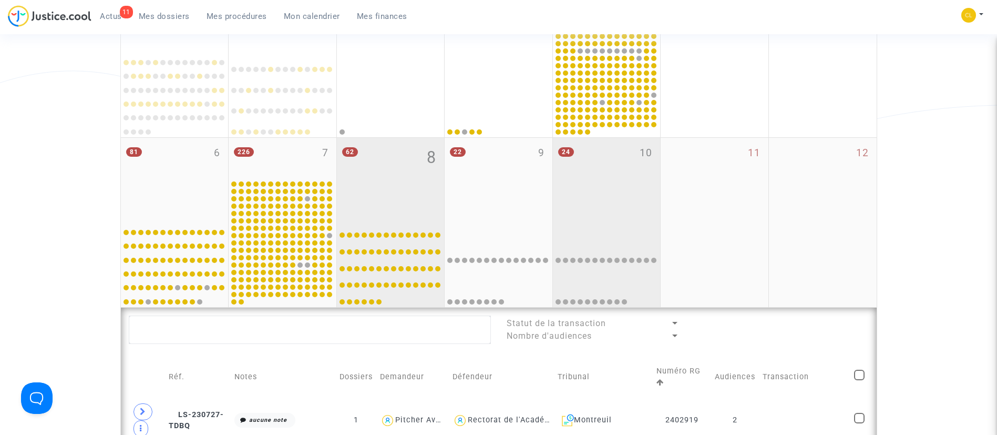
click at [602, 228] on div at bounding box center [607, 263] width 105 height 83
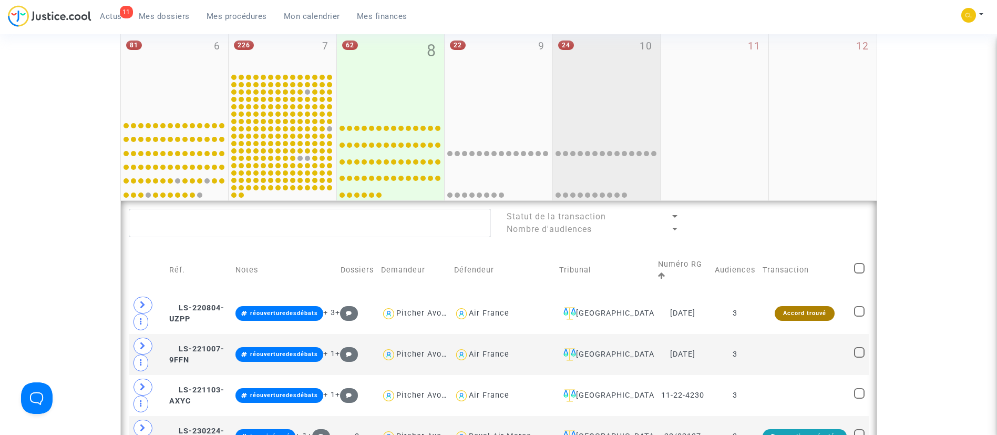
scroll to position [552, 0]
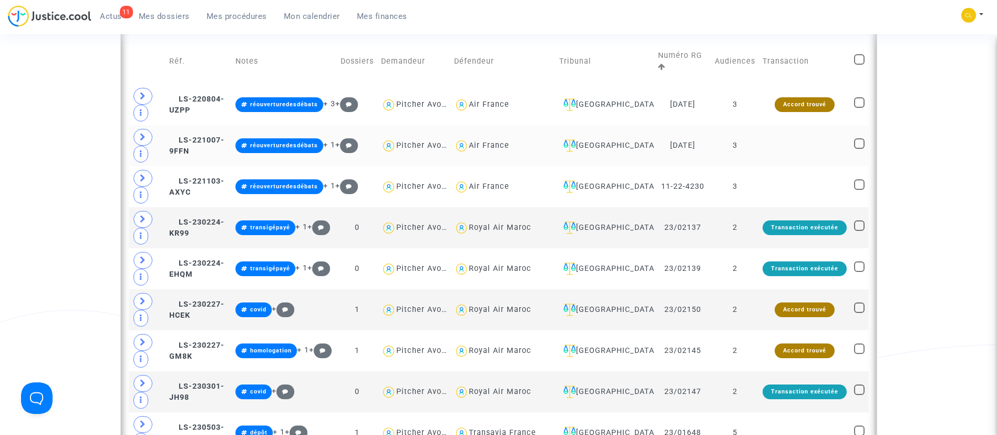
click at [772, 141] on td at bounding box center [804, 145] width 91 height 41
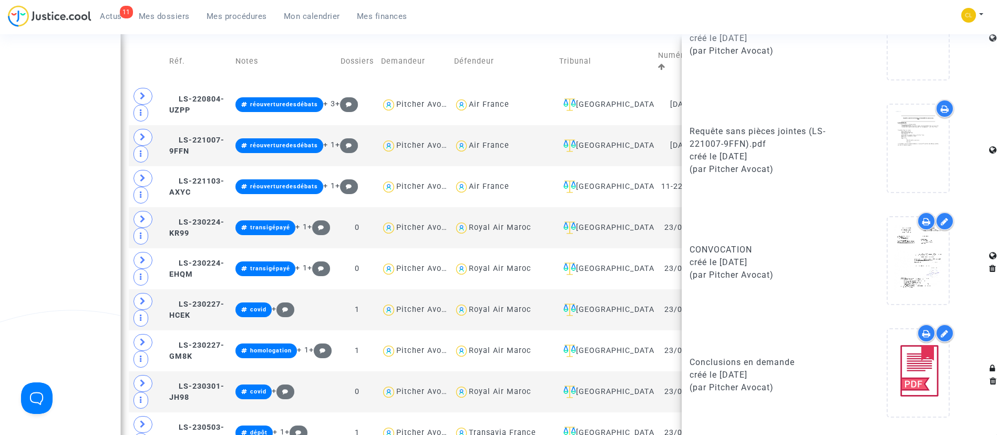
scroll to position [730, 0]
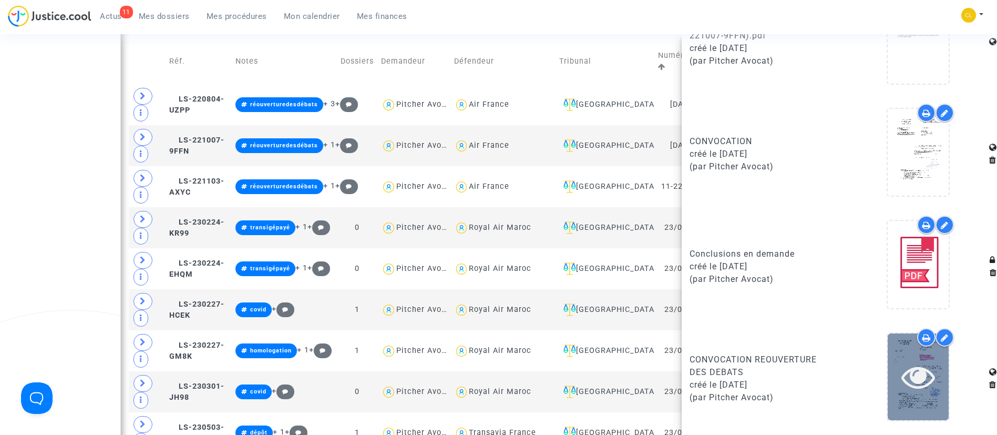
click at [925, 383] on icon at bounding box center [919, 377] width 34 height 34
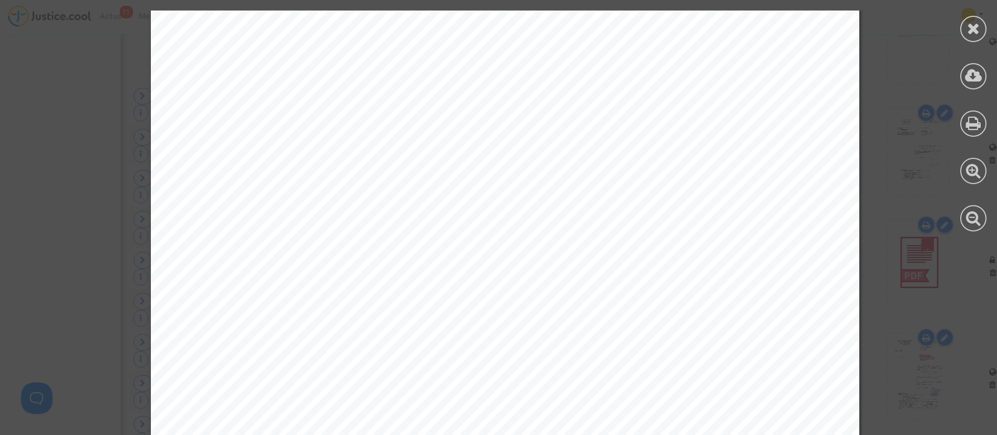
scroll to position [0, 0]
click at [966, 21] on div at bounding box center [973, 29] width 26 height 26
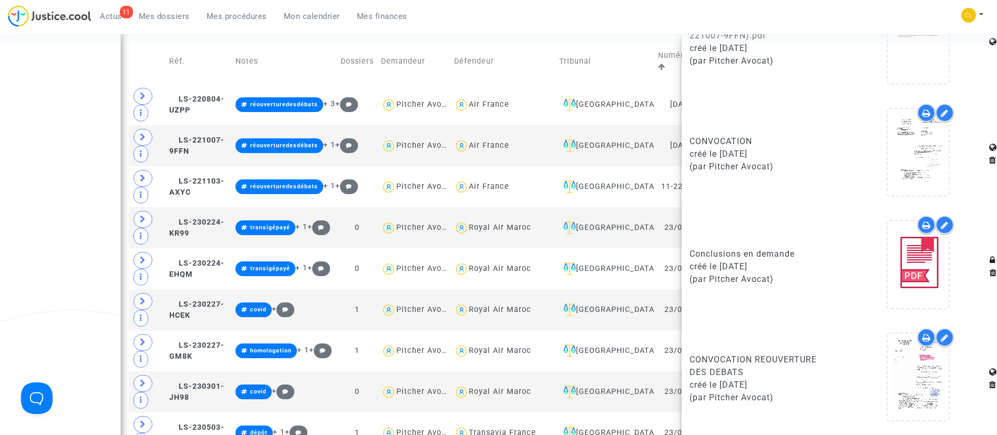
click at [824, 19] on div "11 Actus Mes dossiers Mes procédures Mon calendrier Mes finances Mon profil Cha…" at bounding box center [498, 19] width 997 height 29
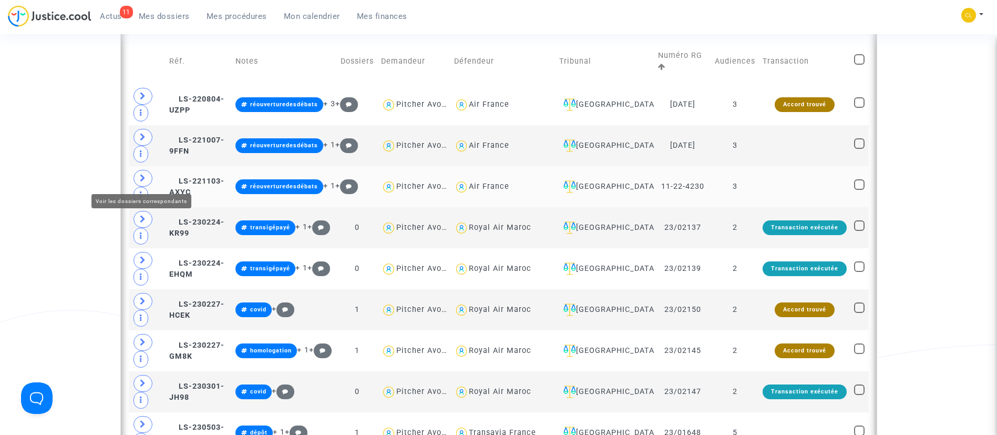
drag, startPoint x: 145, startPoint y: 179, endPoint x: 138, endPoint y: 128, distance: 51.4
click at [145, 177] on icon at bounding box center [143, 178] width 6 height 8
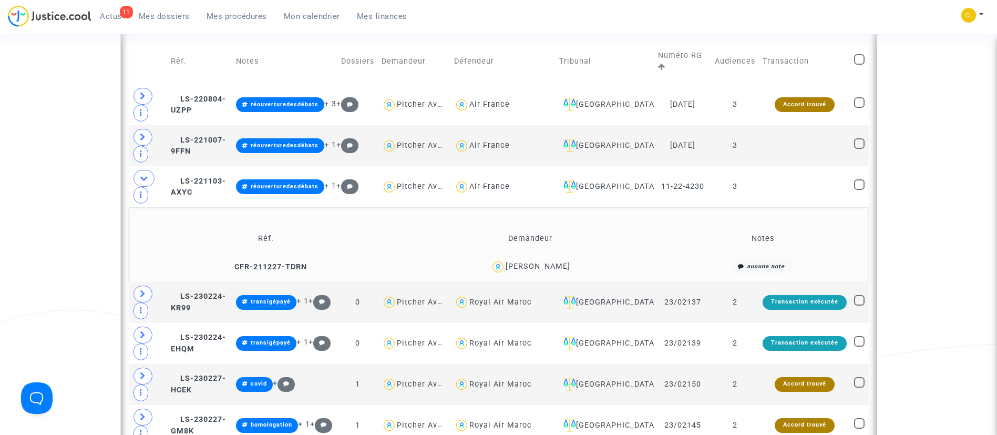
drag, startPoint x: 138, startPoint y: 127, endPoint x: 15, endPoint y: 157, distance: 126.7
click at [154, 15] on span "Mes dossiers" at bounding box center [164, 16] width 51 height 9
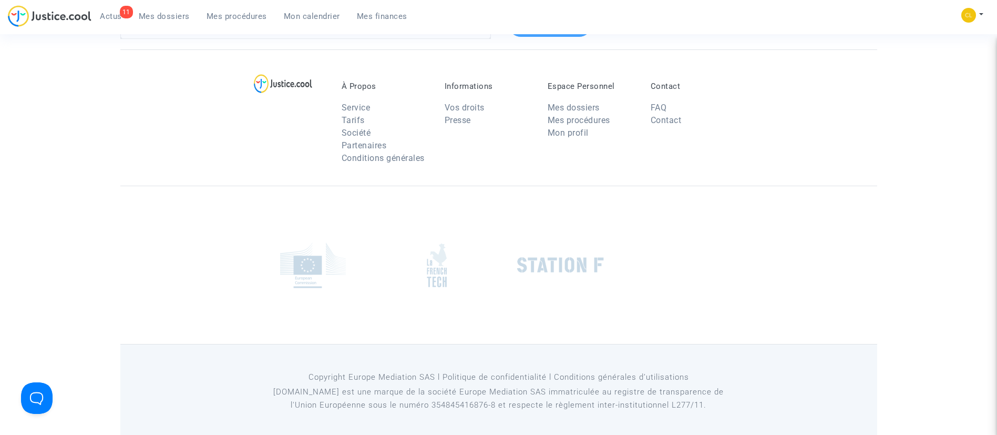
scroll to position [10, 0]
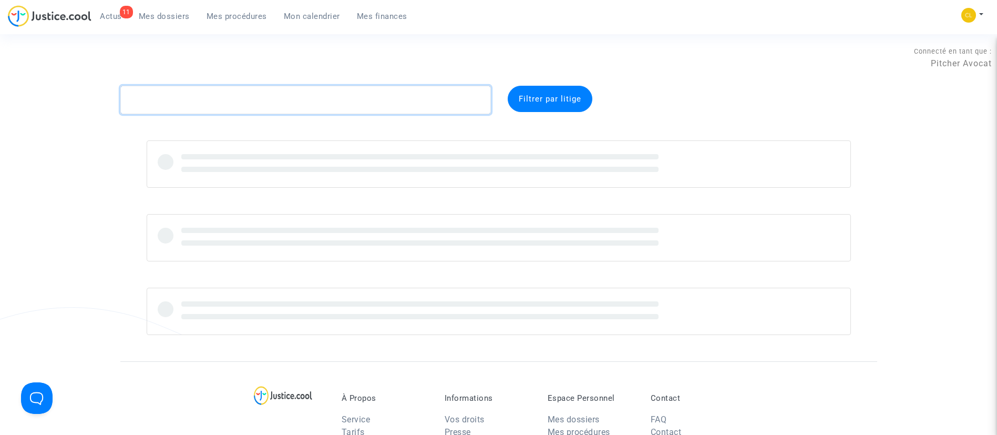
click at [216, 95] on textarea at bounding box center [305, 100] width 371 height 28
paste textarea "CFR-211206-9ETC"
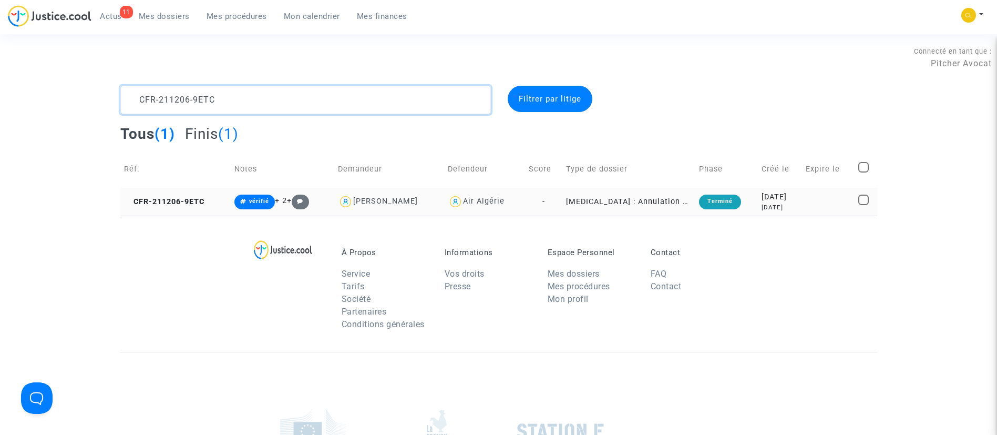
type textarea "CFR-211206-9ETC"
click at [811, 191] on td at bounding box center [828, 202] width 53 height 28
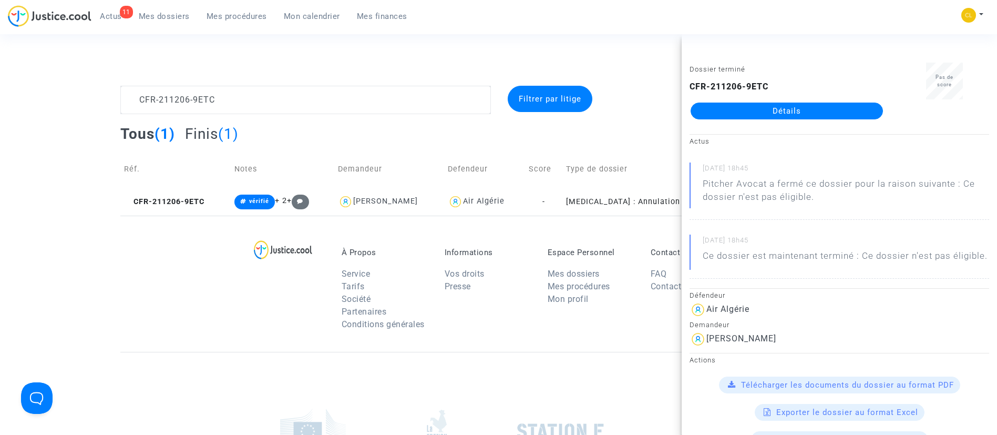
click at [793, 115] on link "Détails" at bounding box center [787, 111] width 192 height 17
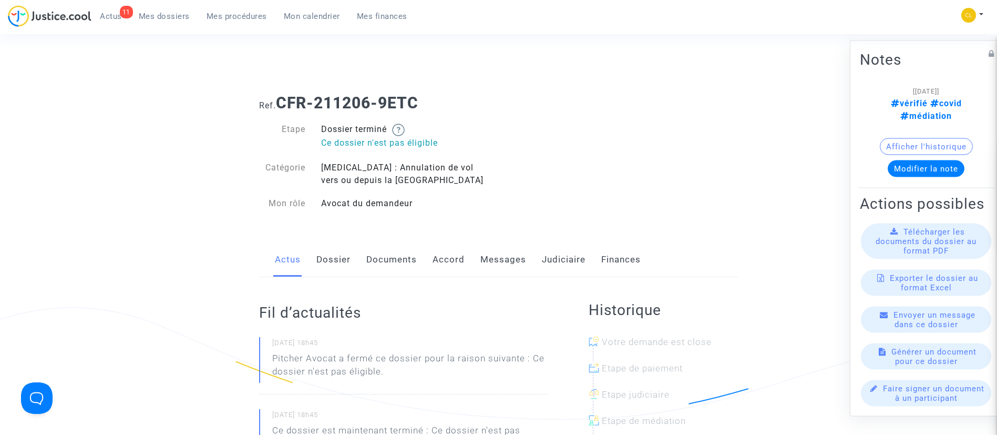
click at [447, 252] on link "Accord" at bounding box center [449, 259] width 32 height 35
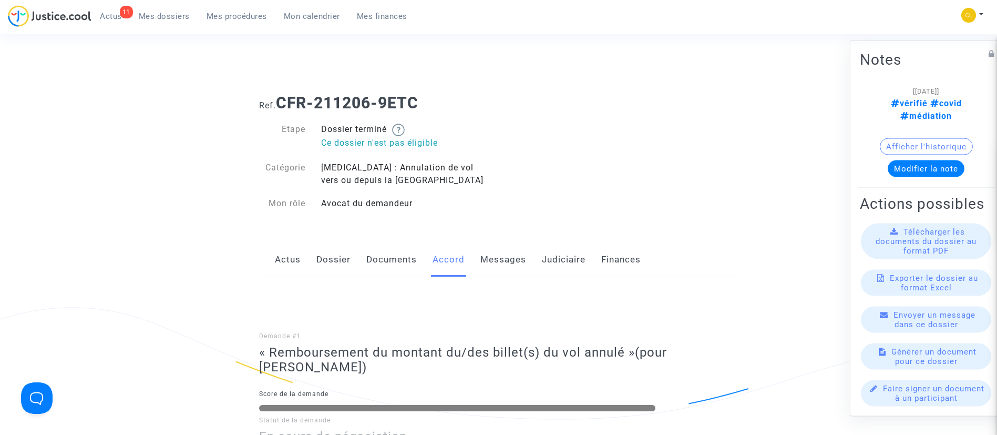
click at [558, 259] on link "Judiciaire" at bounding box center [564, 259] width 44 height 35
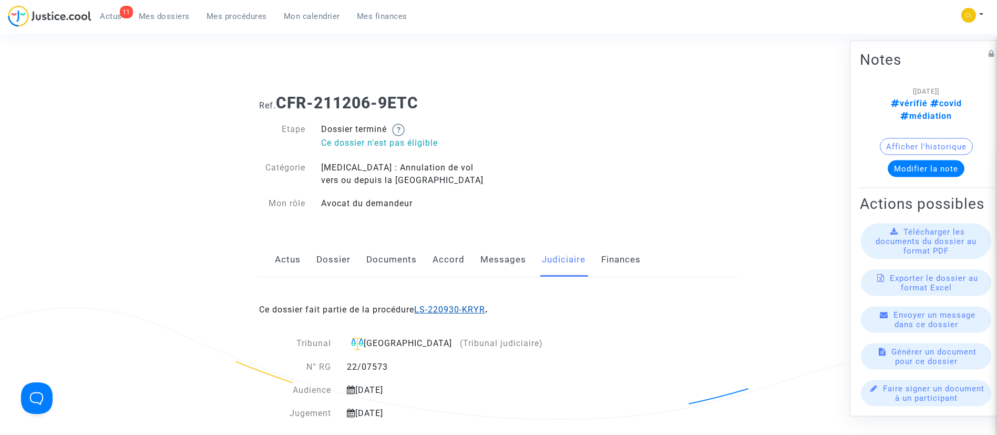
scroll to position [315, 0]
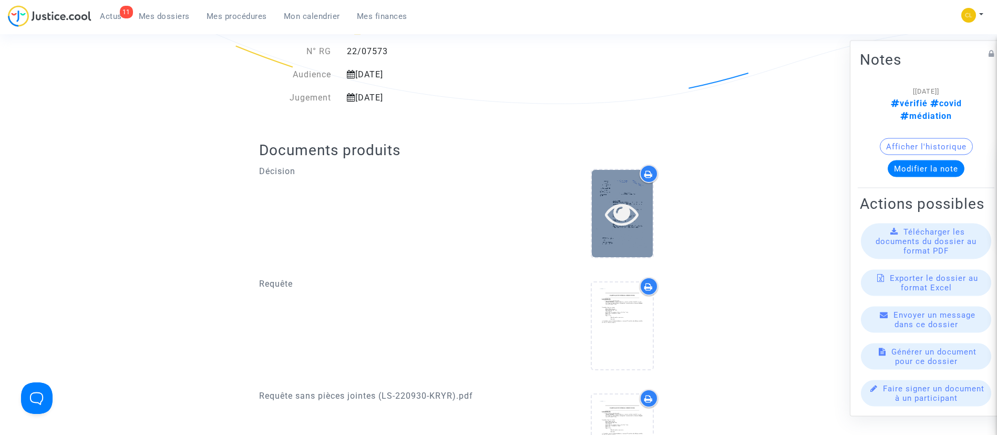
click at [625, 224] on icon at bounding box center [622, 214] width 34 height 34
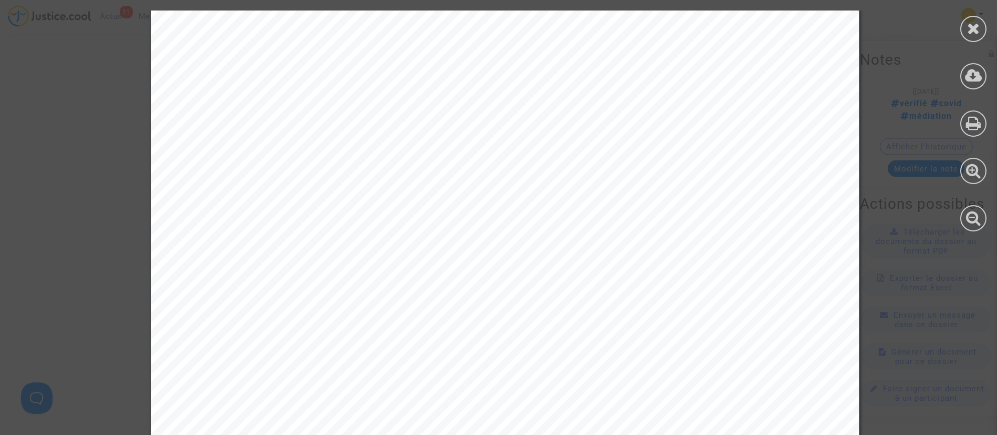
scroll to position [2373, 0]
click at [978, 28] on icon at bounding box center [973, 29] width 13 height 16
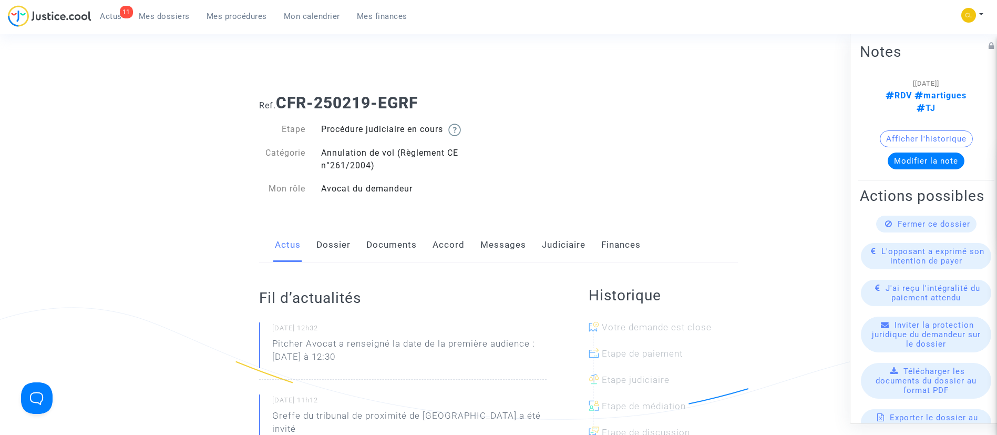
click at [448, 242] on link "Accord" at bounding box center [449, 245] width 32 height 35
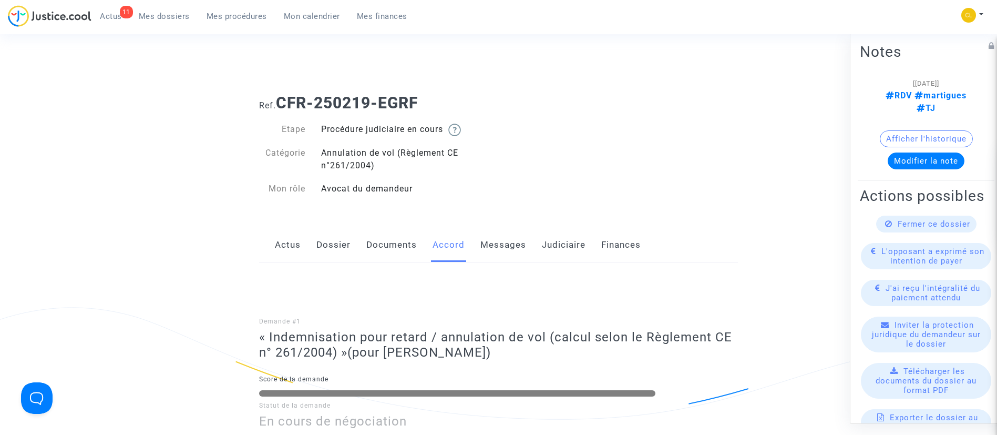
click at [389, 244] on link "Documents" at bounding box center [391, 245] width 50 height 35
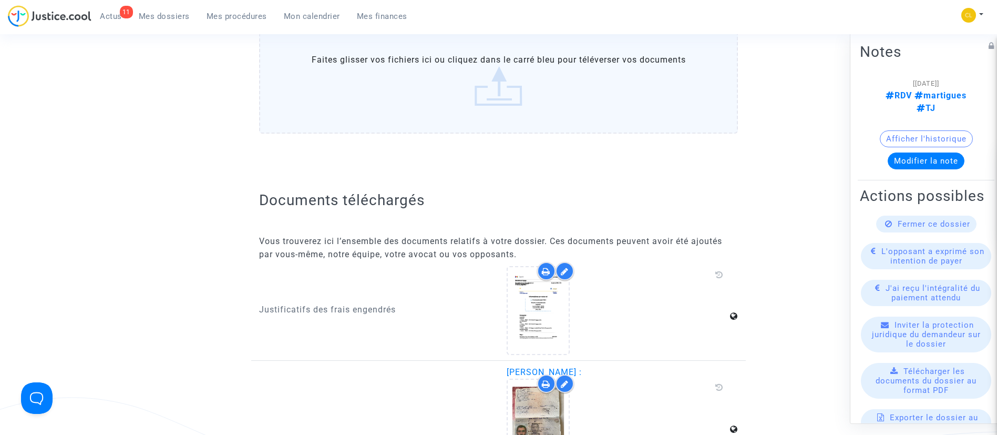
scroll to position [710, 0]
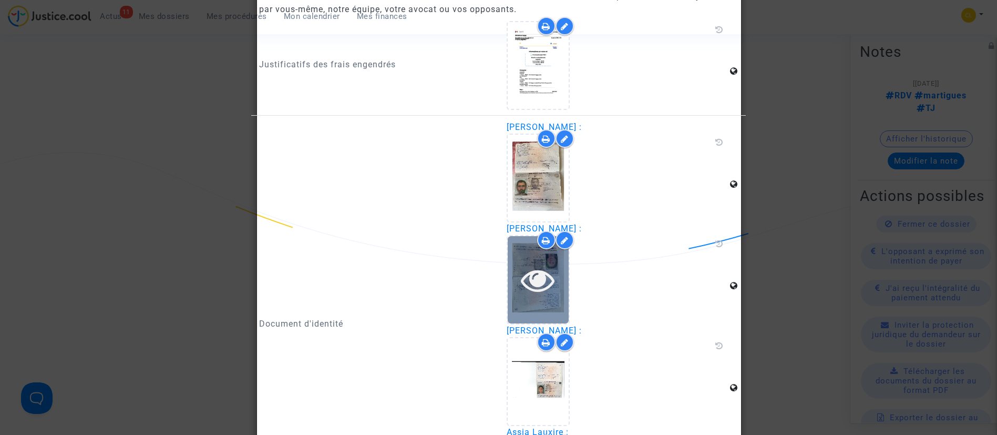
click at [535, 273] on icon at bounding box center [538, 280] width 34 height 34
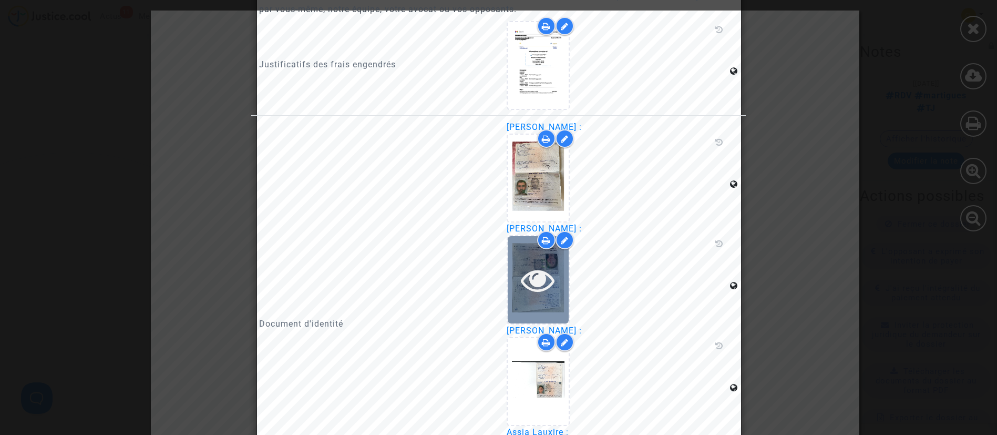
click at [535, 273] on icon at bounding box center [538, 280] width 34 height 34
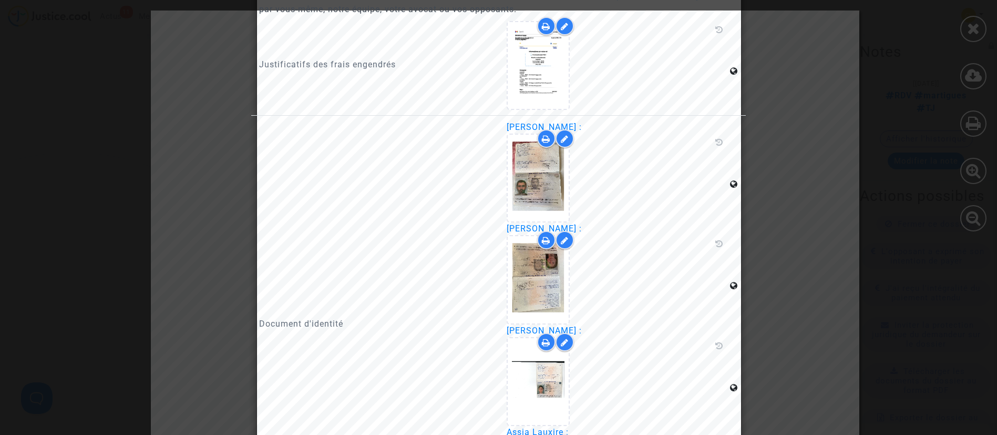
click at [371, 261] on div "Document d'identité" at bounding box center [375, 324] width 248 height 407
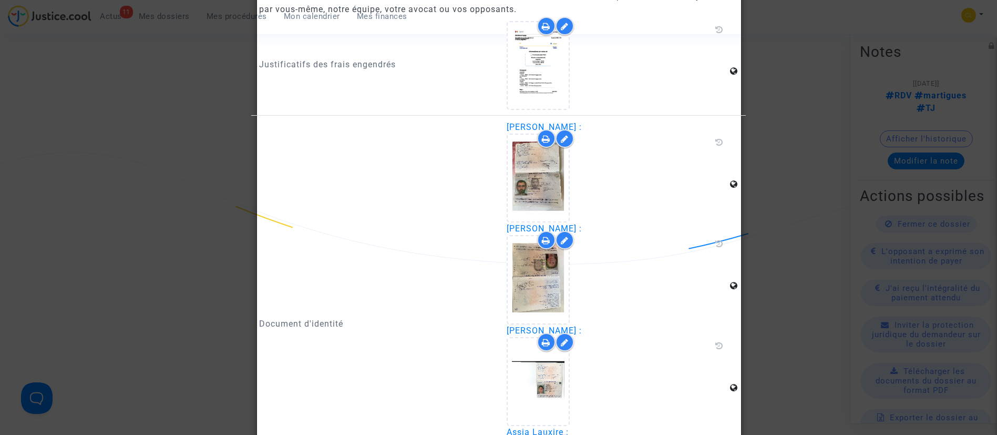
click at [379, 255] on div "Document d'identité" at bounding box center [375, 324] width 248 height 407
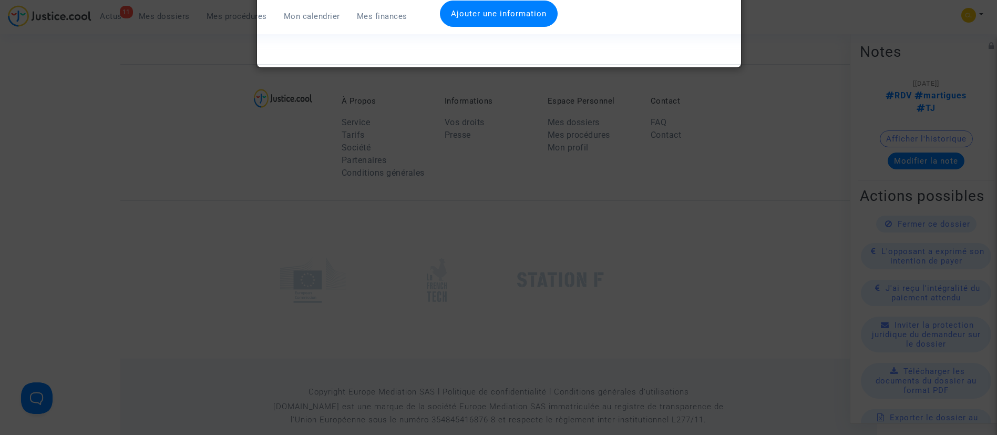
scroll to position [1696, 0]
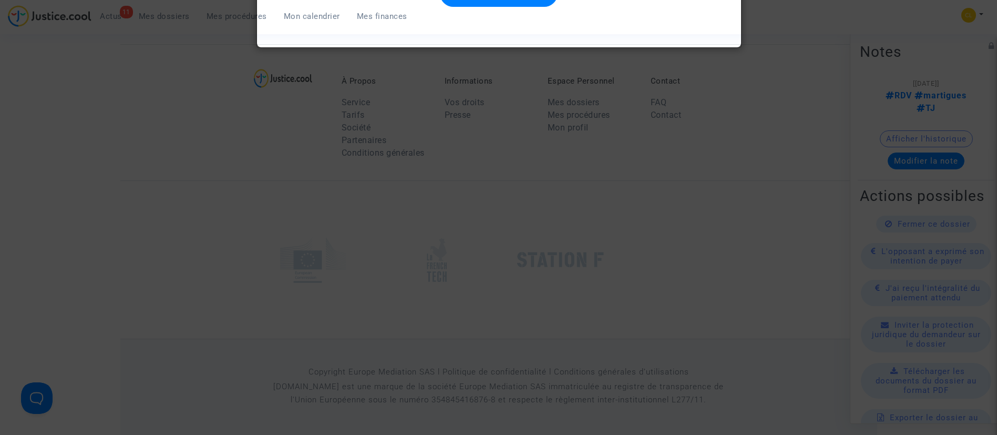
click at [381, 214] on div at bounding box center [498, 217] width 997 height 435
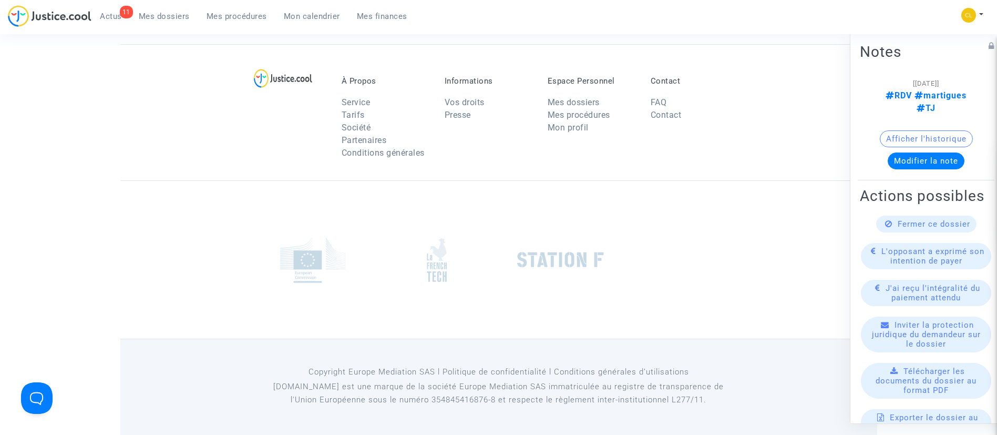
scroll to position [1302, 0]
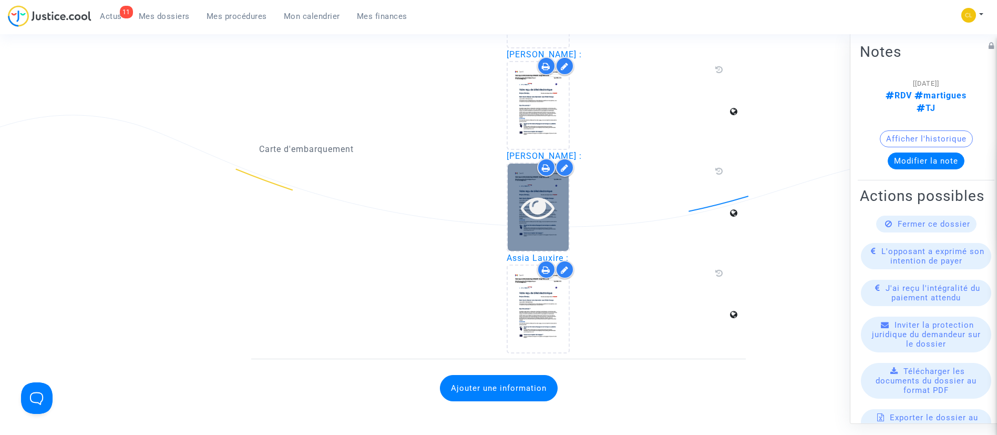
click at [523, 204] on icon at bounding box center [538, 207] width 34 height 34
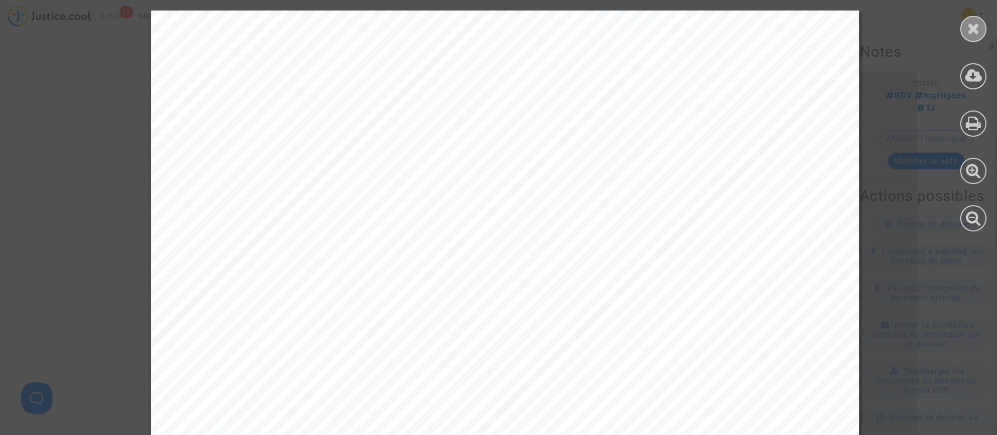
click at [969, 17] on div at bounding box center [973, 29] width 26 height 26
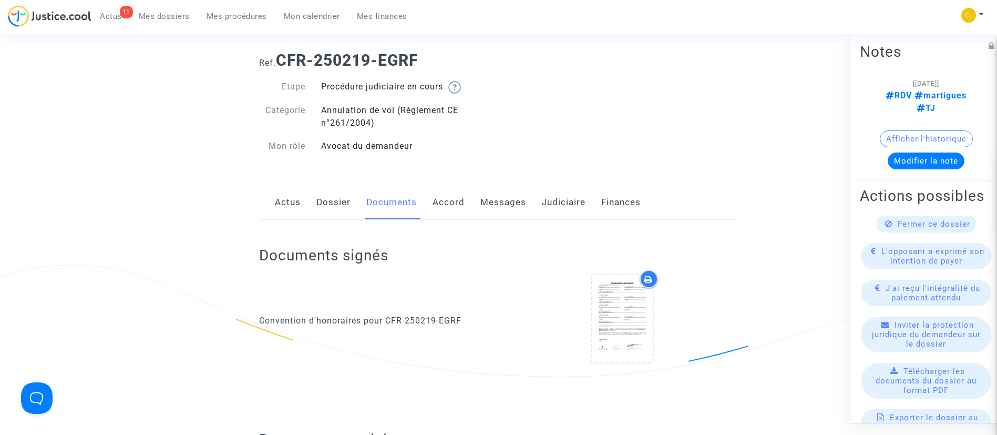
scroll to position [0, 0]
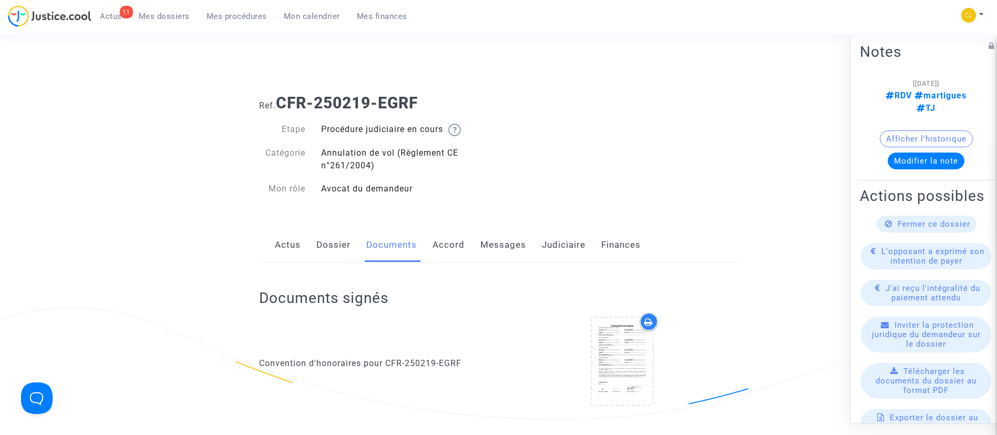
click at [558, 248] on link "Judiciaire" at bounding box center [564, 245] width 44 height 35
